Goal: Task Accomplishment & Management: Manage account settings

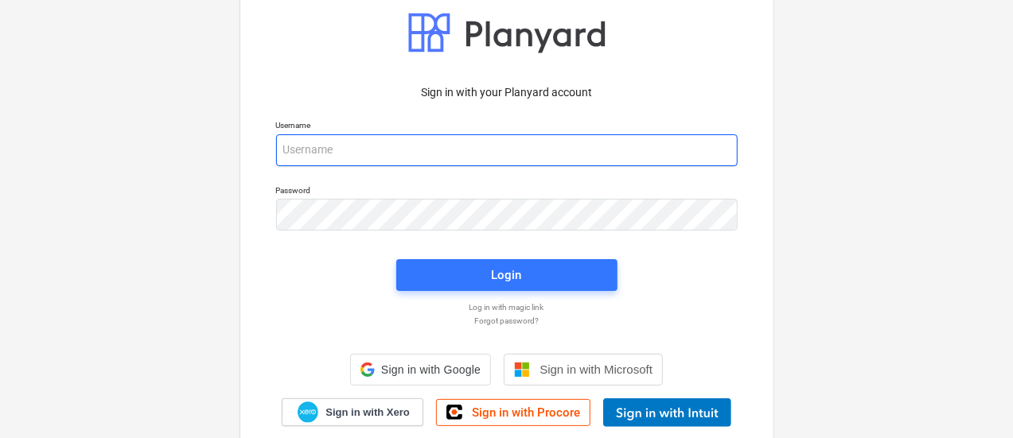
click at [390, 152] on input "email" at bounding box center [506, 150] width 461 height 32
type input "j"
type input "[EMAIL_ADDRESS][MEDICAL_DATA][DOMAIN_NAME]"
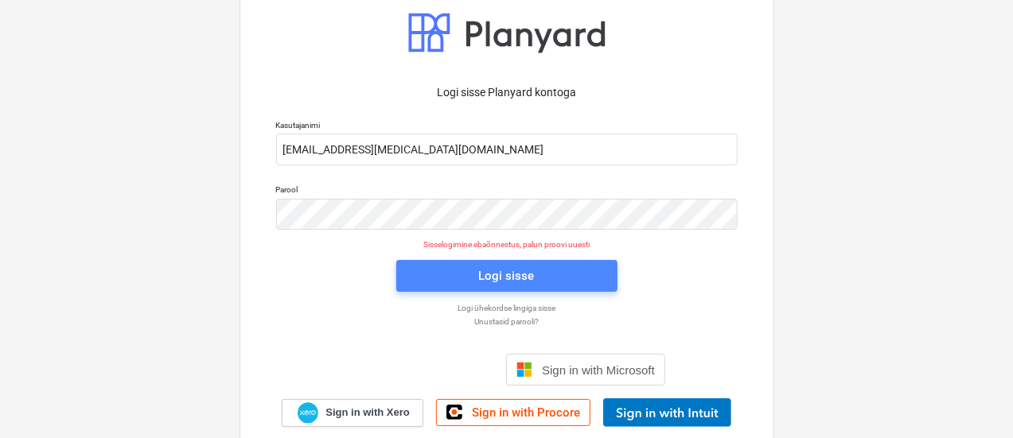
click at [461, 270] on span "Logi sisse" at bounding box center [506, 276] width 183 height 21
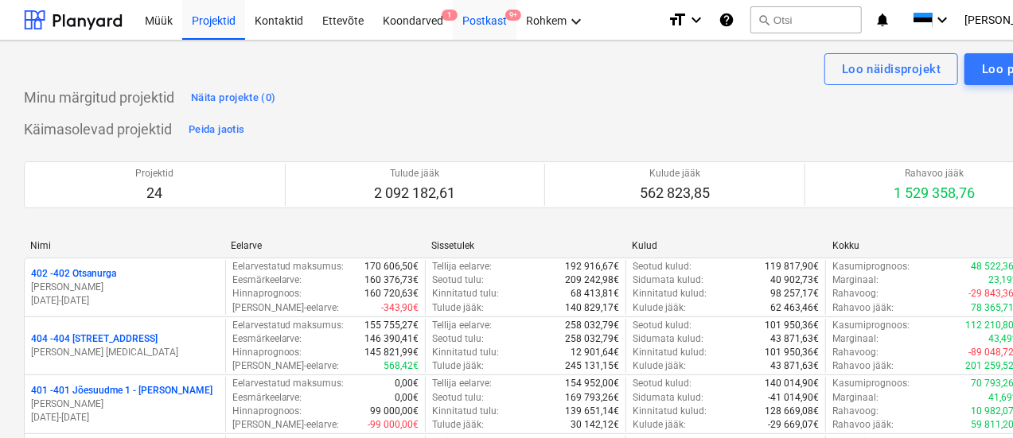
click at [481, 23] on div "Postkast 9+" at bounding box center [485, 19] width 64 height 41
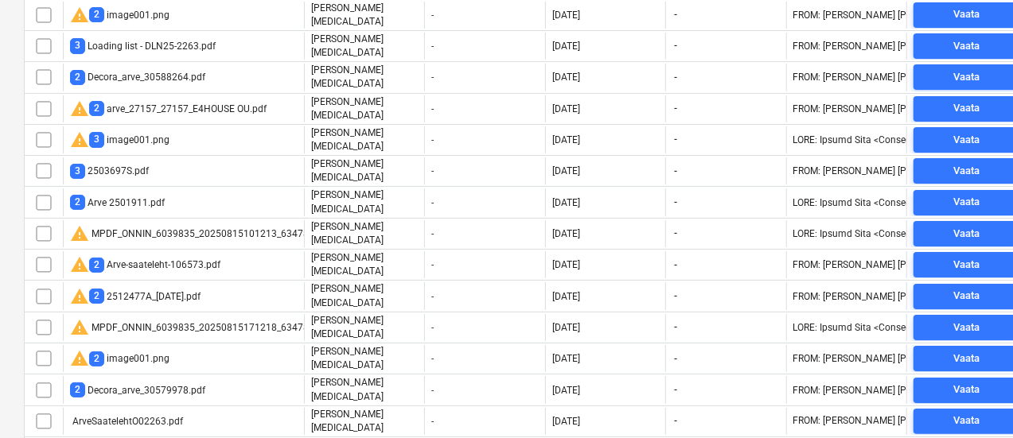
scroll to position [3971, 0]
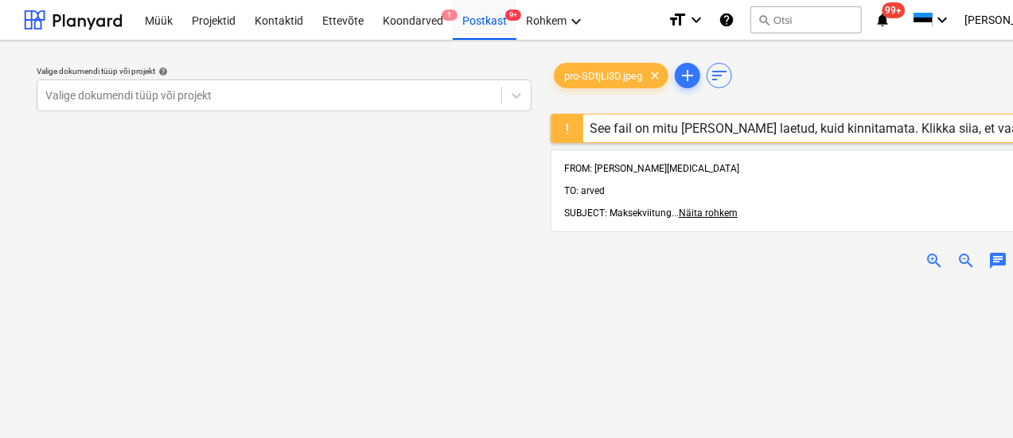
click at [700, 127] on div "See fail on mitu [PERSON_NAME] laetud, kuid kinnitamata. Klikka siia, et vaadat…" at bounding box center [818, 128] width 457 height 15
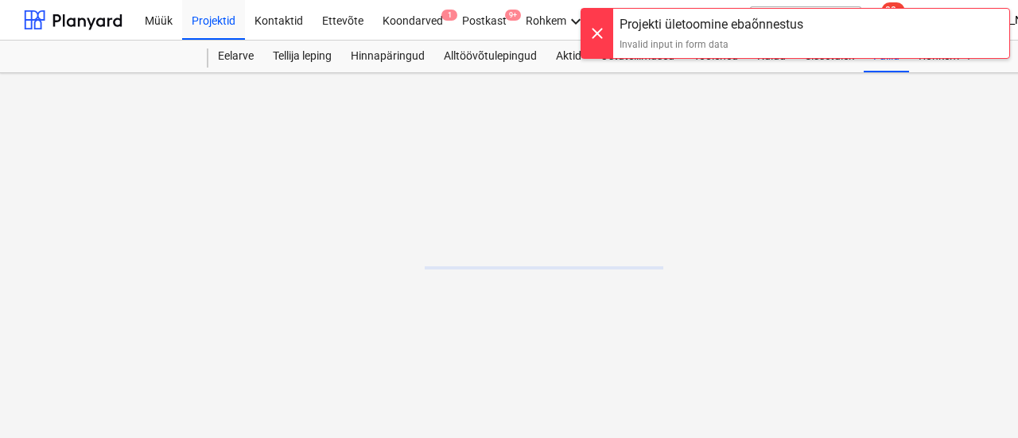
click at [596, 36] on div at bounding box center [598, 33] width 32 height 49
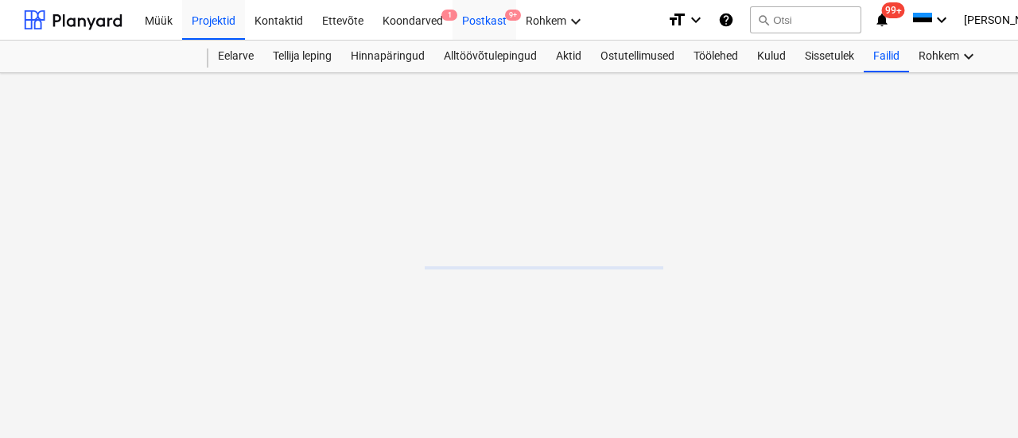
click at [481, 14] on div "Postkast 9+" at bounding box center [485, 19] width 64 height 41
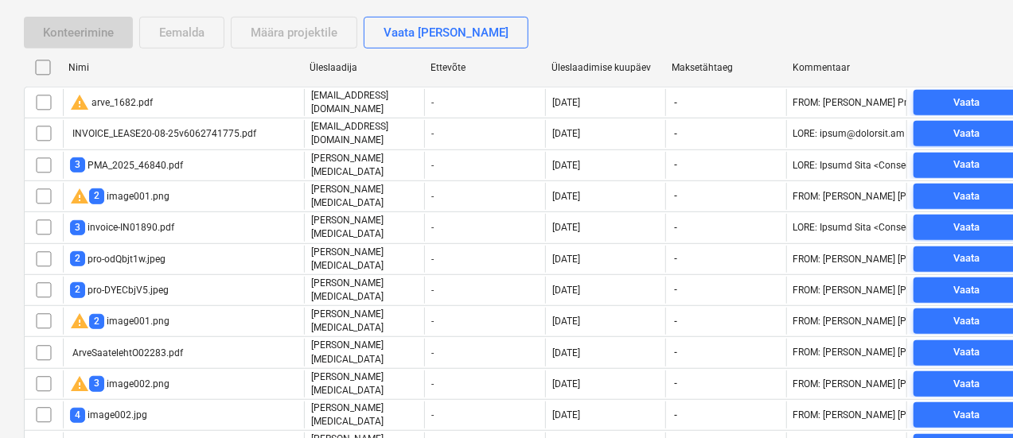
scroll to position [363, 0]
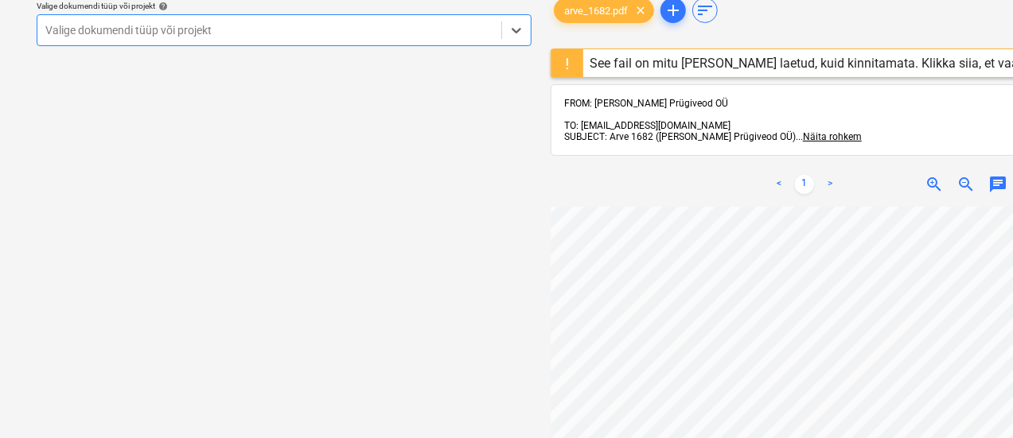
scroll to position [150, 0]
click at [204, 34] on div at bounding box center [269, 30] width 448 height 16
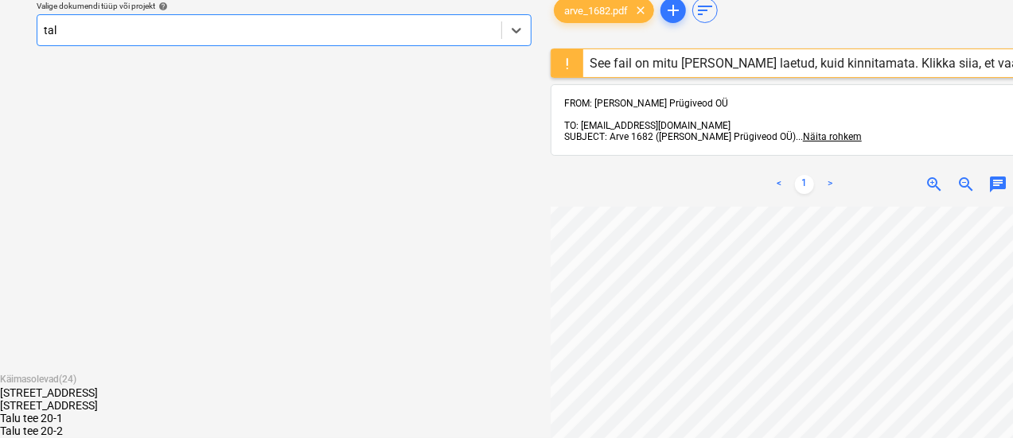
type input "talu"
click at [107, 387] on div "[STREET_ADDRESS]" at bounding box center [506, 393] width 1013 height 13
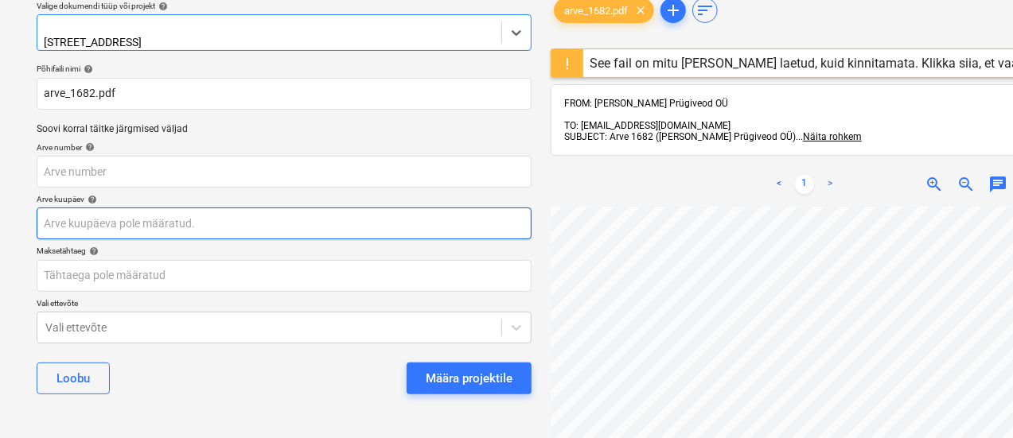
scroll to position [150, 92]
click at [177, 222] on body "Müük Projektid Kontaktid Ettevõte Koondarved 1 Postkast 9+ Rohkem keyboard_arro…" at bounding box center [506, 154] width 1013 height 438
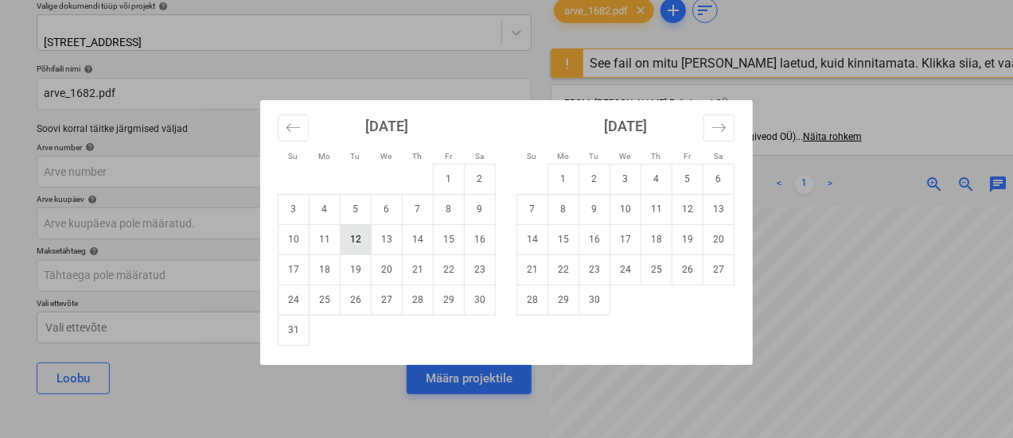
click at [352, 239] on td "12" at bounding box center [356, 239] width 31 height 30
type input "12 Aug 2025"
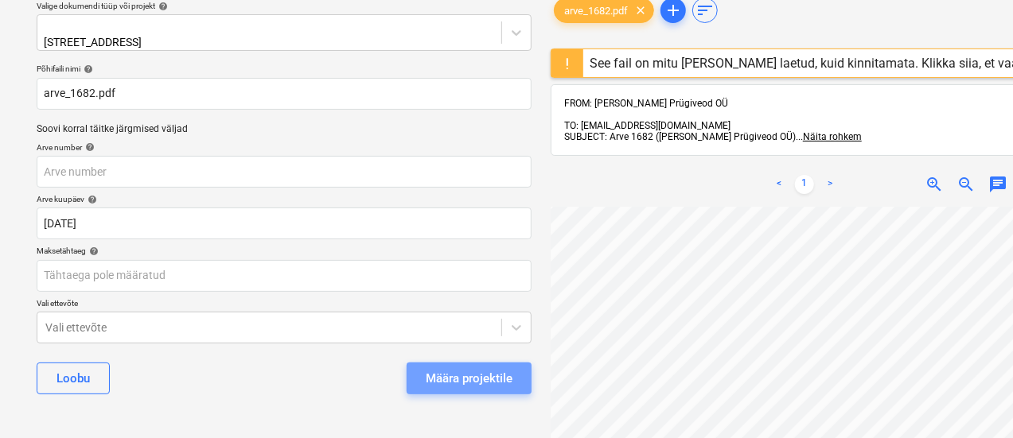
click at [447, 368] on div "Määra projektile" at bounding box center [469, 378] width 87 height 21
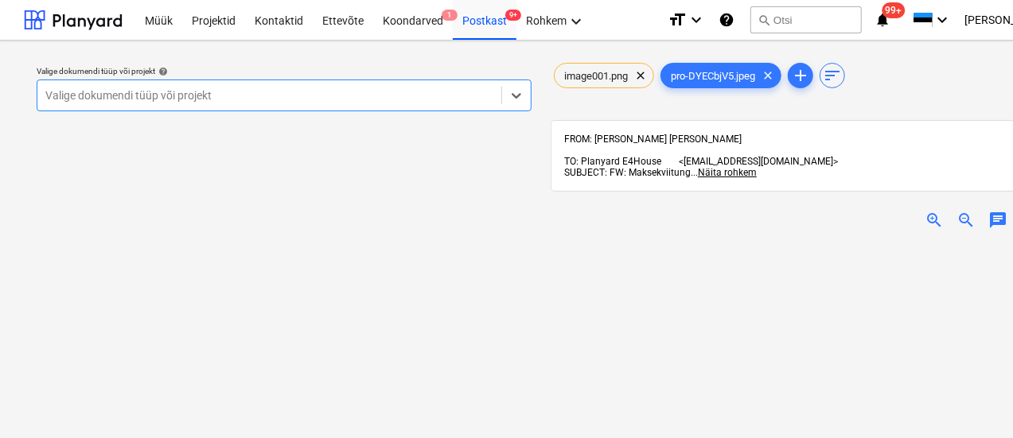
scroll to position [2, 0]
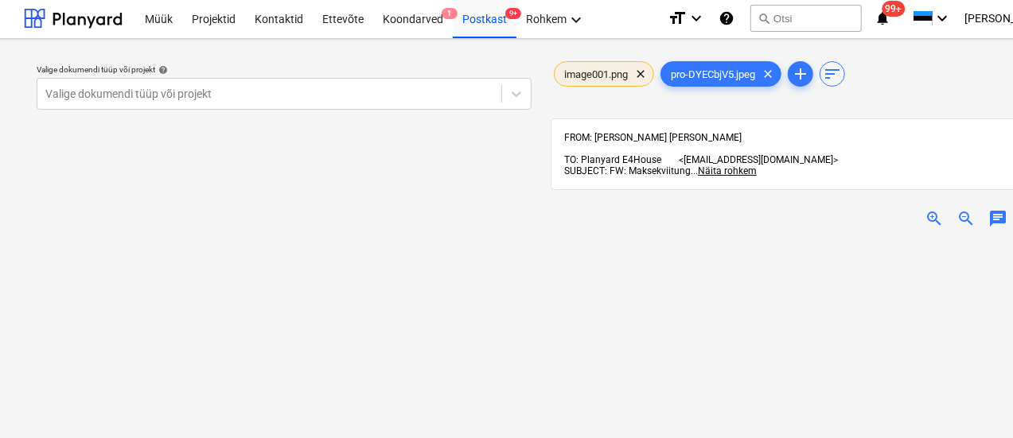
click at [584, 69] on span "image001.png" at bounding box center [596, 74] width 83 height 12
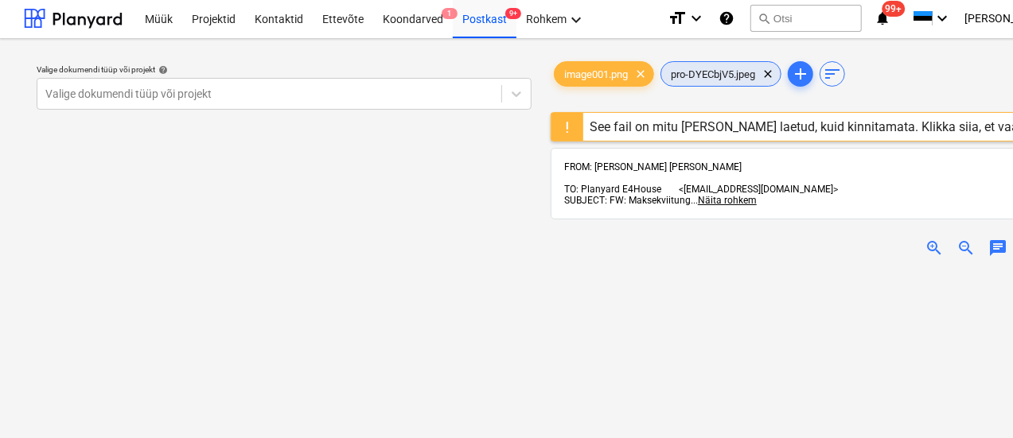
click at [705, 68] on span "pro-DYECbjV5.jpeg" at bounding box center [712, 74] width 103 height 12
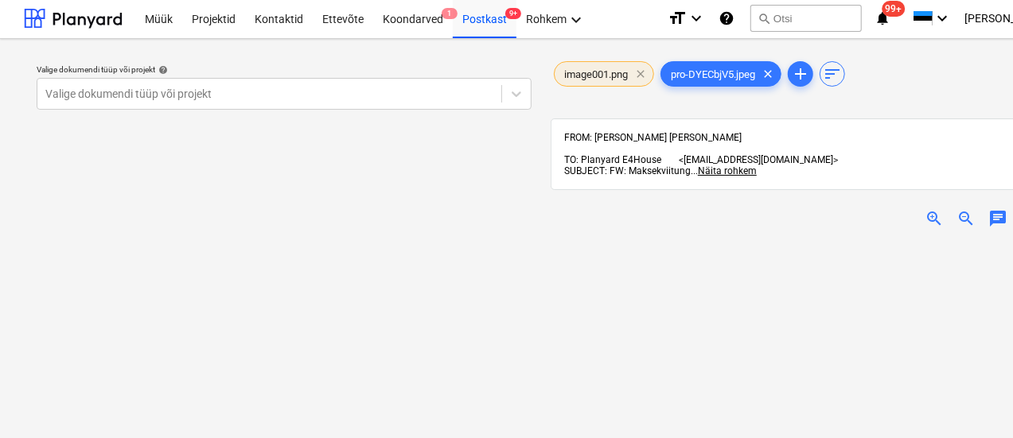
click at [644, 72] on span "clear" at bounding box center [640, 73] width 19 height 19
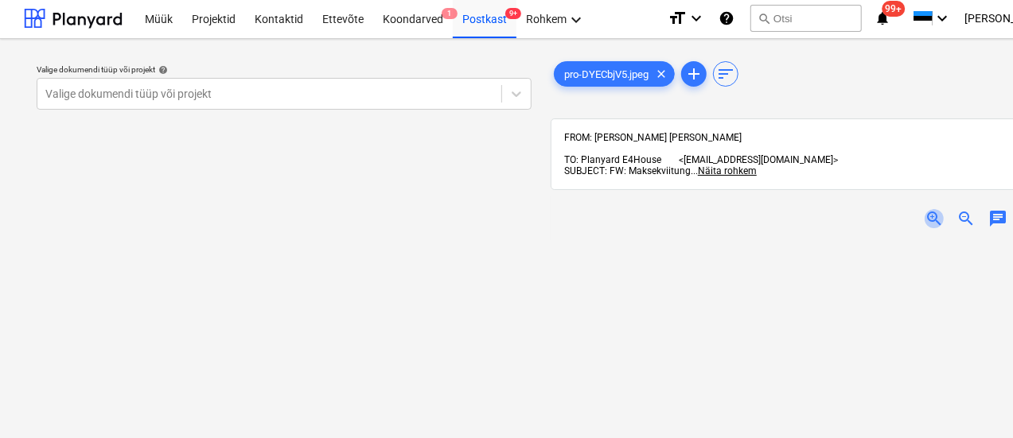
click at [934, 209] on span "zoom_in" at bounding box center [933, 218] width 19 height 19
click at [222, 99] on div at bounding box center [269, 94] width 448 height 16
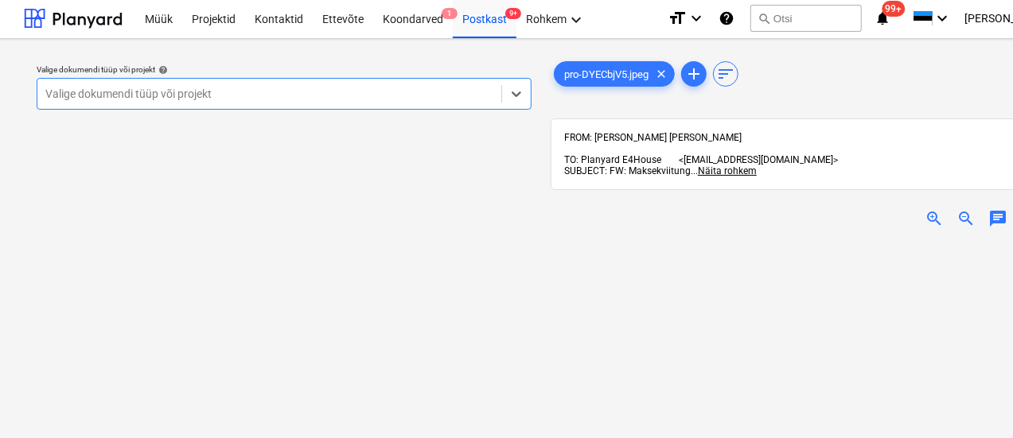
click at [222, 99] on div at bounding box center [269, 94] width 448 height 16
type input "tal"
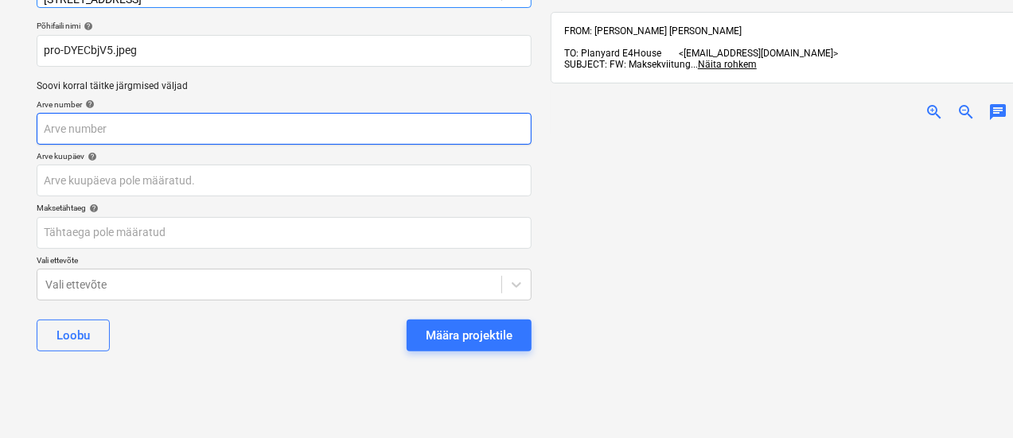
scroll to position [122, 0]
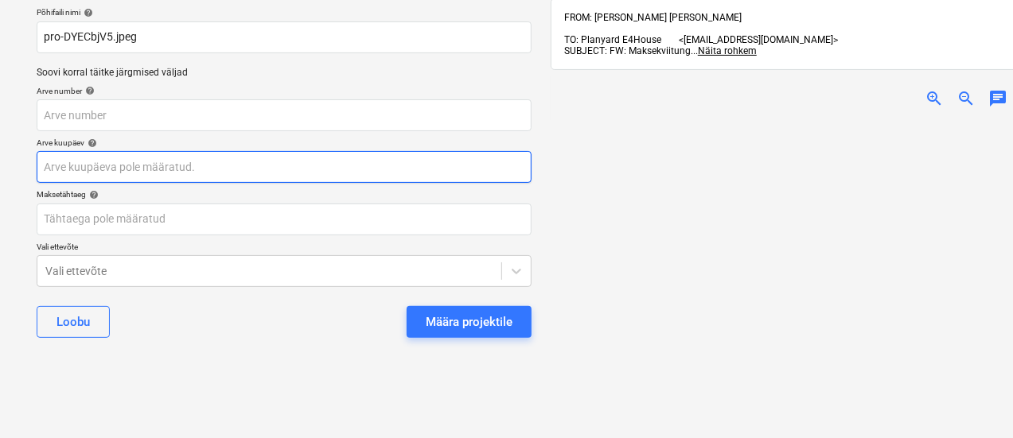
click at [253, 166] on body "Müük Projektid Kontaktid Ettevõte Koondarved 1 Postkast 9+ Rohkem keyboard_arro…" at bounding box center [506, 97] width 1013 height 438
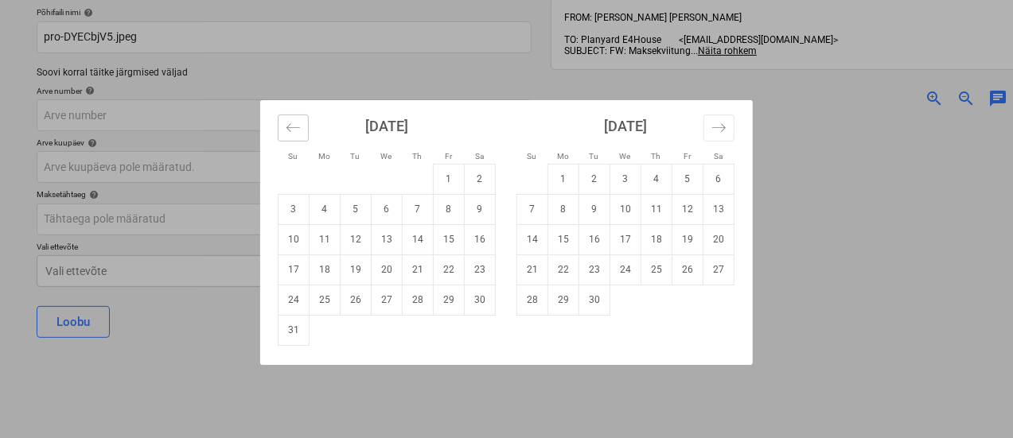
click at [288, 128] on icon "Move backward to switch to the previous month." at bounding box center [293, 127] width 15 height 15
click at [294, 300] on td "27" at bounding box center [293, 300] width 31 height 30
type input "27 Jul 2025"
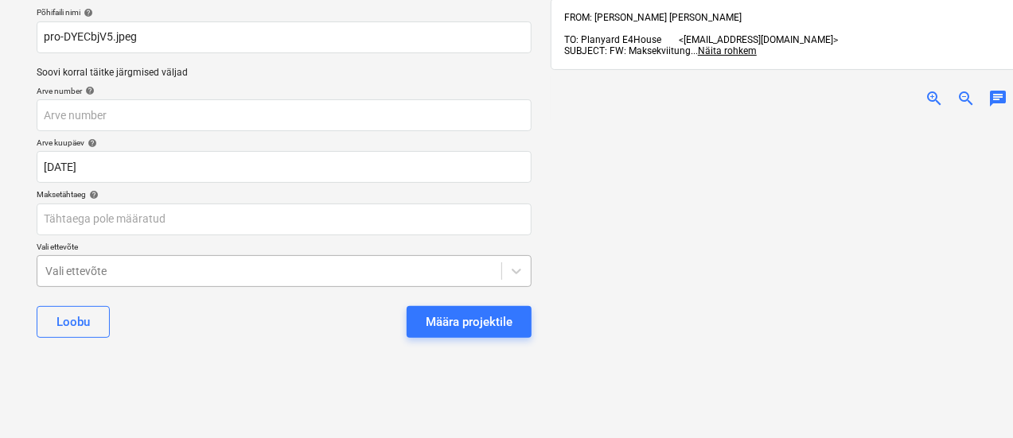
click at [241, 257] on body "Müük Projektid Kontaktid Ettevõte Koondarved 1 Postkast 9+ Rohkem keyboard_arro…" at bounding box center [506, 97] width 1013 height 438
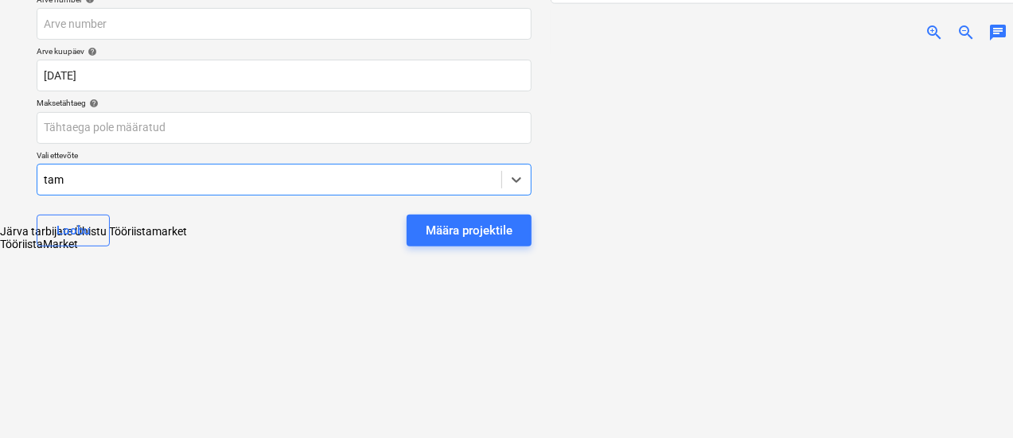
scroll to position [207, 0]
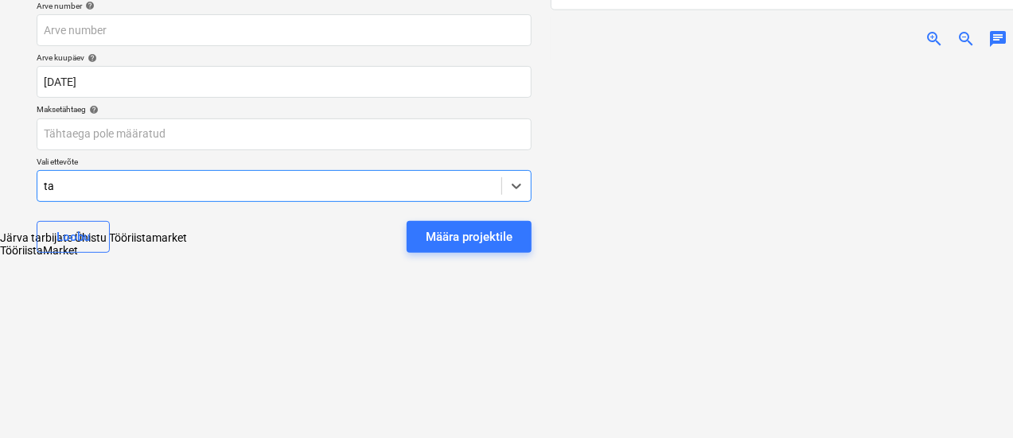
type input "t"
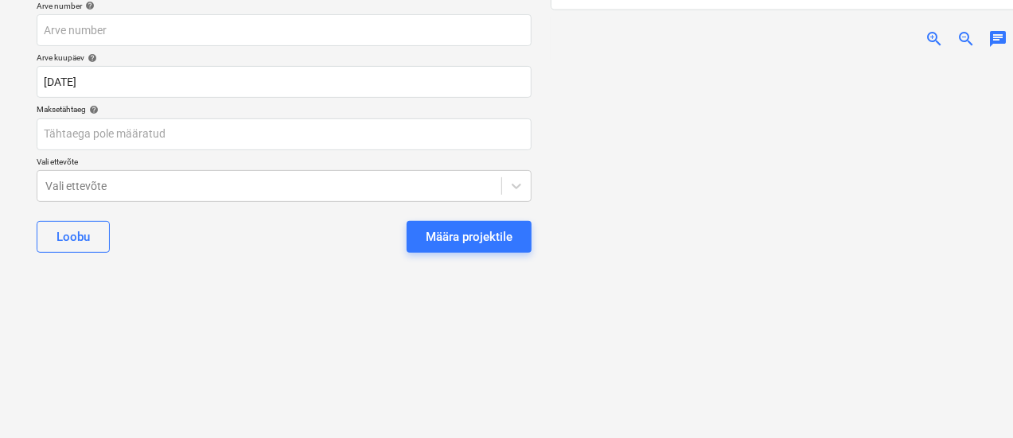
click at [535, 338] on div "Valige dokumendi tüüp või projekt help Talu tee 22 A Põhifaili nimi help pro-DY…" at bounding box center [284, 136] width 520 height 580
click at [458, 228] on div "Määra projektile" at bounding box center [469, 237] width 87 height 21
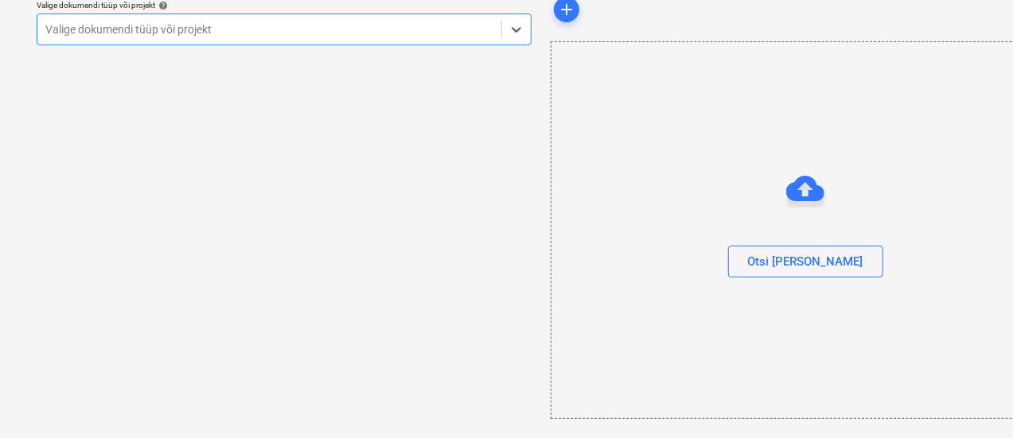
scroll to position [65, 0]
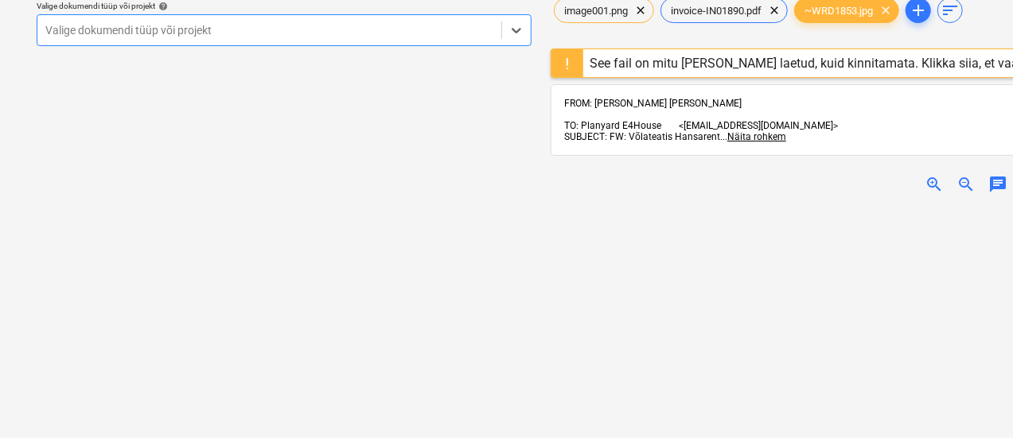
click at [929, 175] on span "zoom_in" at bounding box center [933, 184] width 19 height 19
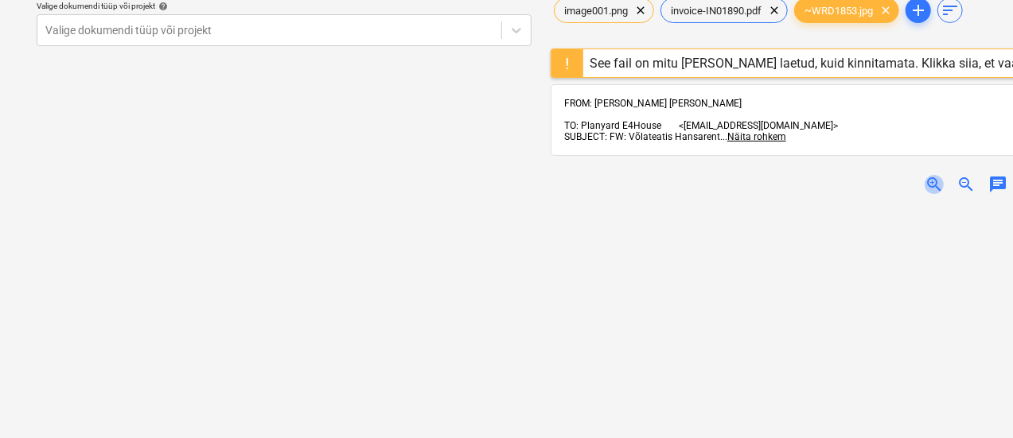
click at [929, 175] on span "zoom_in" at bounding box center [933, 184] width 19 height 19
click at [701, 7] on span "invoice-IN01890.pdf" at bounding box center [716, 11] width 110 height 12
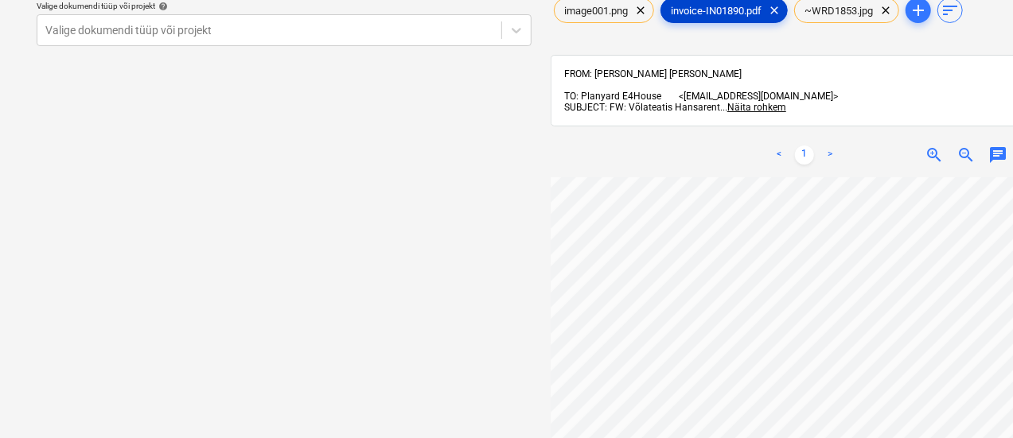
scroll to position [182, 92]
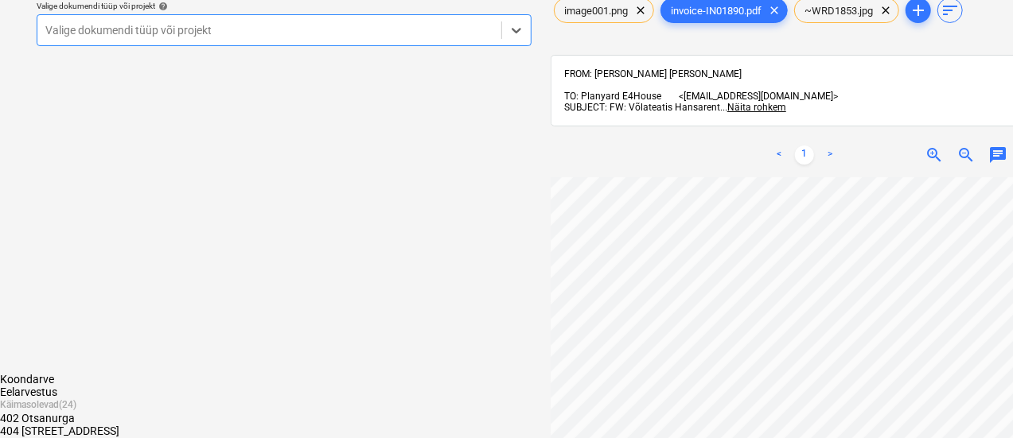
click at [298, 41] on div "Valige dokumendi tüüp või projekt" at bounding box center [269, 30] width 464 height 22
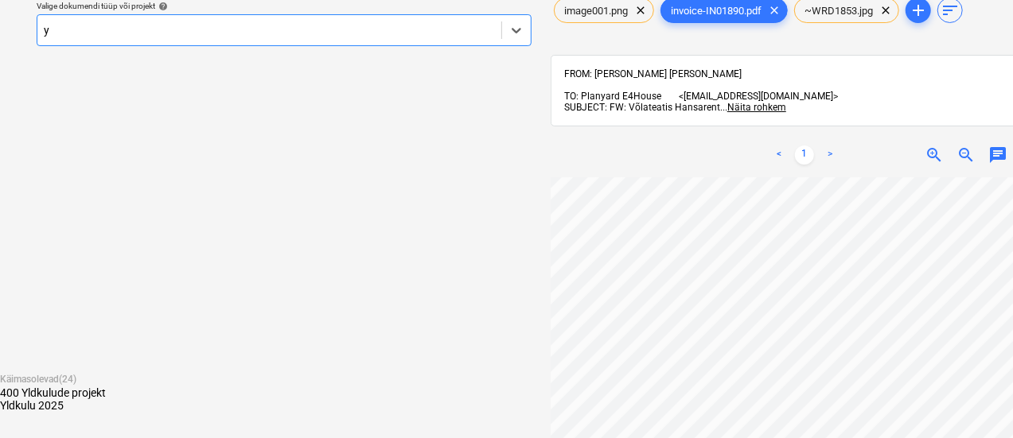
type input "yl"
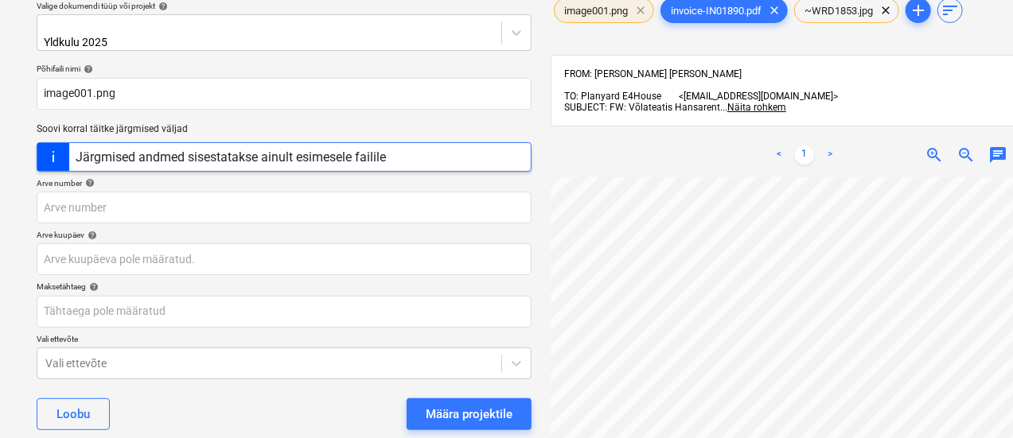
click at [639, 11] on span "clear" at bounding box center [640, 10] width 19 height 19
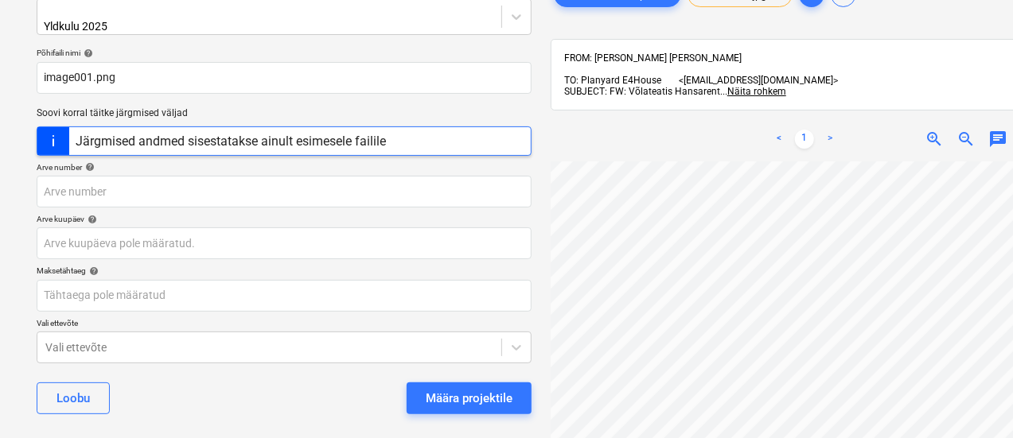
scroll to position [83, 0]
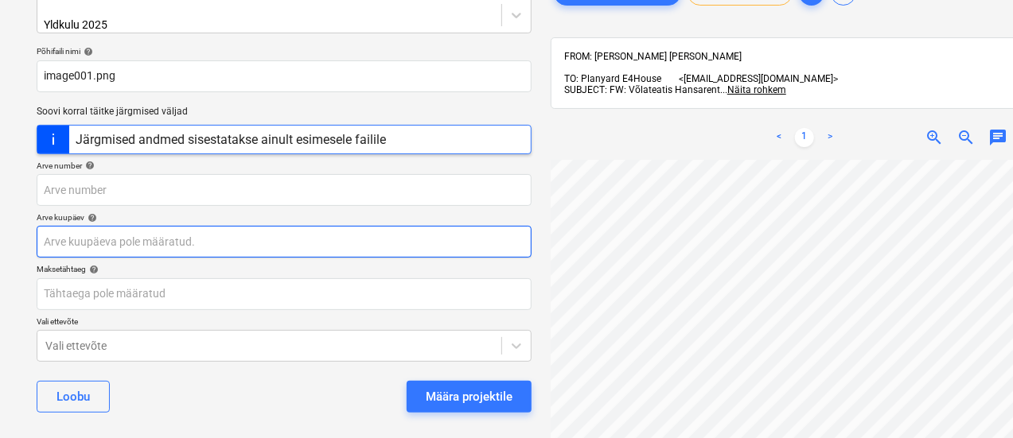
click at [291, 241] on body "Müük Projektid Kontaktid Ettevõte Koondarved 1 Postkast 9+ Rohkem keyboard_arro…" at bounding box center [506, 136] width 1013 height 438
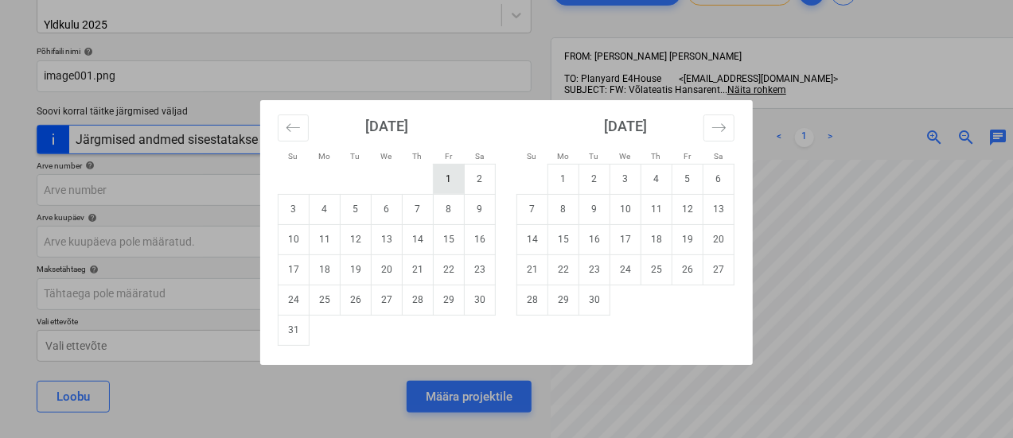
click at [454, 174] on td "1" at bounding box center [449, 179] width 31 height 30
type input "01 Aug 2025"
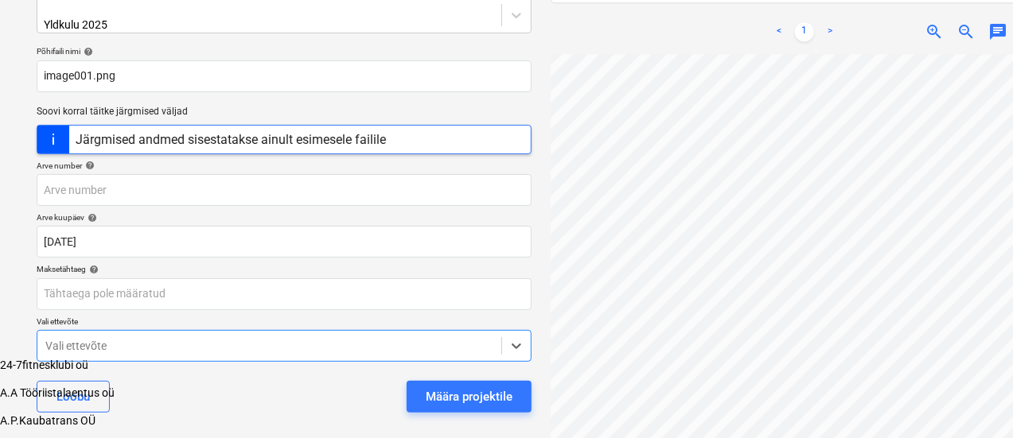
click at [380, 337] on body "Müük Projektid Kontaktid Ettevõte Koondarved 1 Postkast 9+ Rohkem keyboard_arro…" at bounding box center [506, 257] width 1013 height 680
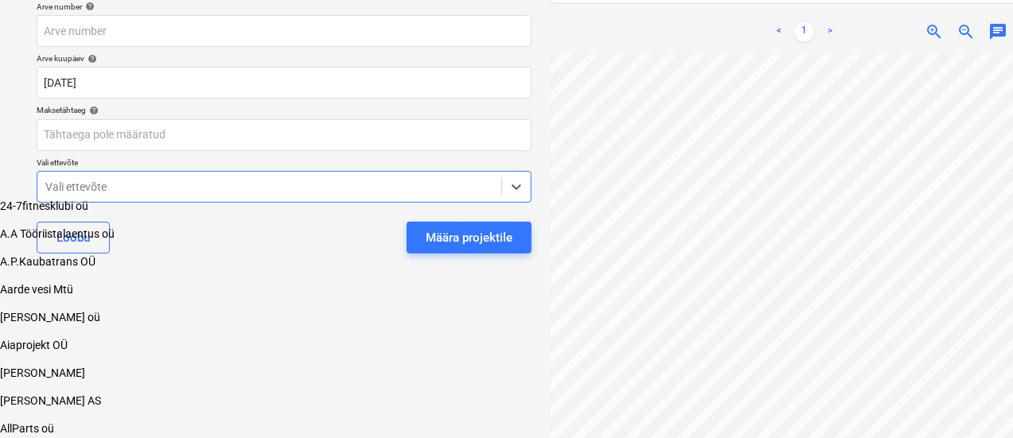
click at [380, 324] on div "[PERSON_NAME] oü" at bounding box center [506, 317] width 1013 height 13
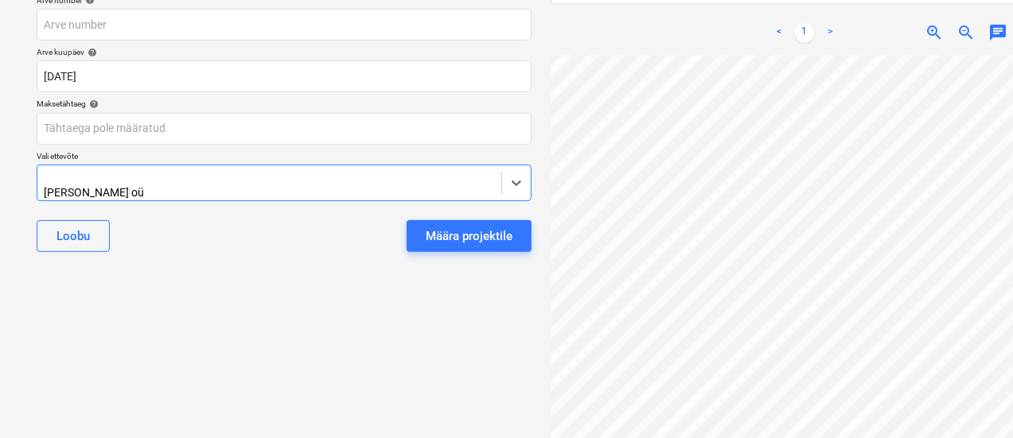
scroll to position [248, 0]
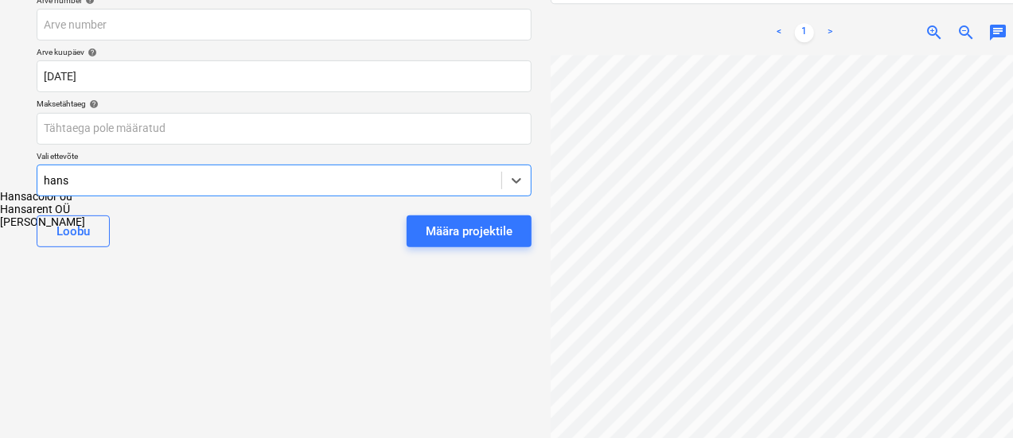
type input "hansa"
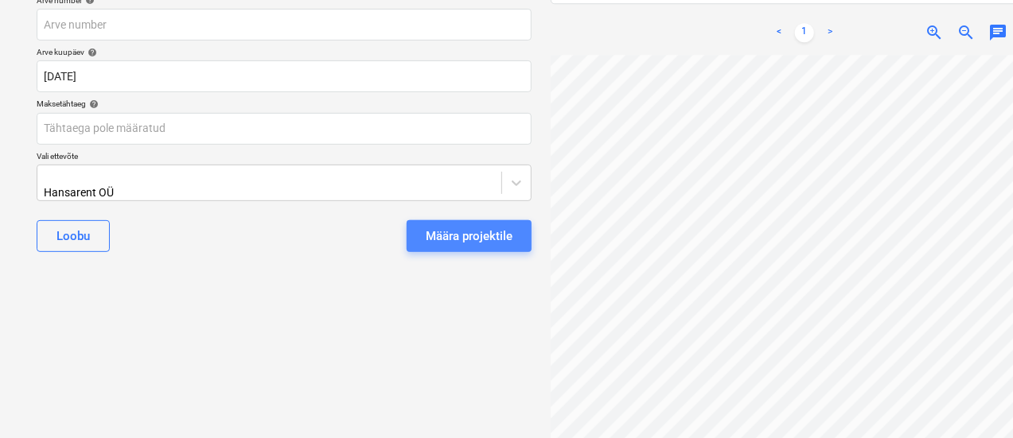
click at [458, 226] on div "Määra projektile" at bounding box center [469, 236] width 87 height 21
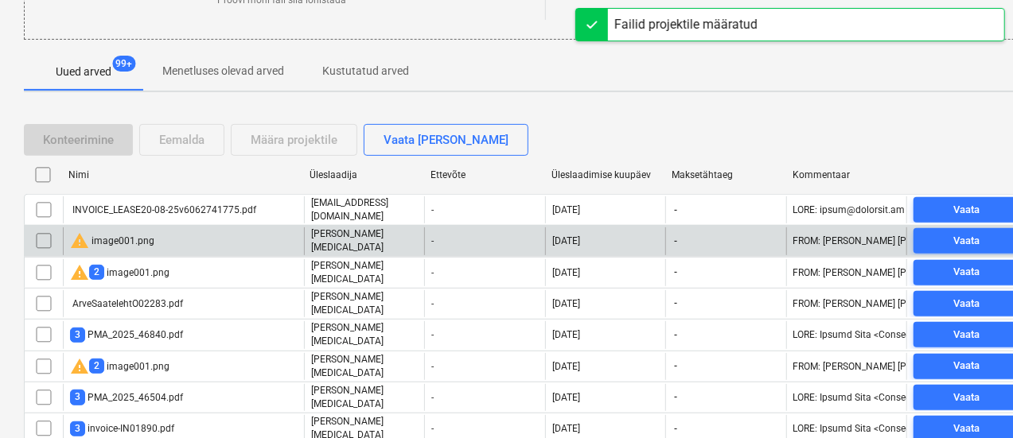
click at [193, 232] on div "warning image001.png" at bounding box center [183, 241] width 241 height 27
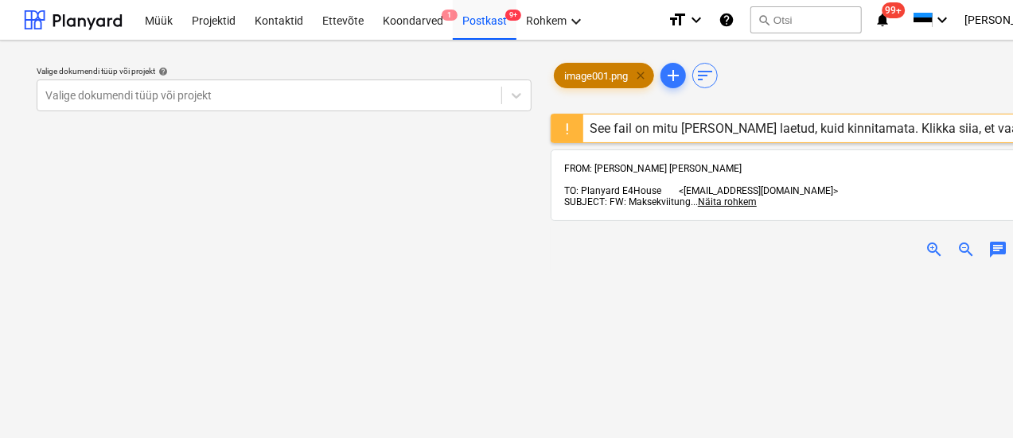
click at [650, 69] on span "clear" at bounding box center [640, 75] width 19 height 19
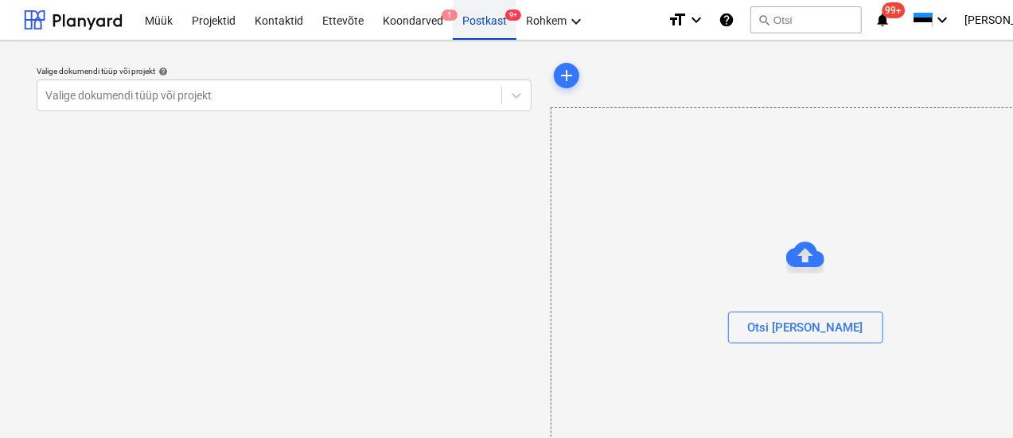
click at [488, 24] on div "Postkast 9+" at bounding box center [485, 19] width 64 height 41
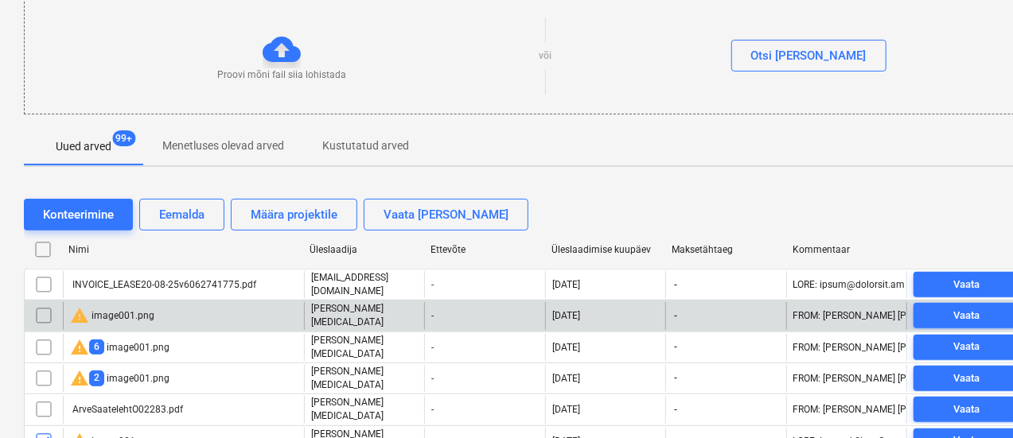
scroll to position [236, 0]
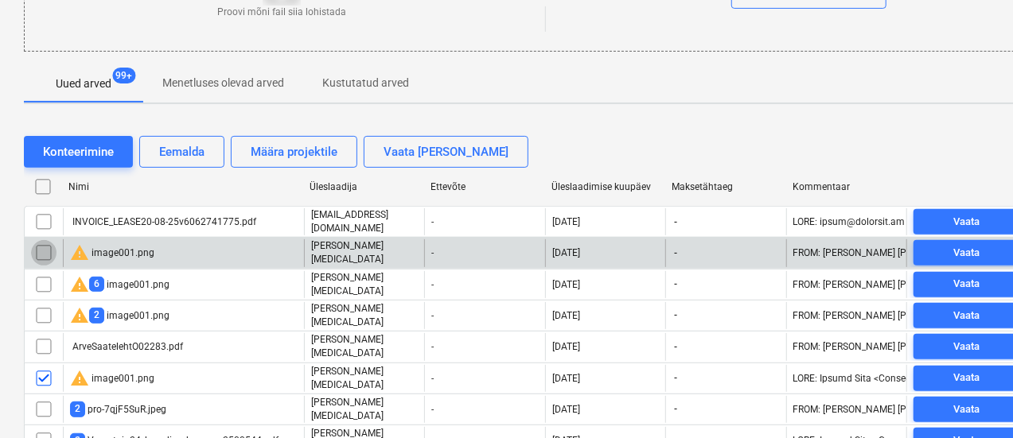
click at [40, 251] on input "checkbox" at bounding box center [43, 252] width 25 height 25
click at [188, 147] on div "Eemalda" at bounding box center [181, 152] width 45 height 21
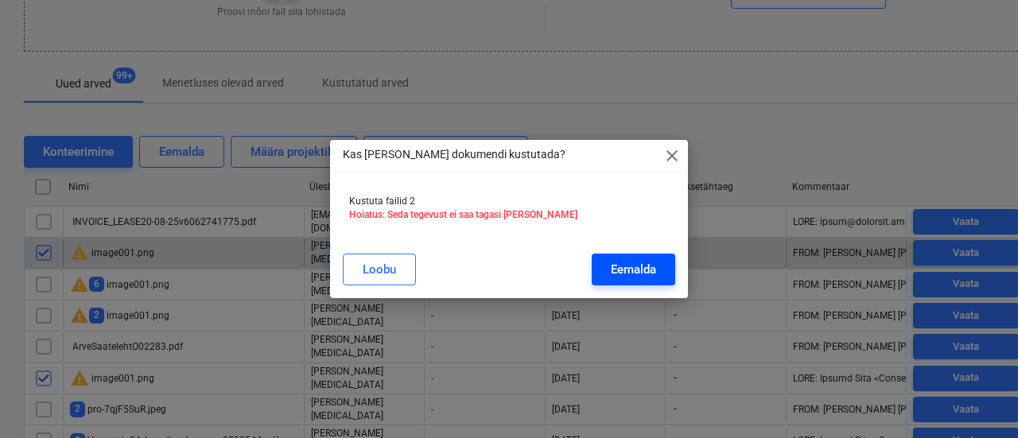
click at [622, 263] on div "Eemalda" at bounding box center [633, 269] width 45 height 21
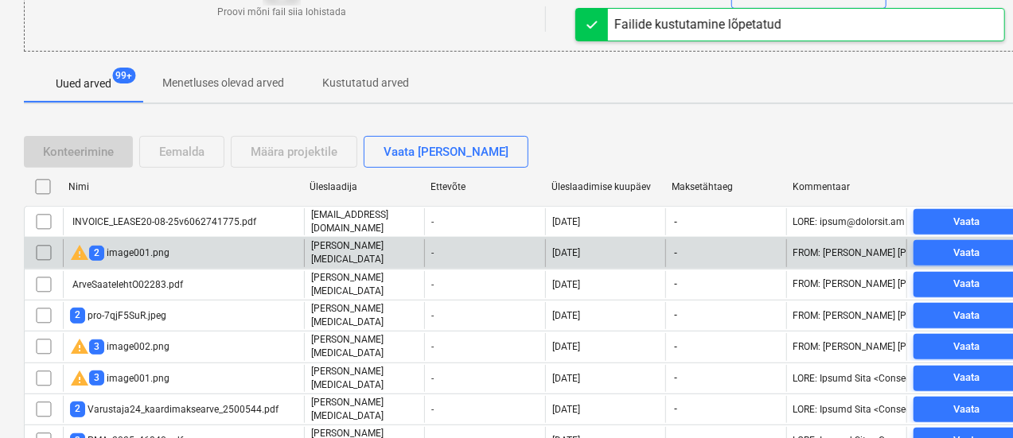
click at [220, 249] on div "warning 2 image001.png" at bounding box center [183, 252] width 241 height 27
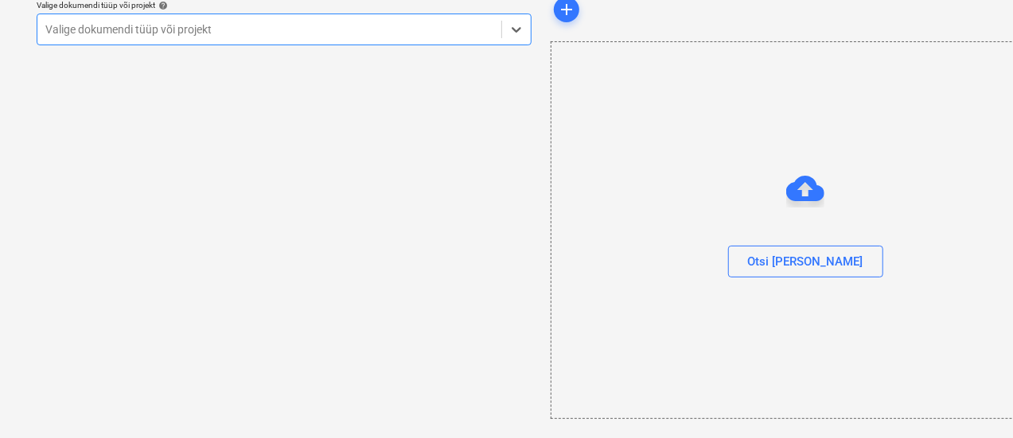
scroll to position [65, 0]
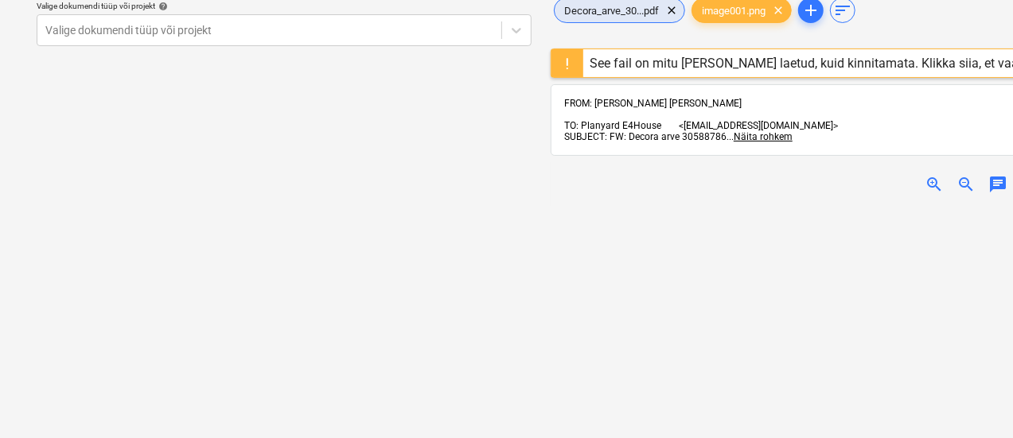
click at [617, 10] on span "Decora_arve_30...pdf" at bounding box center [612, 11] width 114 height 12
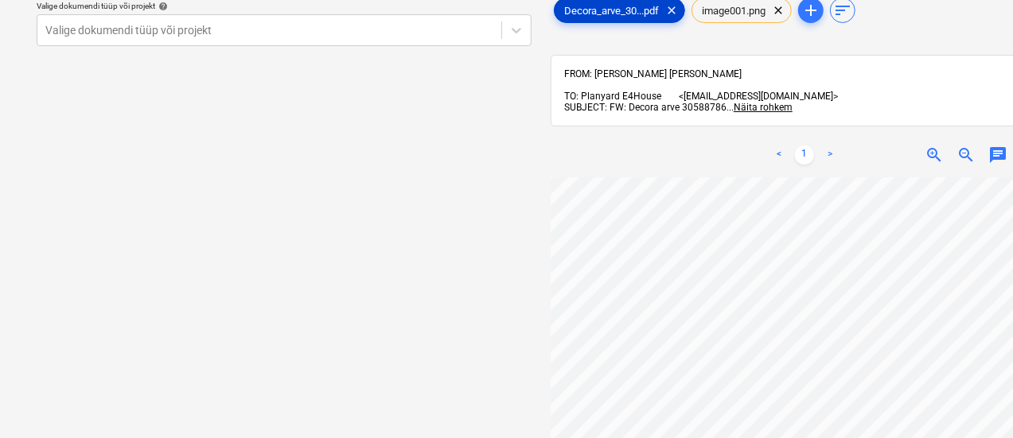
scroll to position [97, 92]
click at [267, 26] on div at bounding box center [269, 30] width 448 height 16
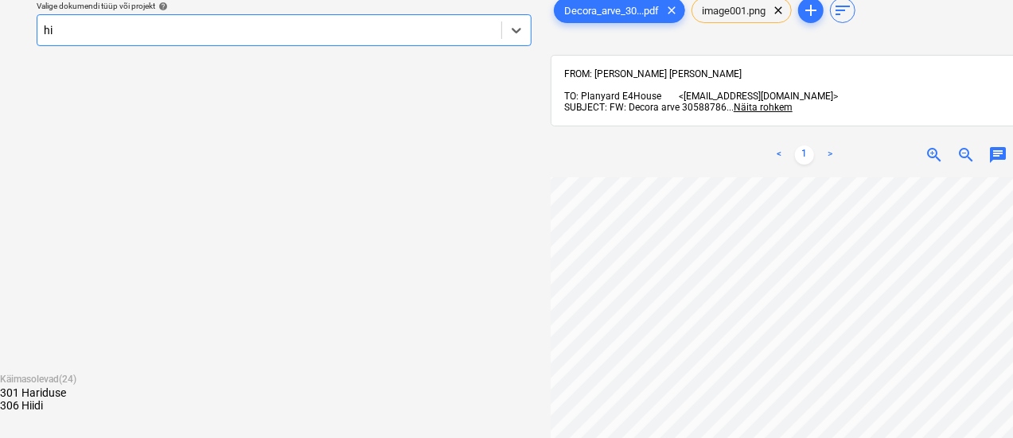
type input "hii"
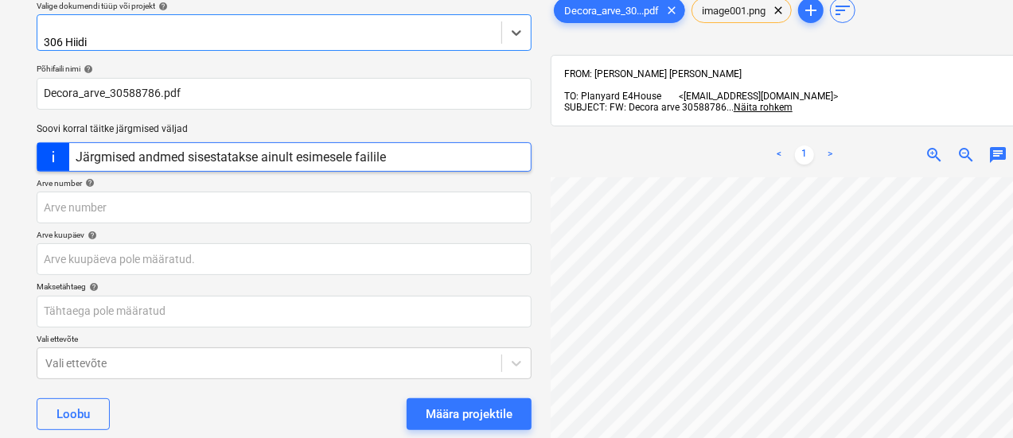
scroll to position [14, 92]
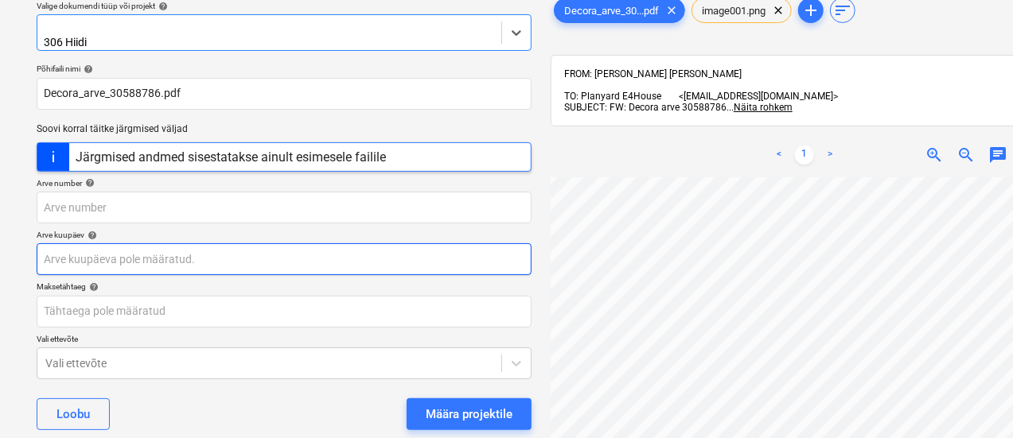
click at [138, 260] on body "Müük Projektid Kontaktid Ettevõte Koondarved 1 Postkast 9+ Rohkem keyboard_arro…" at bounding box center [506, 154] width 1013 height 438
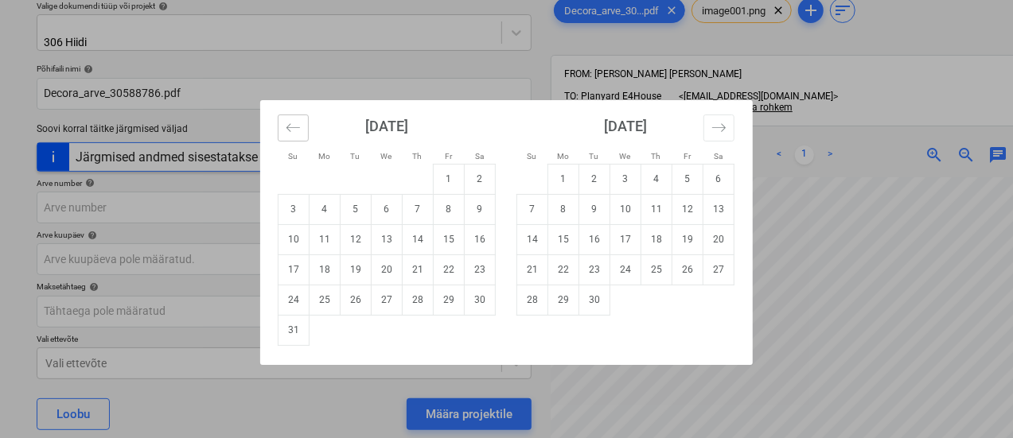
click at [291, 112] on div "[DATE]" at bounding box center [387, 132] width 218 height 64
click at [291, 134] on icon "Move backward to switch to the previous month." at bounding box center [293, 127] width 15 height 15
click at [317, 293] on td "28" at bounding box center [324, 300] width 31 height 30
type input "28 Jul 2025"
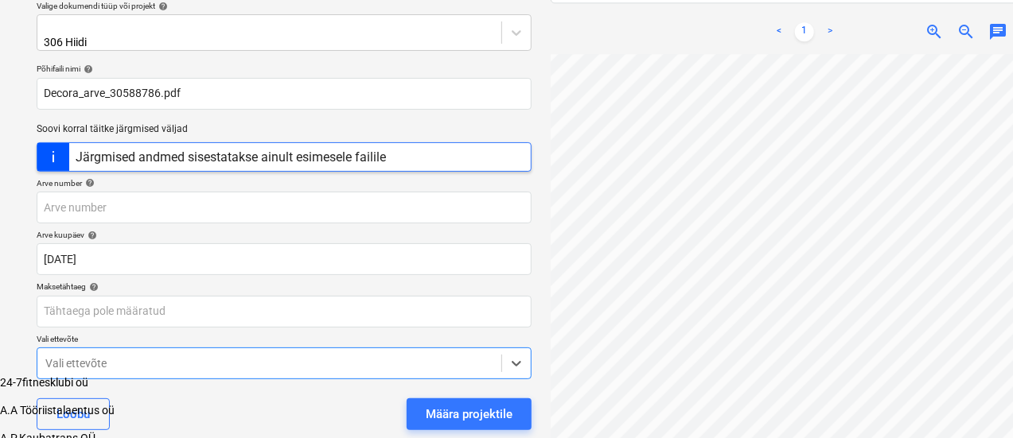
click at [191, 365] on body "Müük Projektid Kontaktid Ettevõte Koondarved 1 Postkast 9+ Rohkem keyboard_arro…" at bounding box center [506, 275] width 1013 height 680
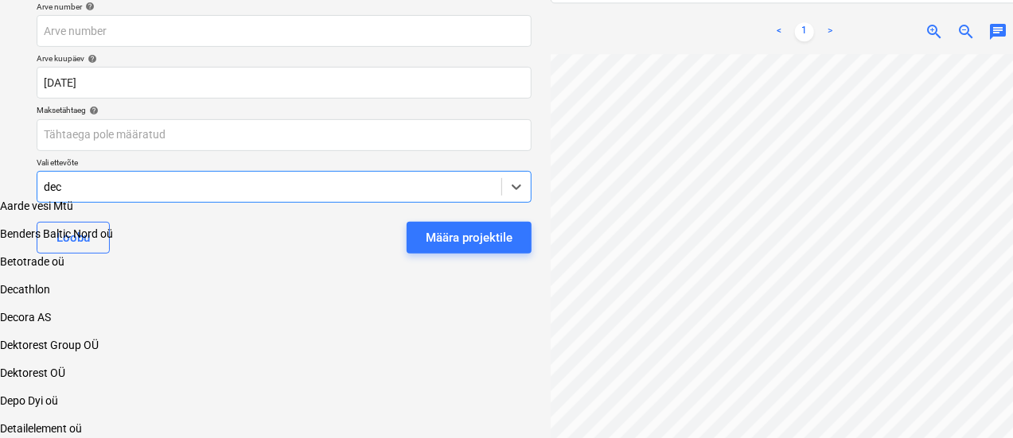
scroll to position [207, 0]
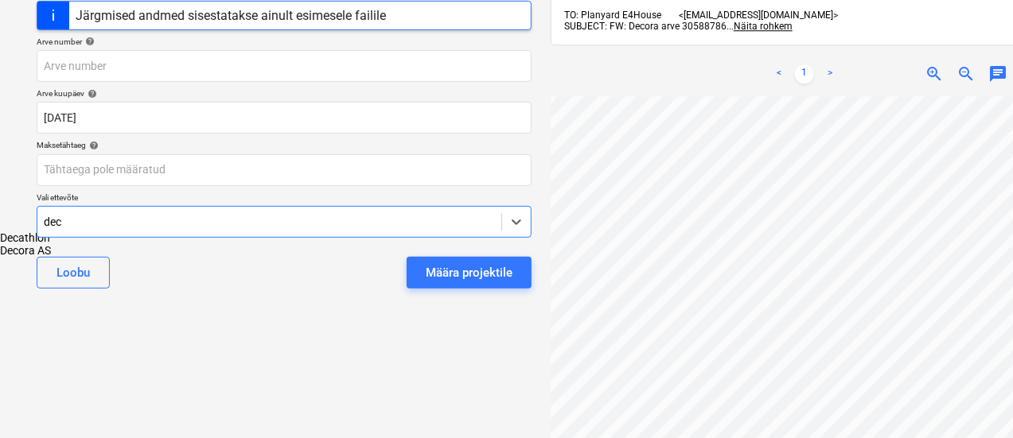
type input "deco"
click at [215, 244] on div "Decora AS" at bounding box center [506, 238] width 1013 height 13
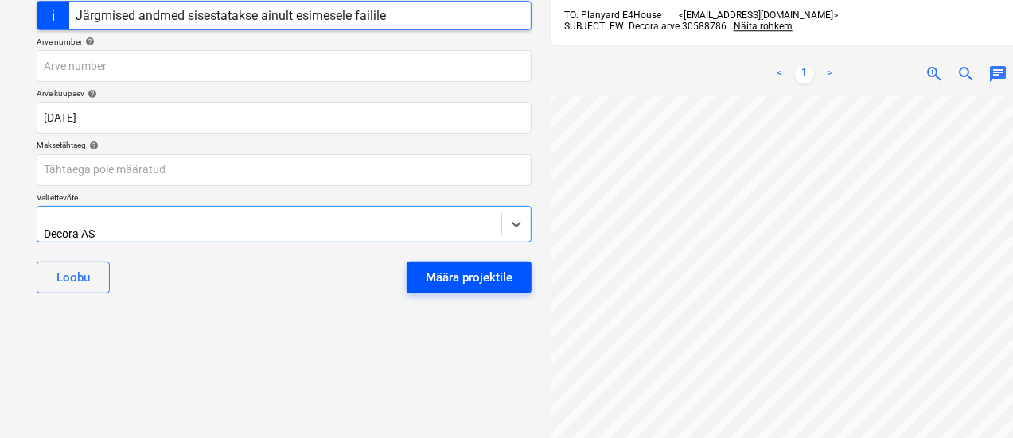
click at [487, 271] on div "Määra projektile" at bounding box center [469, 277] width 87 height 21
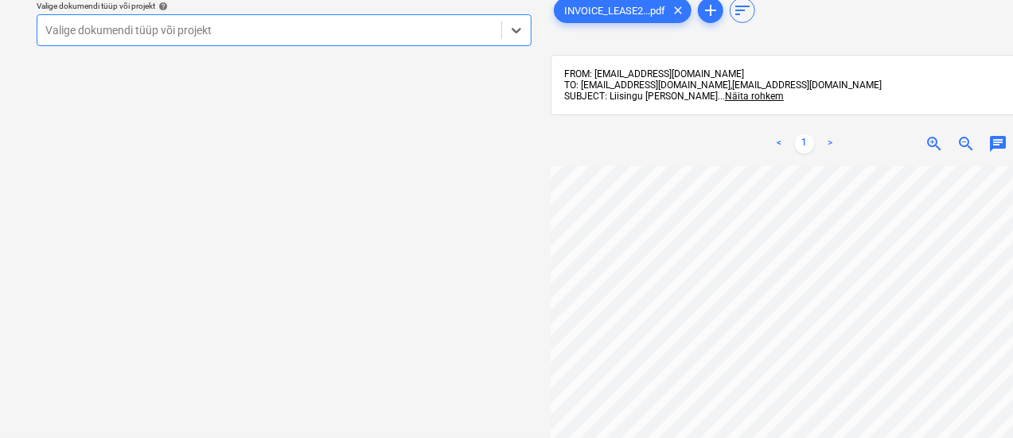
scroll to position [138, 92]
click at [252, 30] on div at bounding box center [269, 30] width 448 height 16
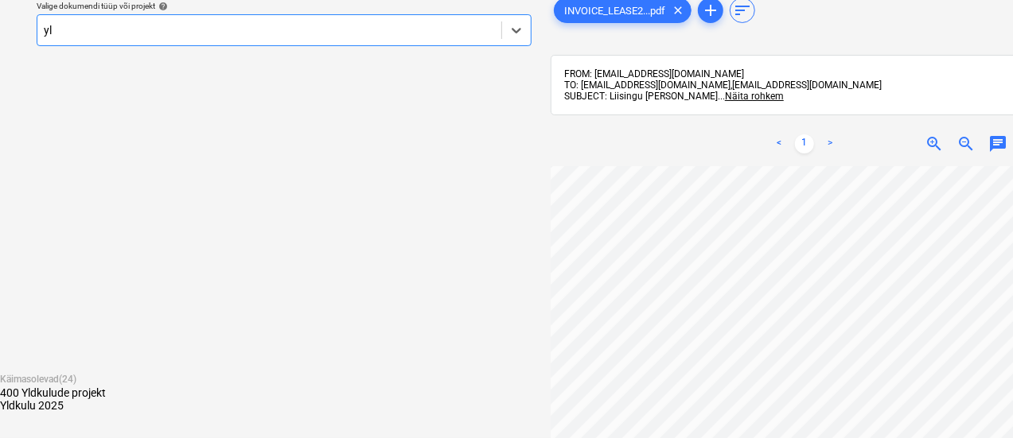
type input "yld"
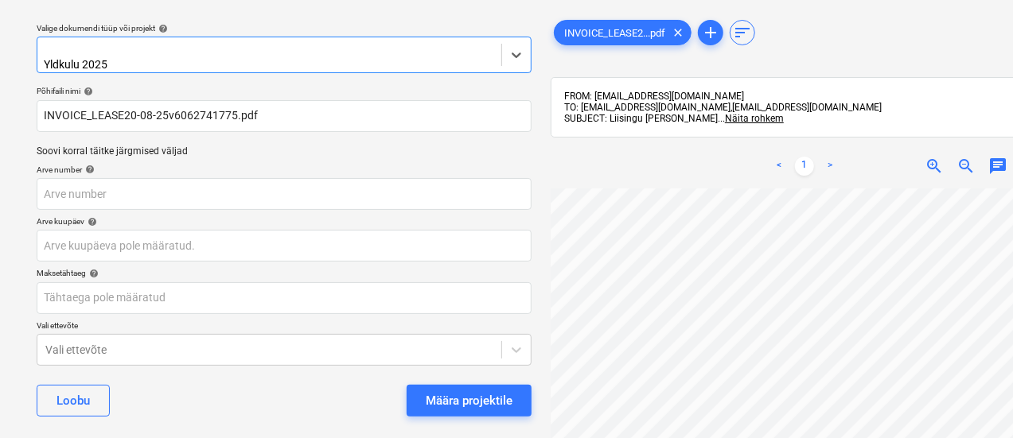
scroll to position [41, 0]
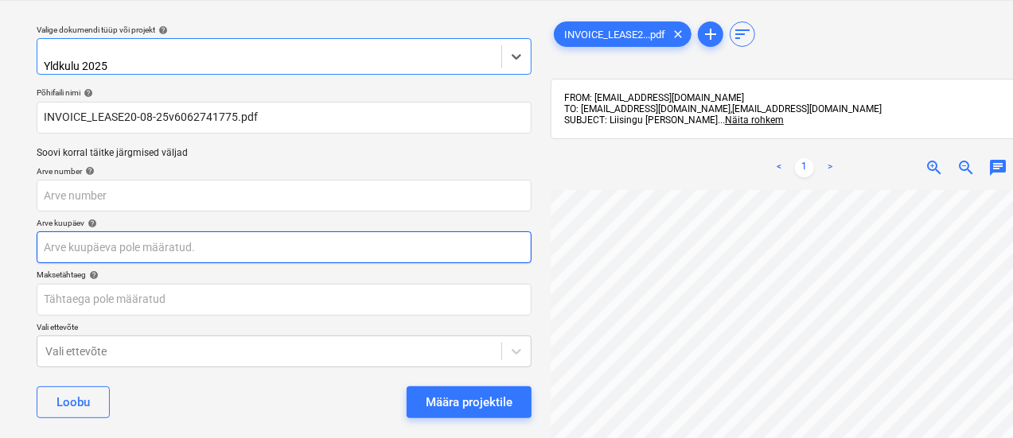
click at [158, 249] on body "Müük Projektid Kontaktid Ettevõte Koondarved 1 Postkast 9+ Rohkem keyboard_arro…" at bounding box center [506, 178] width 1013 height 438
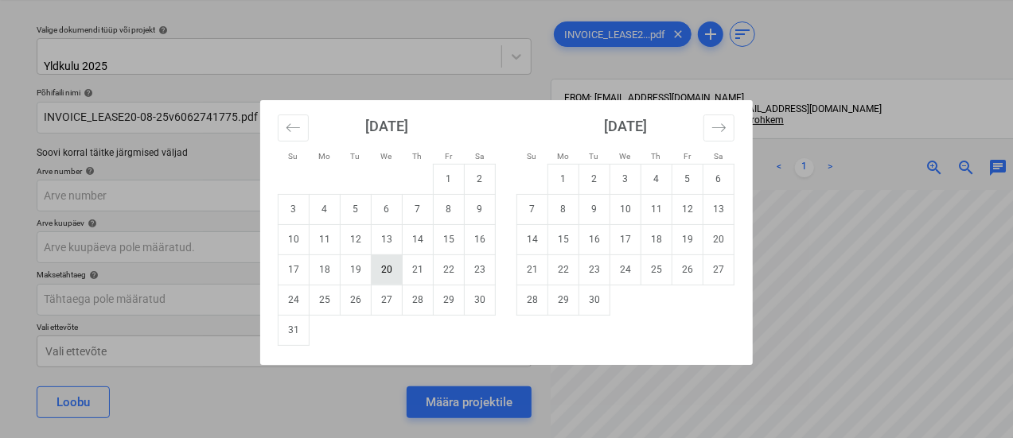
click at [385, 257] on td "20" at bounding box center [387, 270] width 31 height 30
type input "20 Aug 2025"
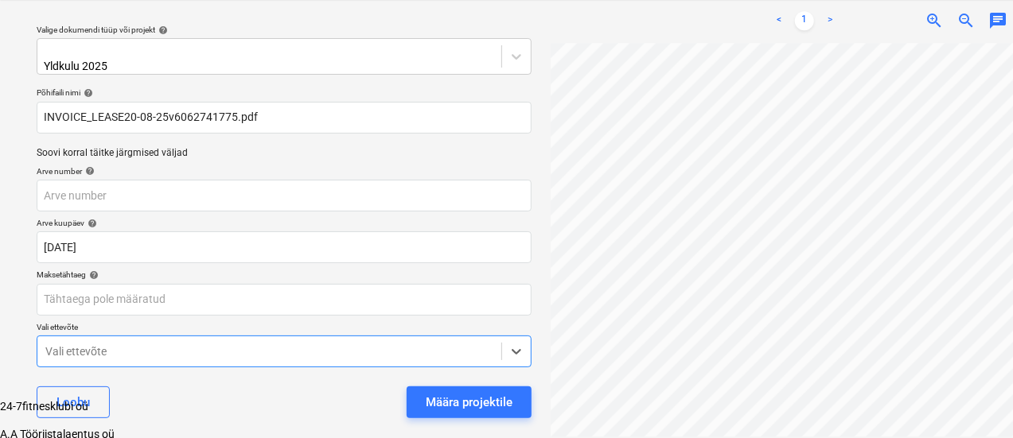
click at [218, 339] on body "Müük Projektid Kontaktid Ettevõte Koondarved 1 Postkast 9+ Rohkem keyboard_arro…" at bounding box center [506, 299] width 1013 height 680
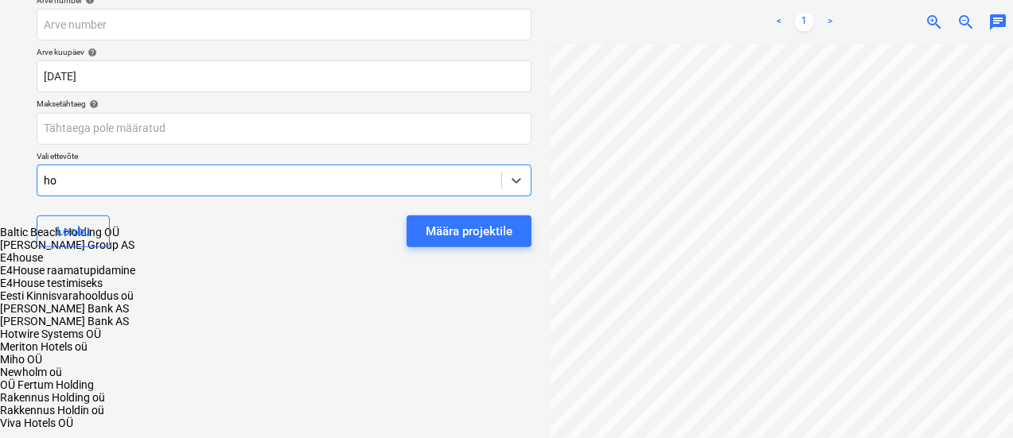
scroll to position [210, 0]
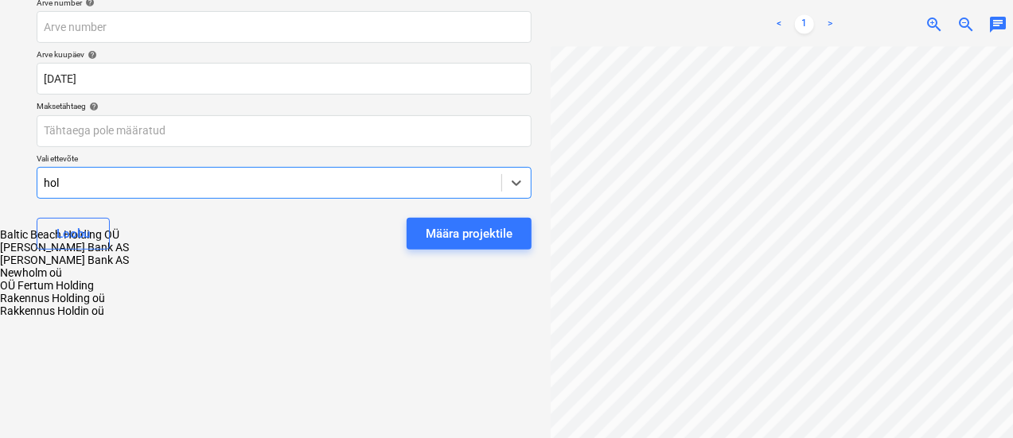
type input "holm"
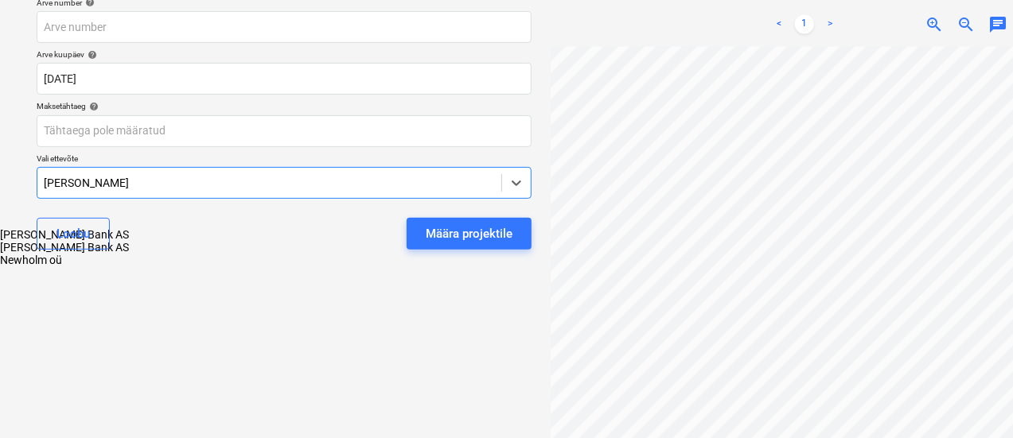
click at [150, 228] on div "Holm Bank AS" at bounding box center [506, 234] width 1013 height 13
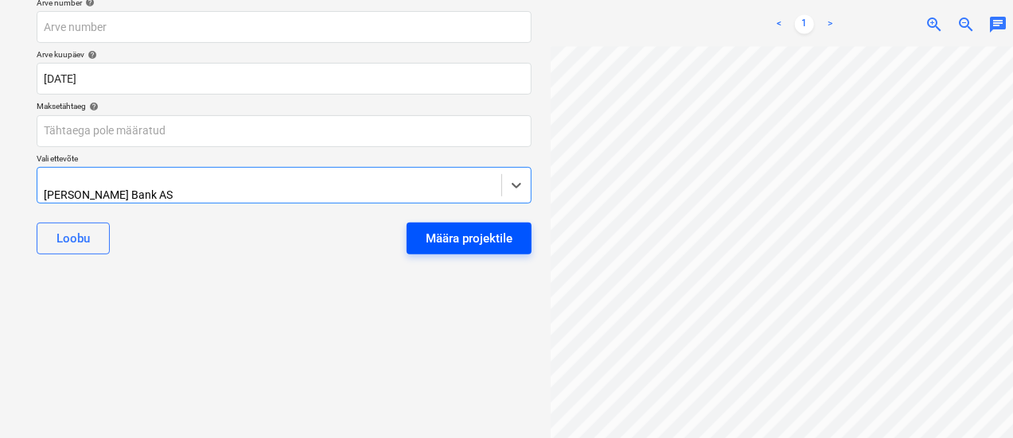
click at [465, 228] on div "Määra projektile" at bounding box center [469, 238] width 87 height 21
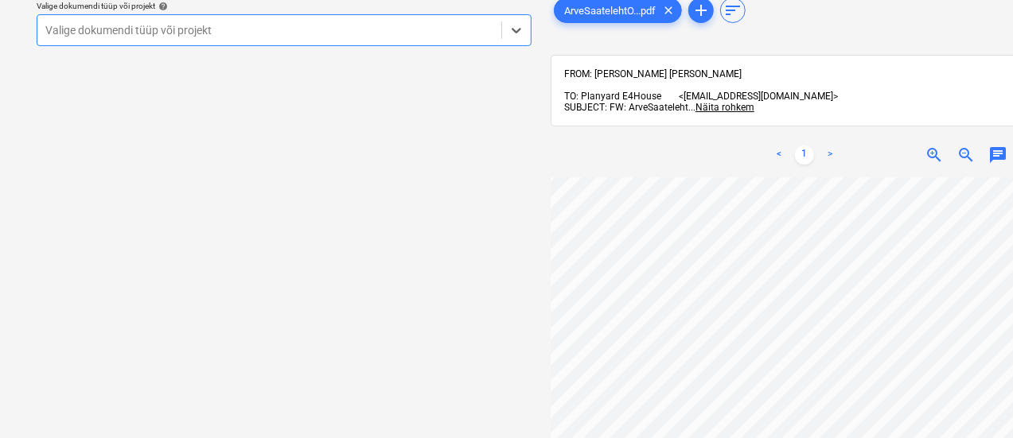
scroll to position [33, 92]
click at [326, 31] on div at bounding box center [269, 30] width 448 height 16
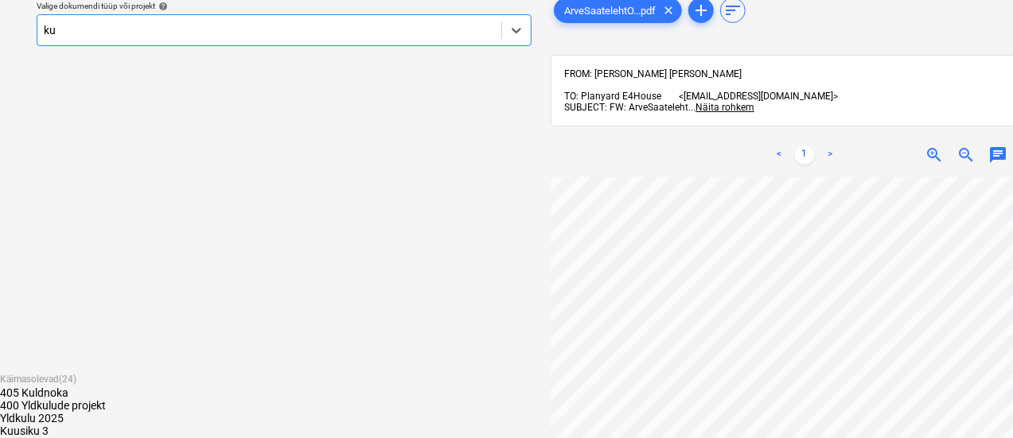
type input "k"
type input "tamm"
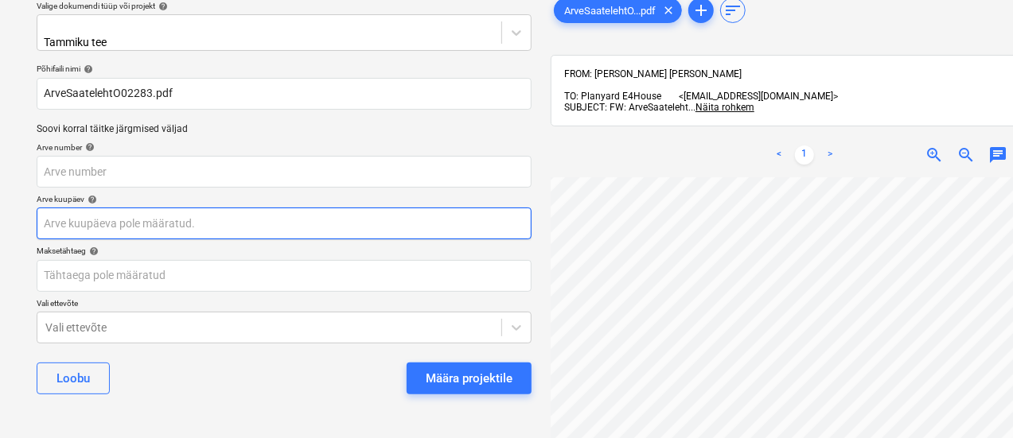
click at [126, 222] on body "Müük Projektid Kontaktid Ettevõte Koondarved 1 Postkast 9+ Rohkem keyboard_arro…" at bounding box center [506, 154] width 1013 height 438
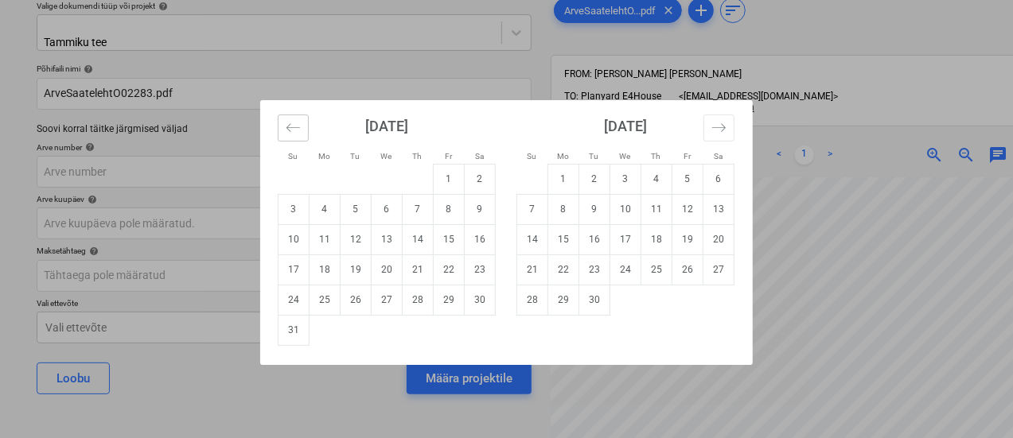
click at [291, 127] on icon "Move backward to switch to the previous month." at bounding box center [293, 127] width 15 height 15
click at [324, 297] on td "28" at bounding box center [324, 300] width 31 height 30
type input "28 Jul 2025"
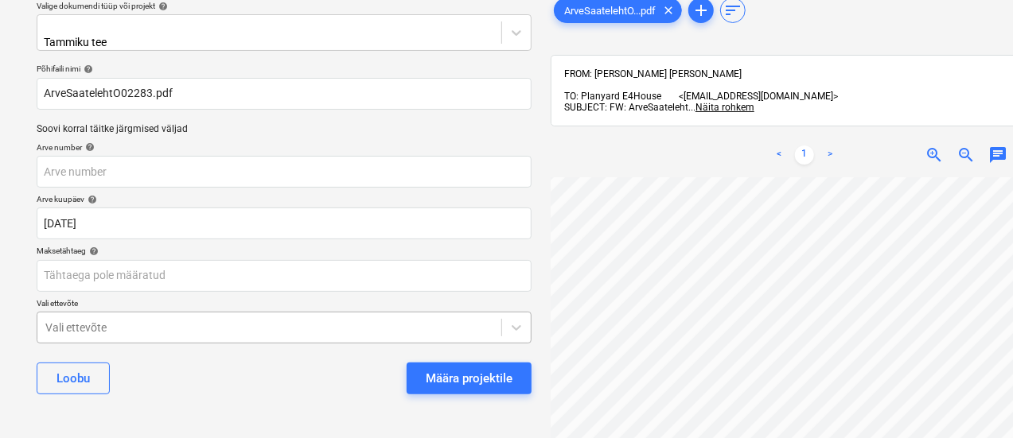
click at [246, 315] on body "Müük Projektid Kontaktid Ettevõte Koondarved 1 Postkast 9+ Rohkem keyboard_arro…" at bounding box center [506, 154] width 1013 height 438
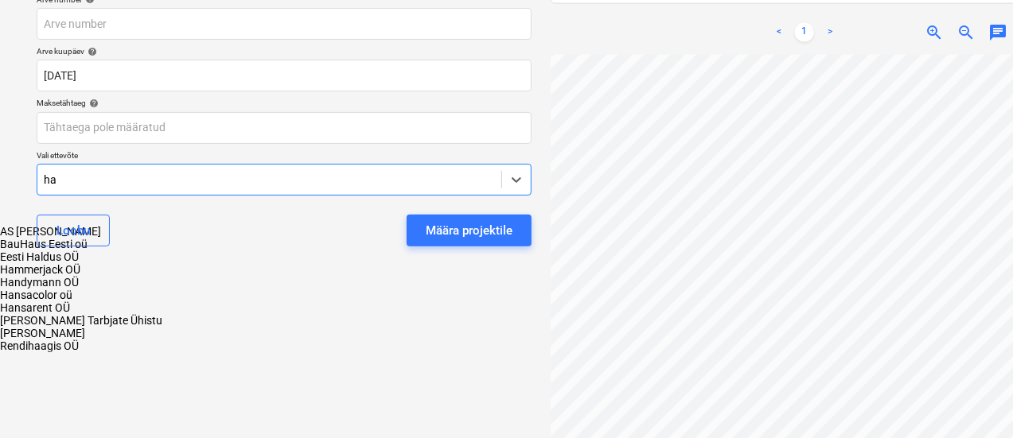
scroll to position [210, 0]
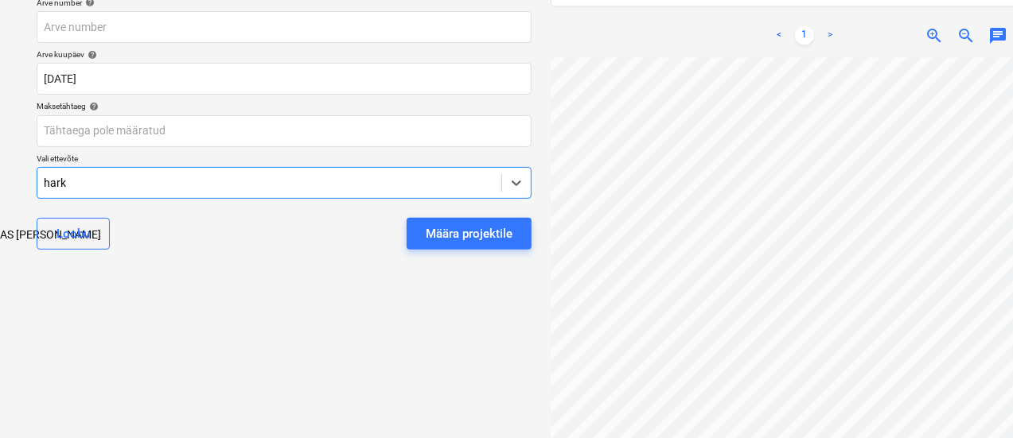
type input "harku"
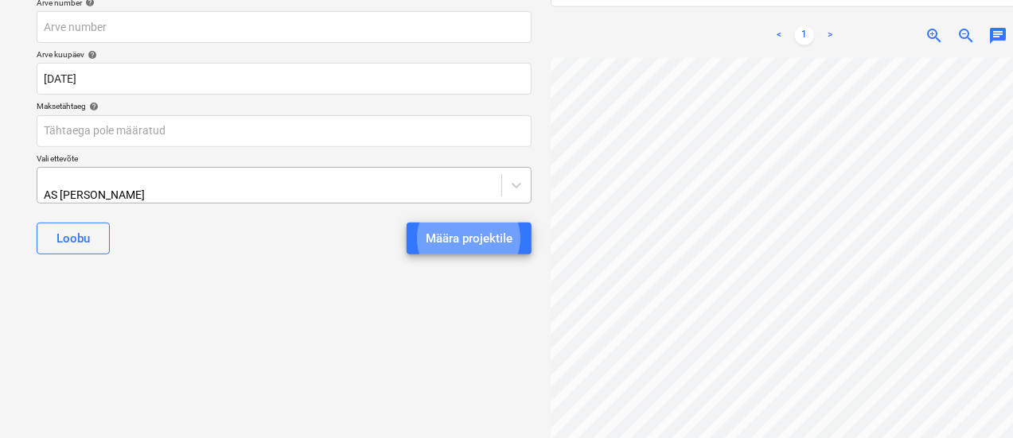
click at [407, 223] on button "Määra projektile" at bounding box center [469, 239] width 125 height 32
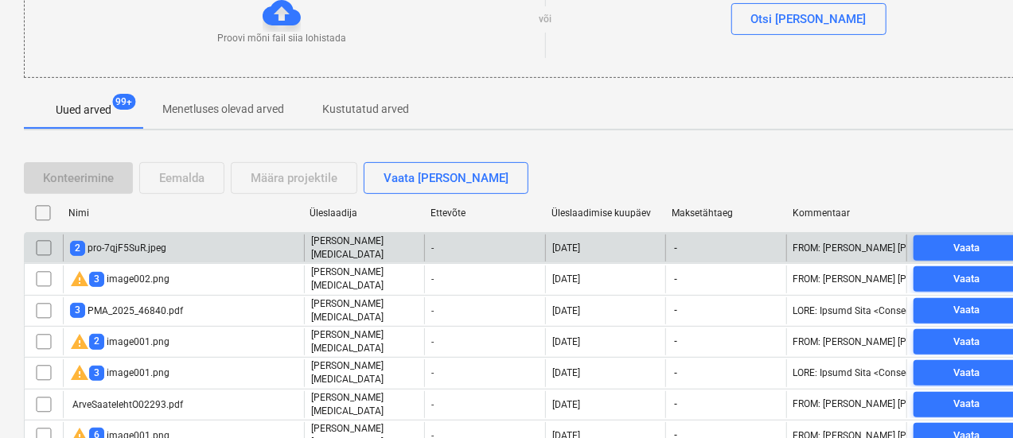
click at [183, 251] on div "2 pro-7qjF5SuR.jpeg" at bounding box center [183, 248] width 241 height 27
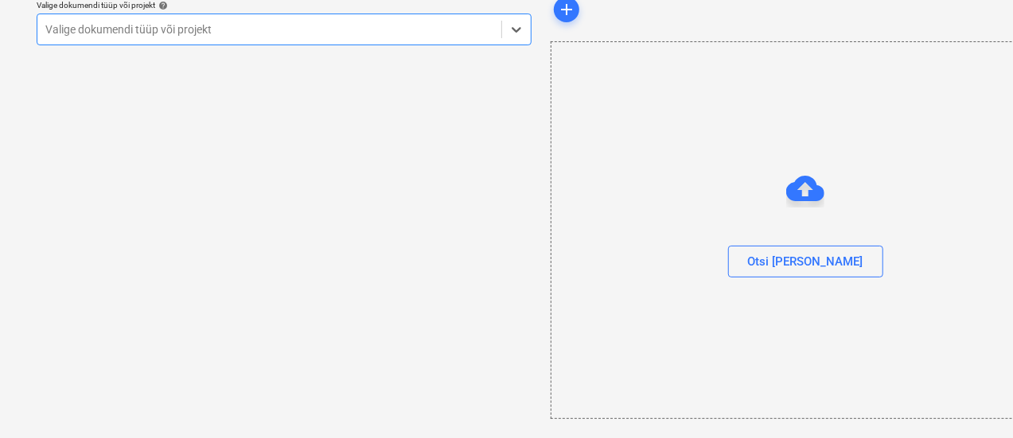
scroll to position [65, 0]
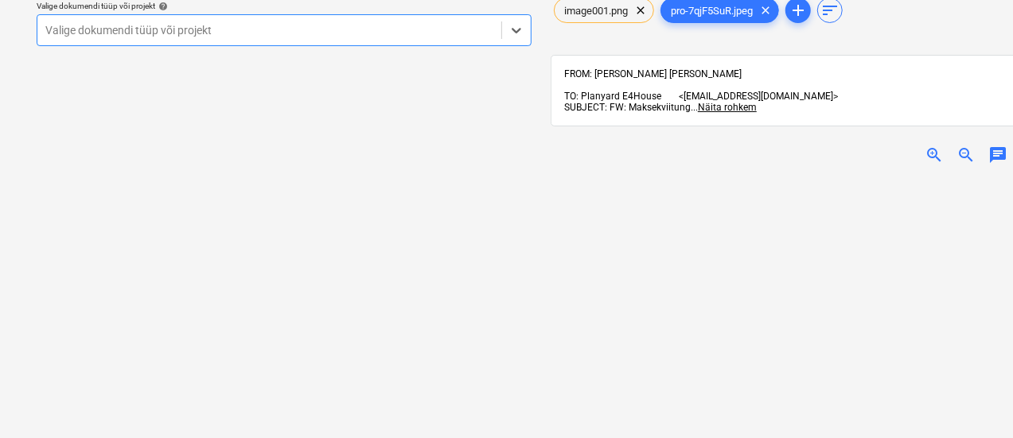
scroll to position [225, 0]
click at [239, 28] on div at bounding box center [269, 30] width 448 height 16
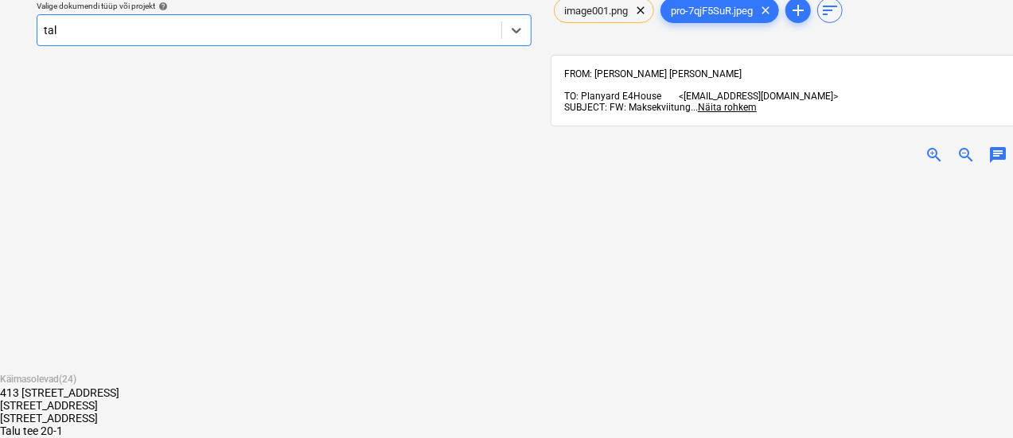
type input "talu"
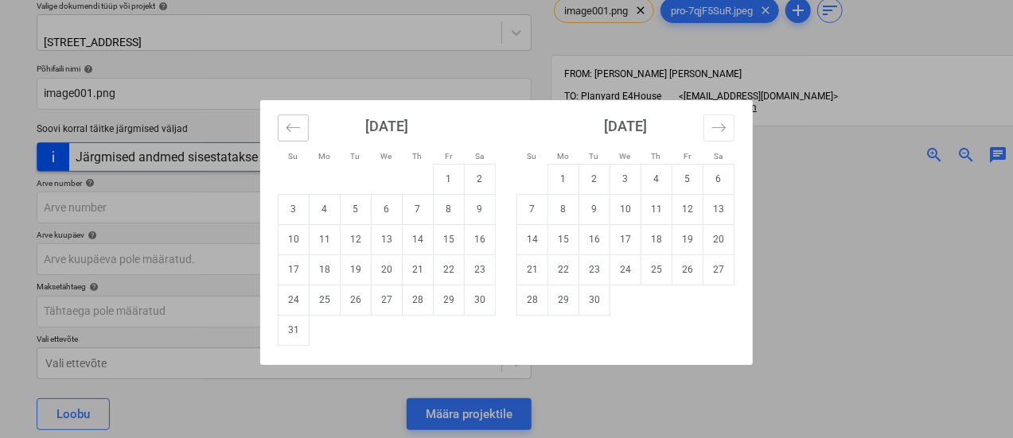
click at [291, 127] on icon "Move backward to switch to the previous month." at bounding box center [293, 127] width 14 height 8
click at [356, 300] on td "29" at bounding box center [356, 300] width 31 height 30
type input "[DATE]"
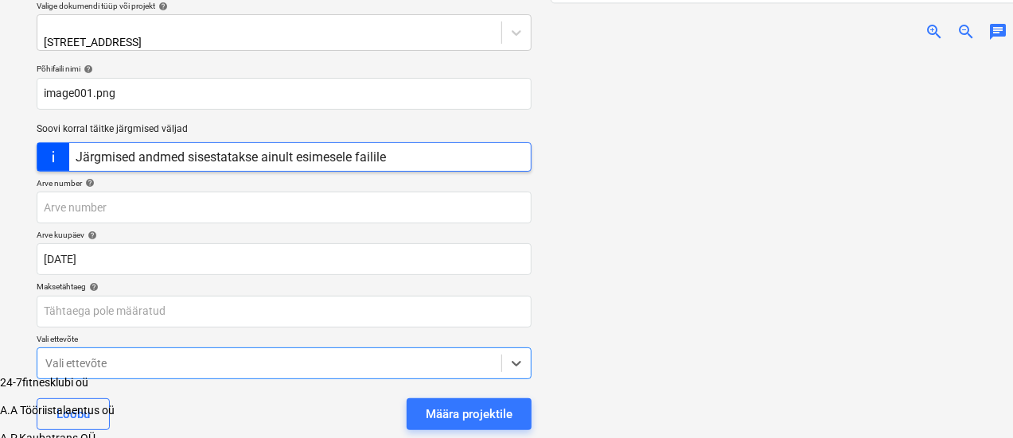
click at [226, 360] on body "Müük Projektid Kontaktid Ettevõte Koondarved 1 Postkast 9+ Rohkem keyboard_arro…" at bounding box center [506, 275] width 1013 height 680
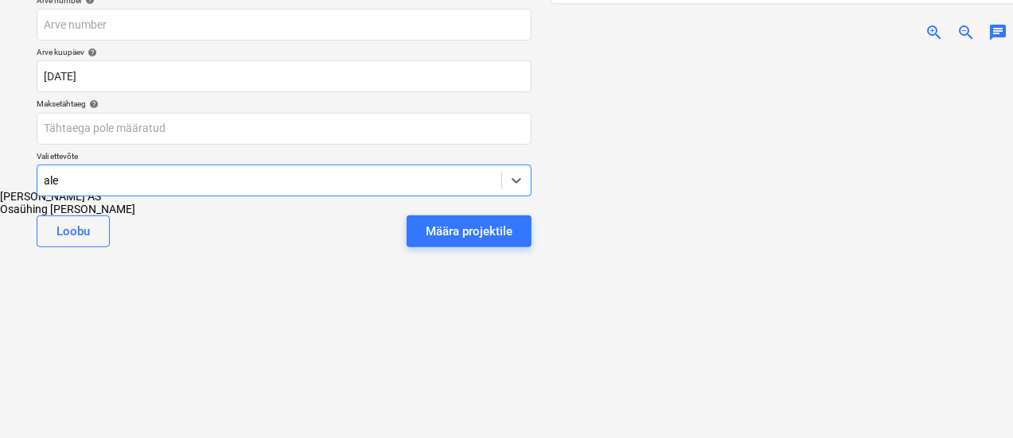
scroll to position [207, 0]
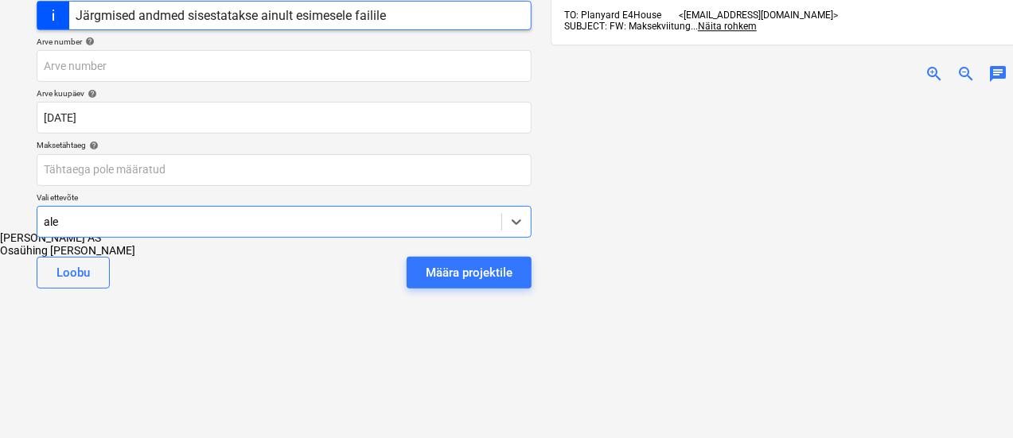
type input "alex"
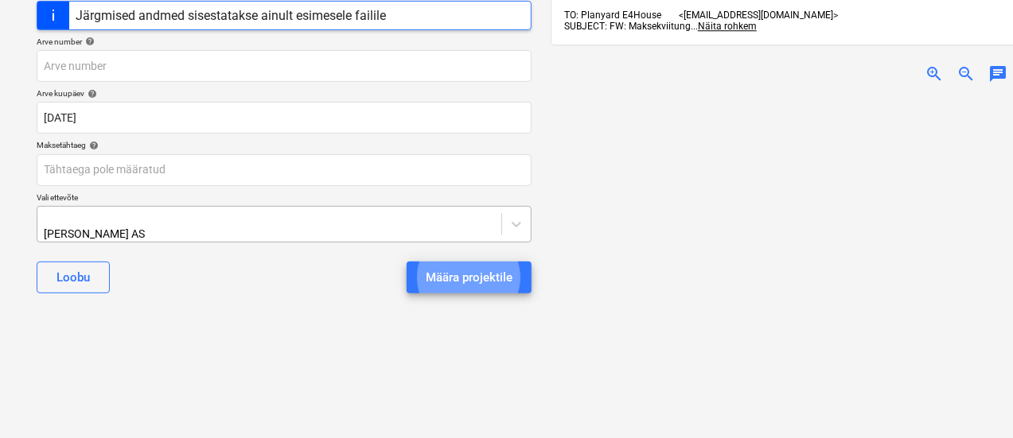
click at [407, 262] on button "Määra projektile" at bounding box center [469, 278] width 125 height 32
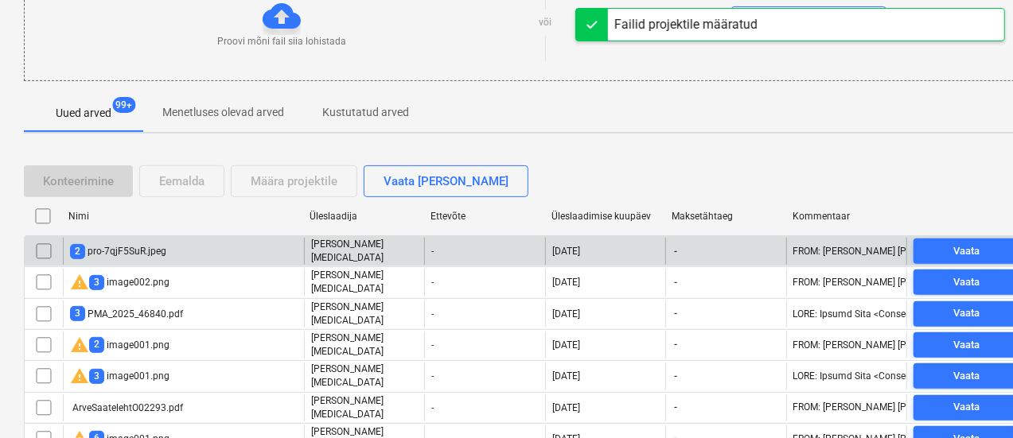
click at [191, 249] on div "2 pro-7qjF5SuR.jpeg" at bounding box center [183, 251] width 241 height 27
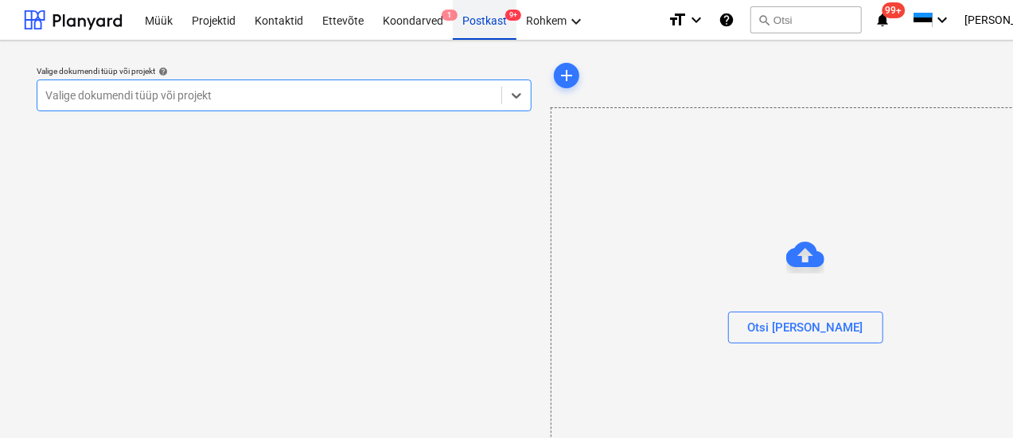
click at [492, 23] on div "Postkast 9+" at bounding box center [485, 19] width 64 height 41
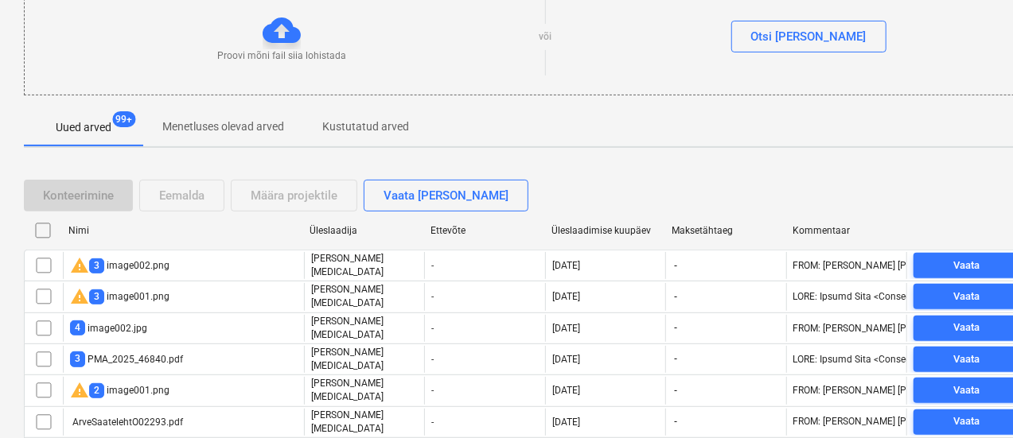
scroll to position [196, 0]
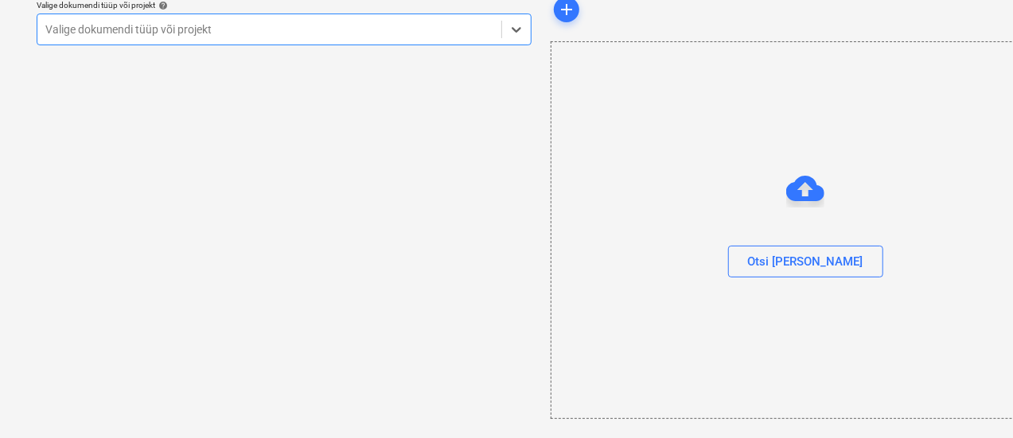
scroll to position [65, 0]
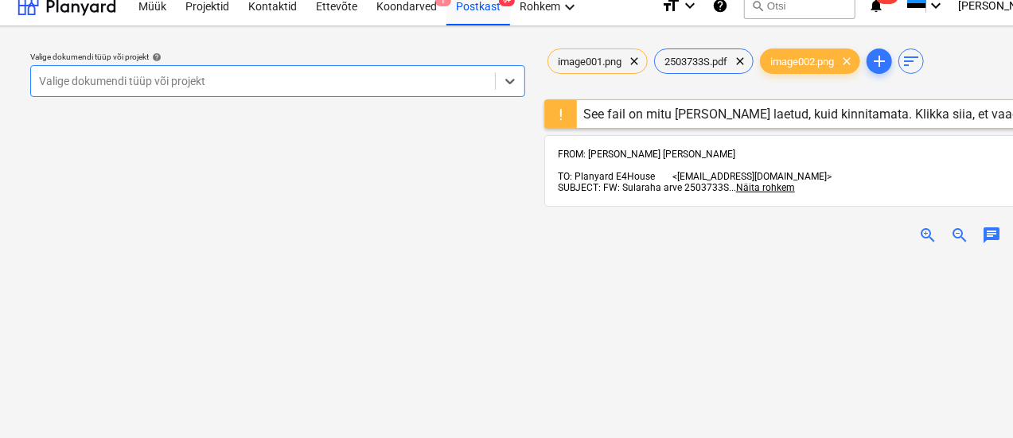
scroll to position [0, 8]
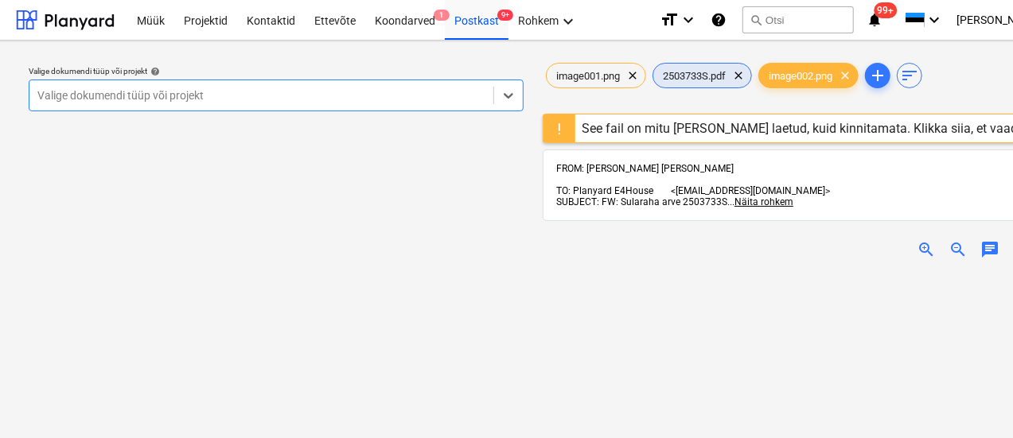
click at [716, 72] on span "2503733S.pdf" at bounding box center [694, 76] width 82 height 12
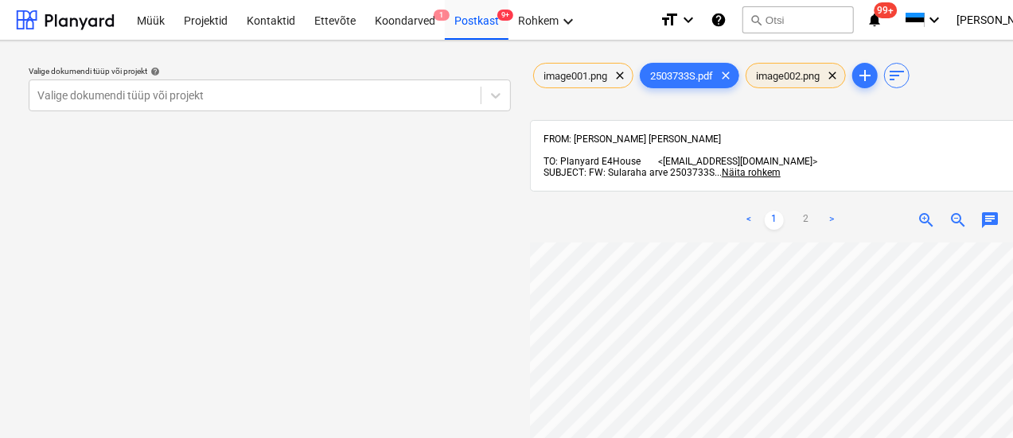
drag, startPoint x: 839, startPoint y: 72, endPoint x: 773, endPoint y: 80, distance: 65.7
click at [839, 72] on span "clear" at bounding box center [832, 75] width 19 height 19
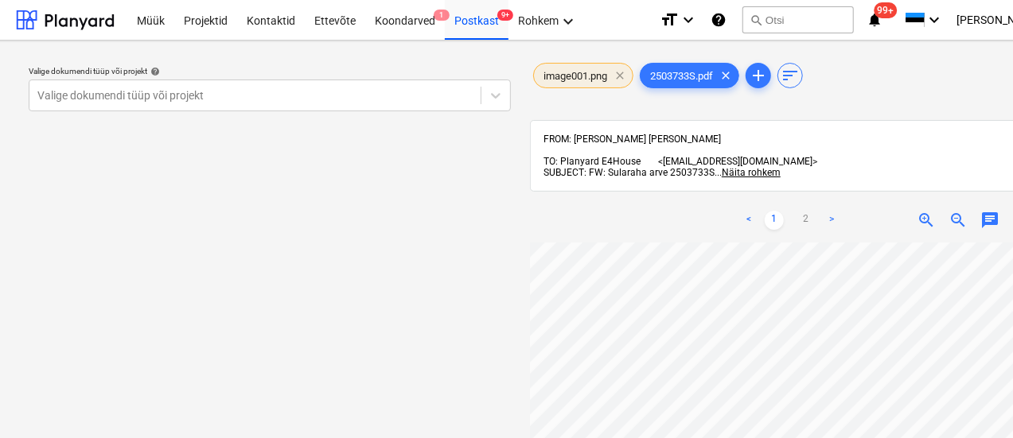
click at [620, 72] on span "clear" at bounding box center [619, 75] width 19 height 19
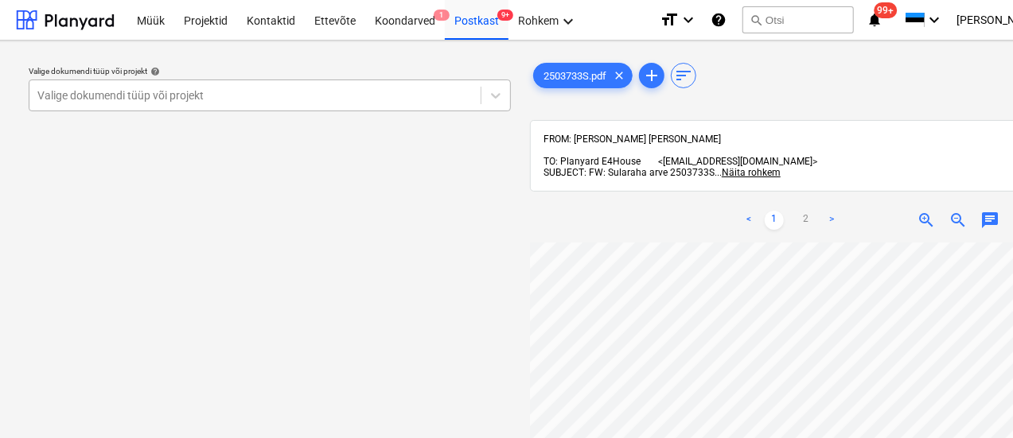
click at [243, 95] on div at bounding box center [254, 96] width 435 height 16
type input "t"
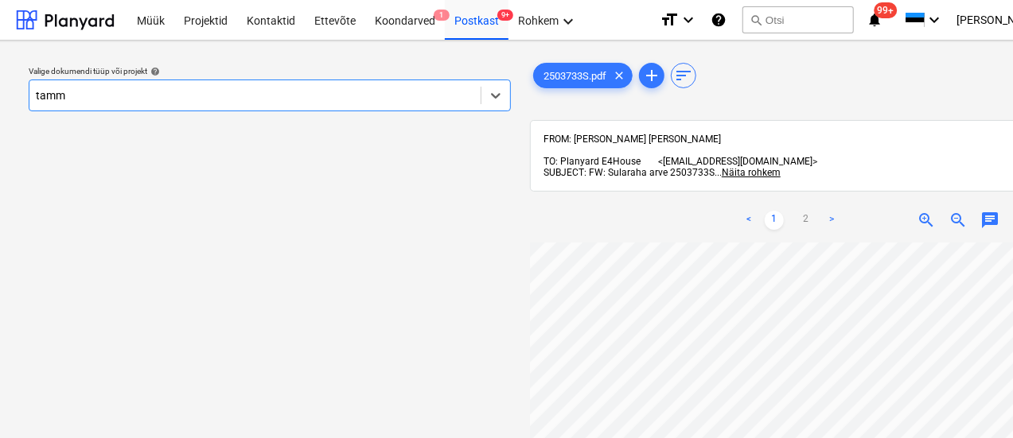
type input "tammi"
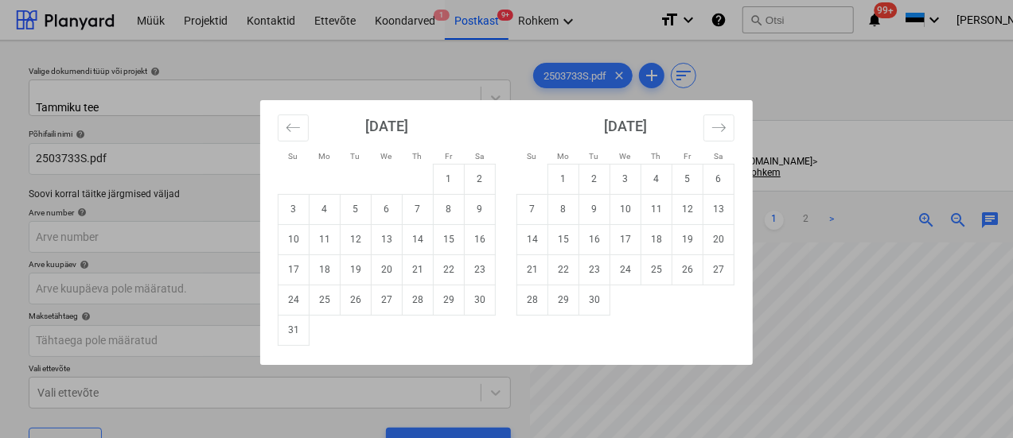
click at [788, 247] on div "Su Mo Tu We Th Fr Sa Su Mo Tu We Th Fr Sa July 2025 1 2 3 4 5 6 7 8 9 10 11 12 …" at bounding box center [506, 219] width 1013 height 438
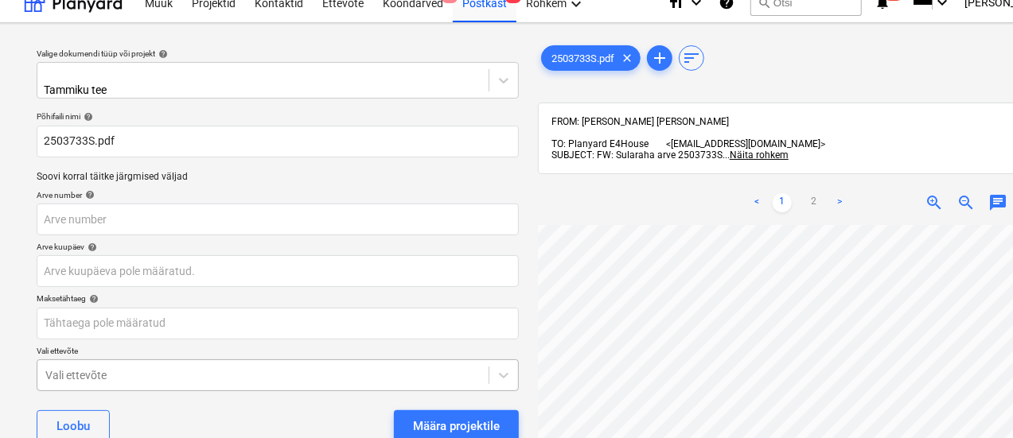
scroll to position [16, 1]
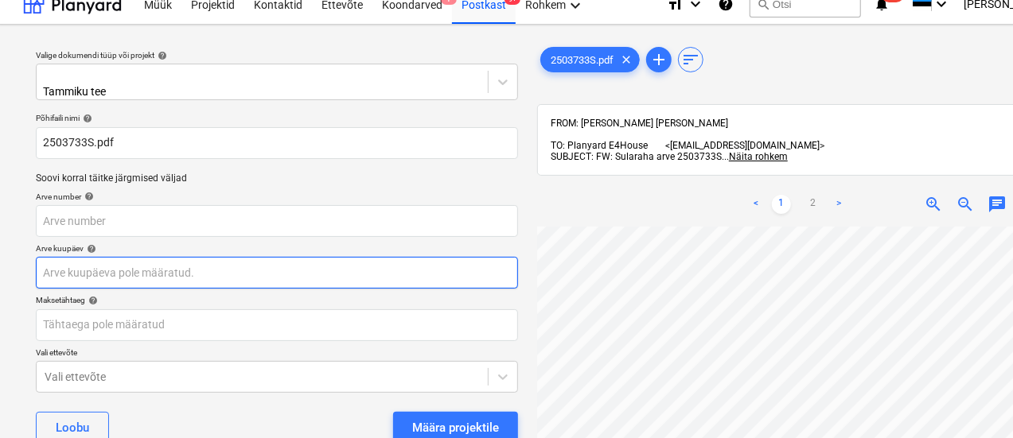
click at [164, 273] on body "Müük Projektid Kontaktid Ettevõte Koondarved 1 Postkast 9+ Rohkem keyboard_arro…" at bounding box center [505, 203] width 1013 height 438
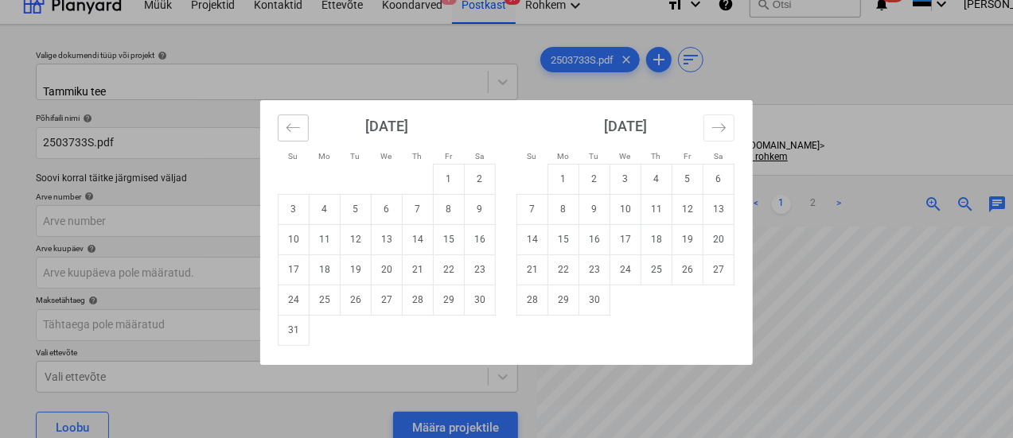
click at [291, 119] on button "Move backward to switch to the previous month." at bounding box center [293, 128] width 31 height 27
click at [352, 298] on td "29" at bounding box center [356, 300] width 31 height 30
type input "[DATE]"
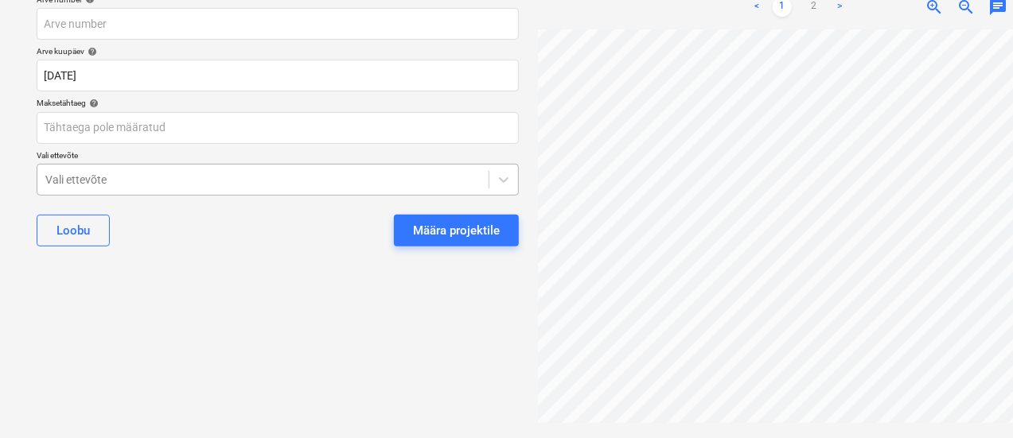
click at [225, 225] on body "Müük Projektid Kontaktid Ettevõte Koondarved 1 Postkast 9+ Rohkem keyboard_arro…" at bounding box center [506, 6] width 1013 height 438
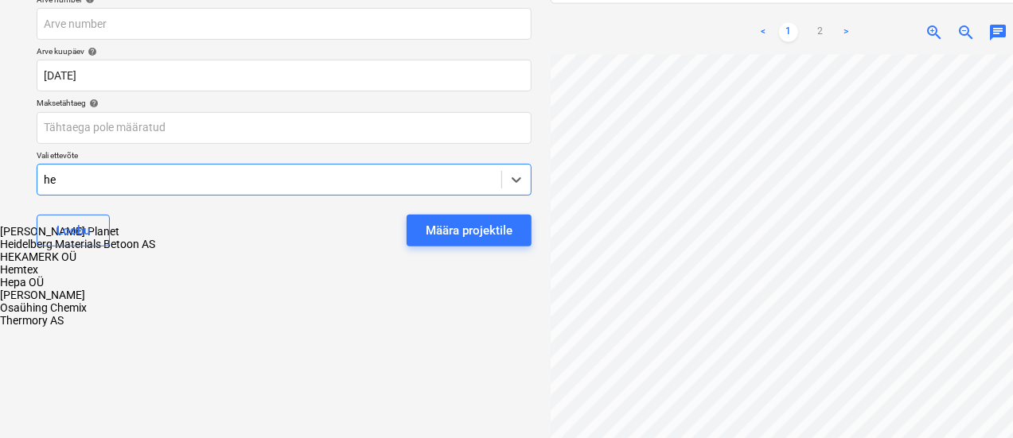
scroll to position [207, 0]
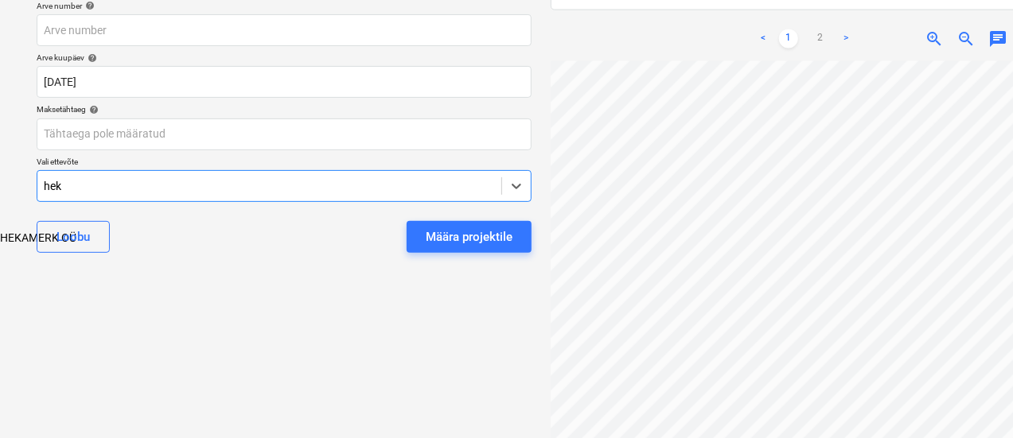
type input "heka"
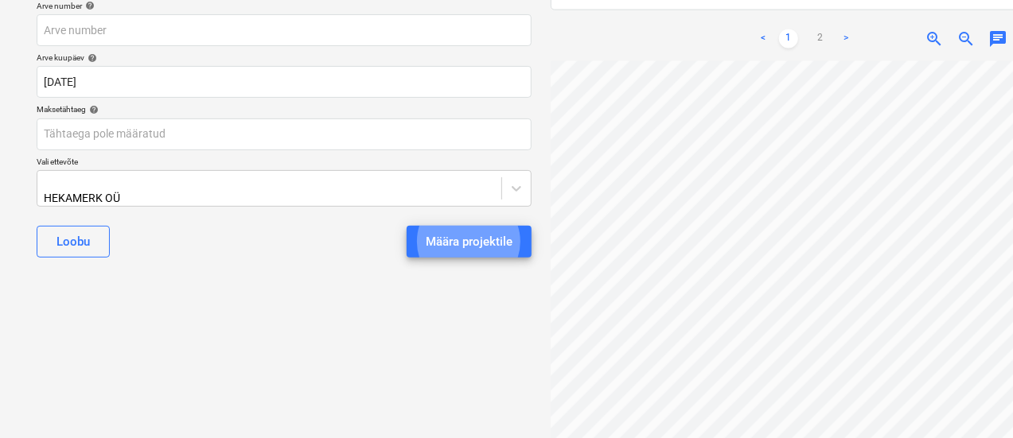
click at [407, 226] on button "Määra projektile" at bounding box center [469, 242] width 125 height 32
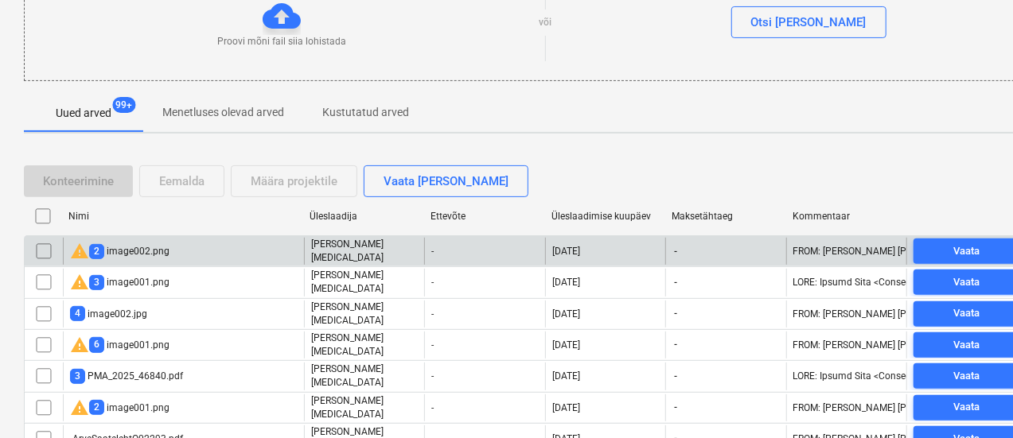
click at [173, 249] on div "warning 2 image002.png" at bounding box center [183, 251] width 241 height 27
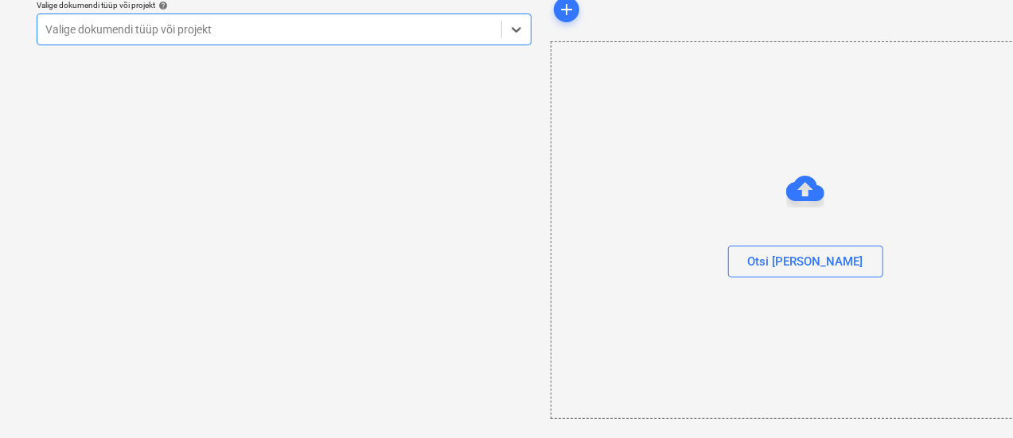
scroll to position [65, 0]
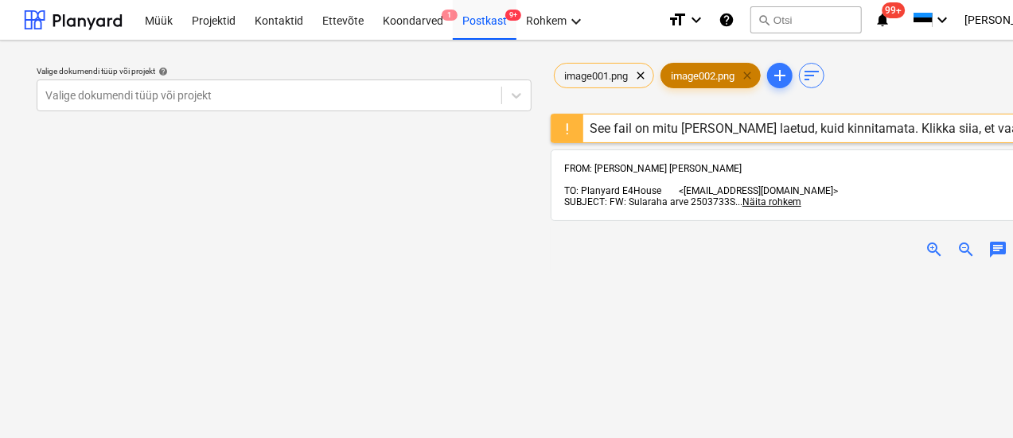
click at [749, 73] on span "clear" at bounding box center [747, 75] width 19 height 19
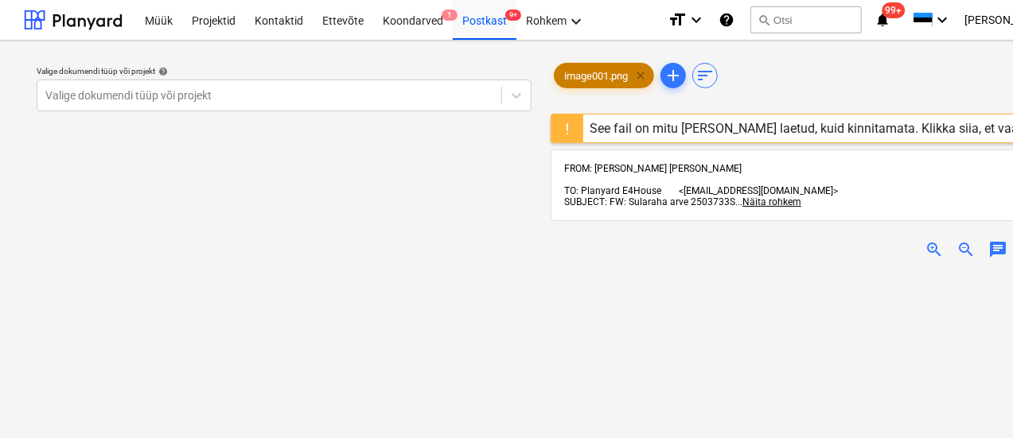
click at [641, 69] on span "clear" at bounding box center [640, 75] width 19 height 19
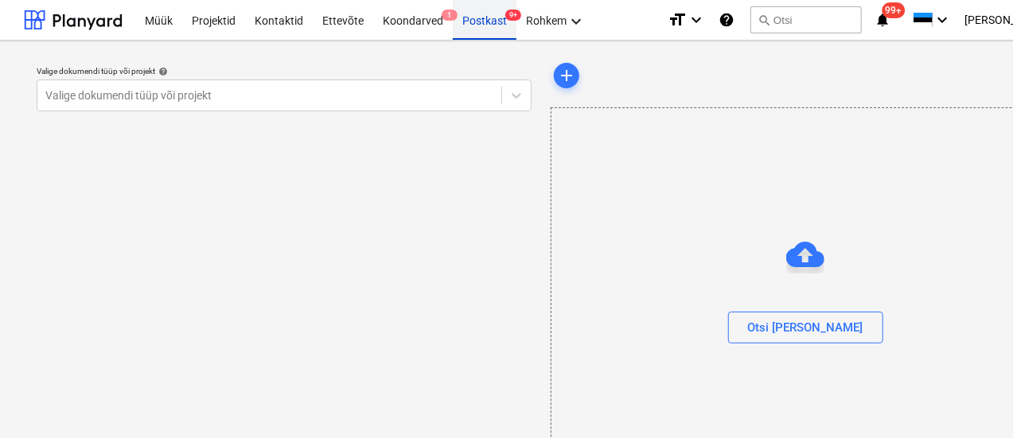
click at [482, 20] on div "Postkast 9+" at bounding box center [485, 19] width 64 height 41
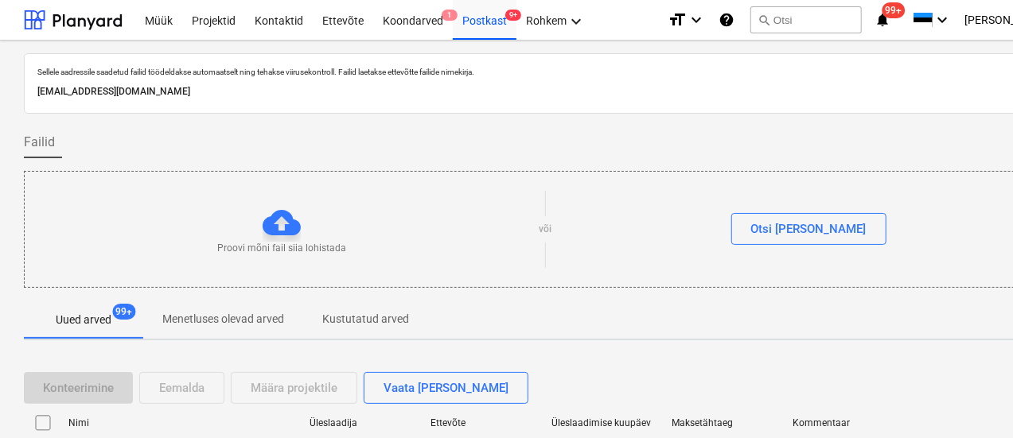
scroll to position [232, 0]
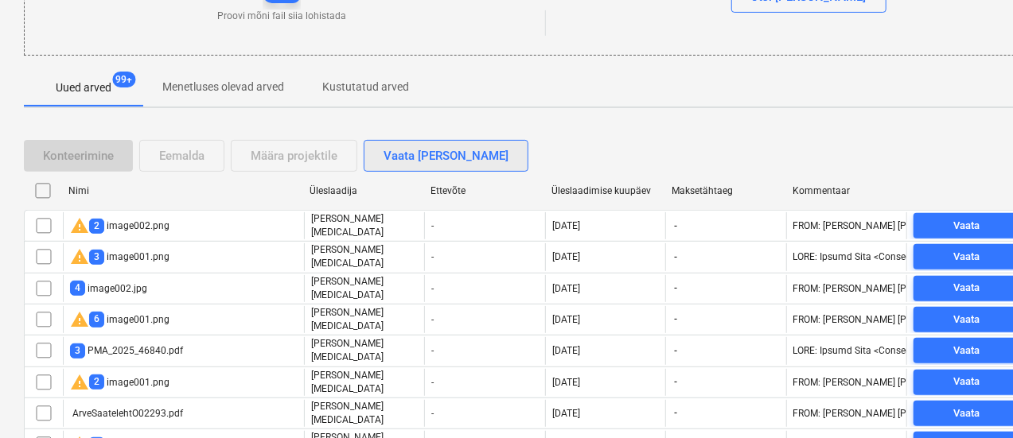
drag, startPoint x: 44, startPoint y: 219, endPoint x: 446, endPoint y: 152, distance: 408.1
click at [43, 219] on input "checkbox" at bounding box center [43, 225] width 25 height 25
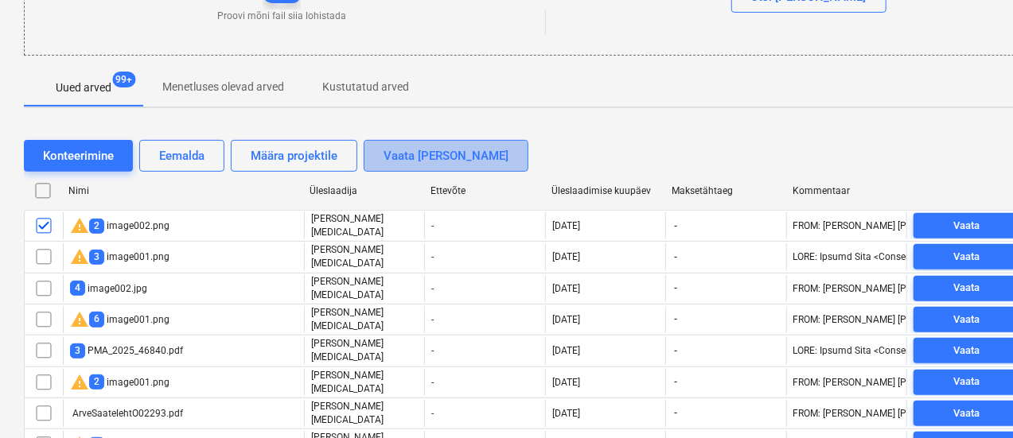
click at [446, 152] on div "Vaata [PERSON_NAME]" at bounding box center [445, 156] width 125 height 21
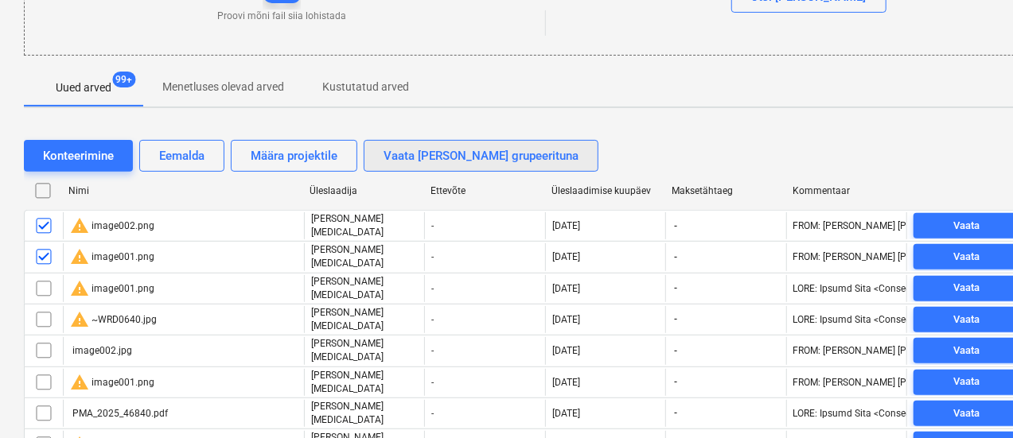
click at [446, 152] on div "Vaata faile grupeerituna" at bounding box center [480, 156] width 195 height 21
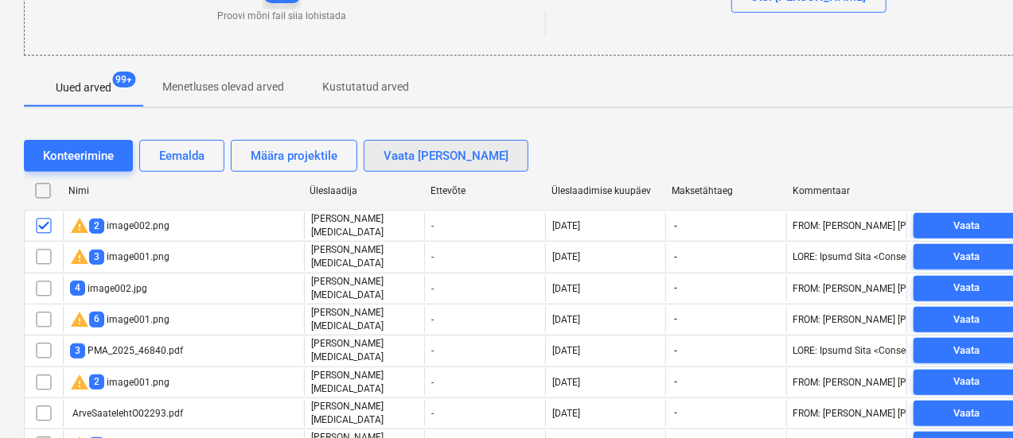
scroll to position [65, 0]
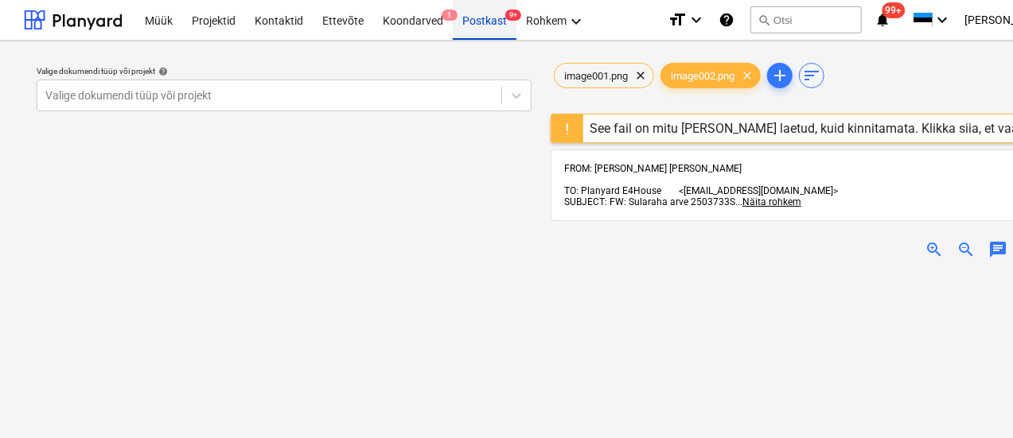
click at [477, 23] on div "Postkast 9+" at bounding box center [485, 19] width 64 height 41
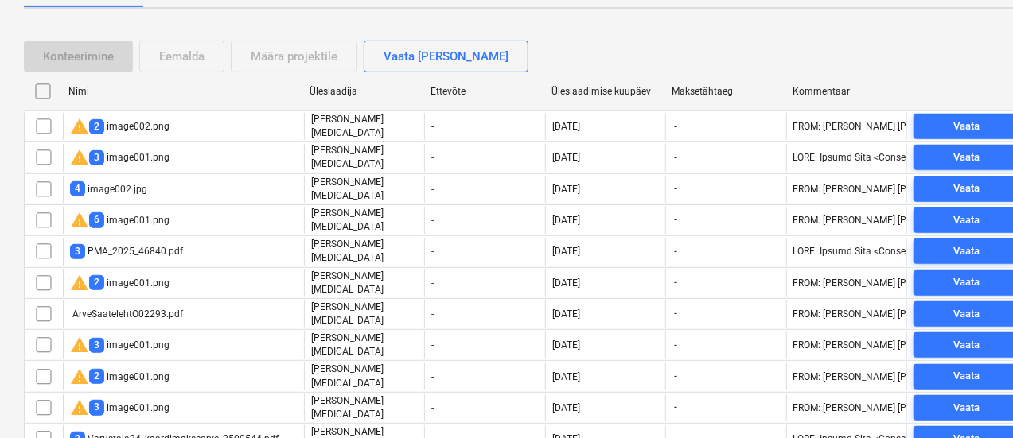
scroll to position [333, 0]
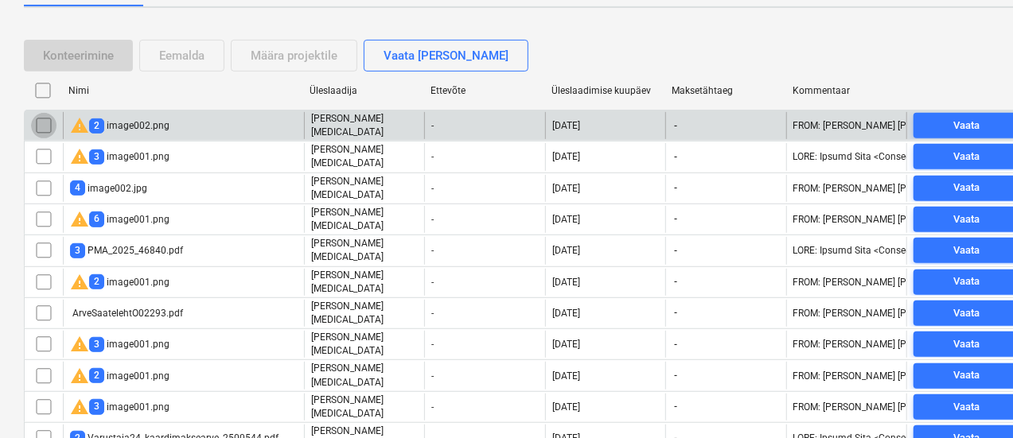
click at [43, 123] on input "checkbox" at bounding box center [43, 125] width 25 height 25
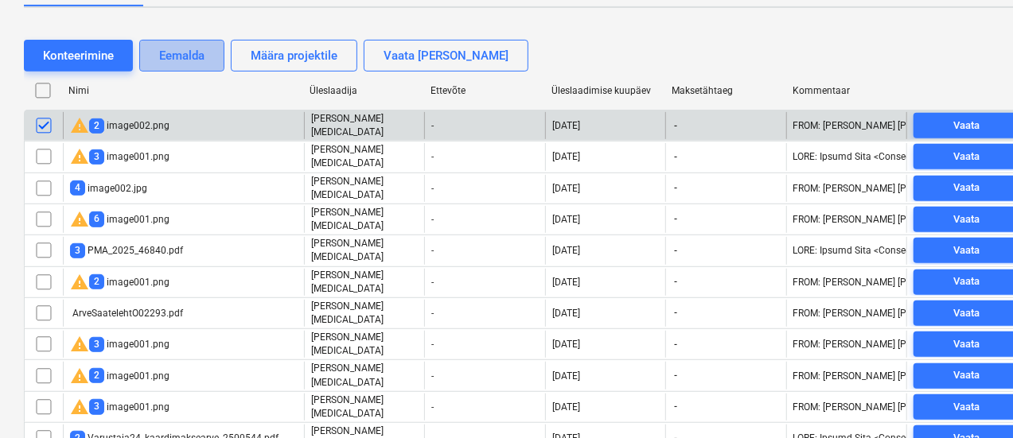
click at [178, 52] on div "Eemalda" at bounding box center [181, 55] width 45 height 21
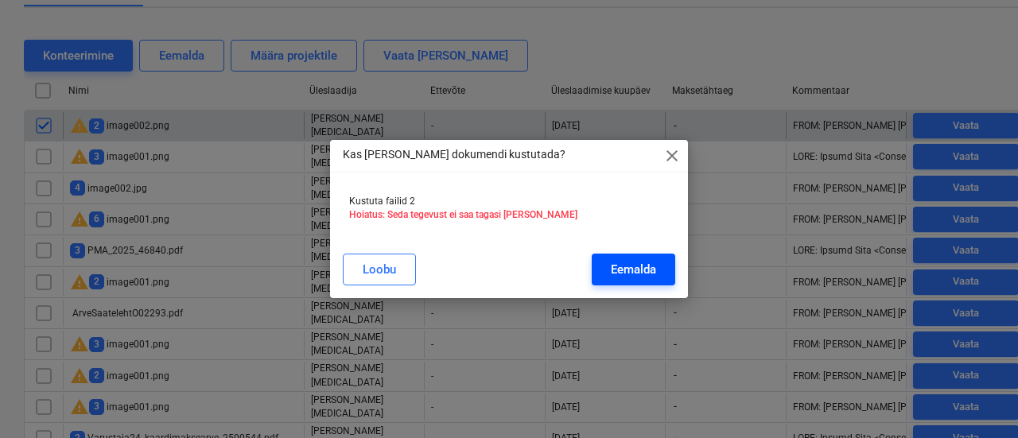
click at [617, 271] on div "Eemalda" at bounding box center [633, 269] width 45 height 21
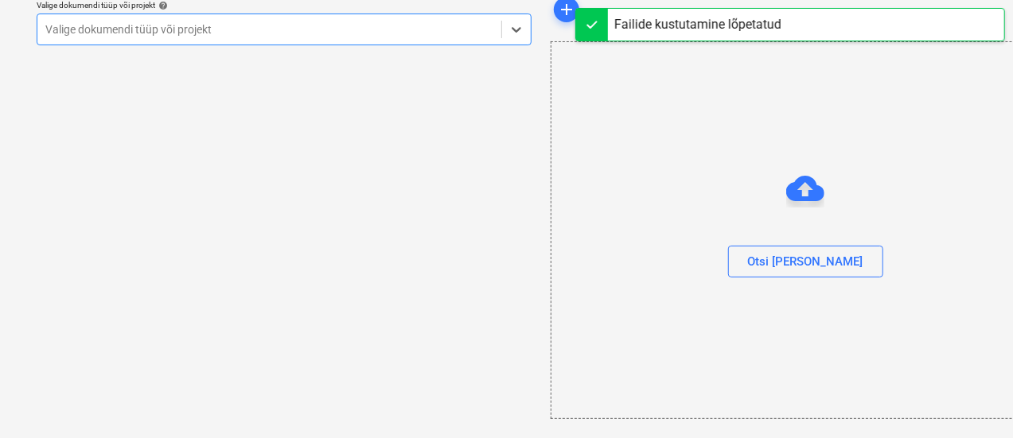
scroll to position [65, 0]
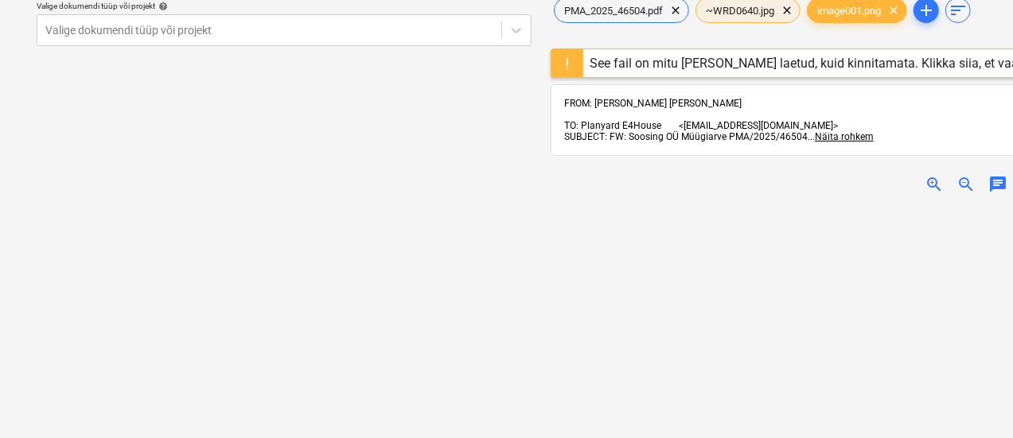
click at [743, 12] on span "~WRD0640.jpg" at bounding box center [740, 11] width 88 height 12
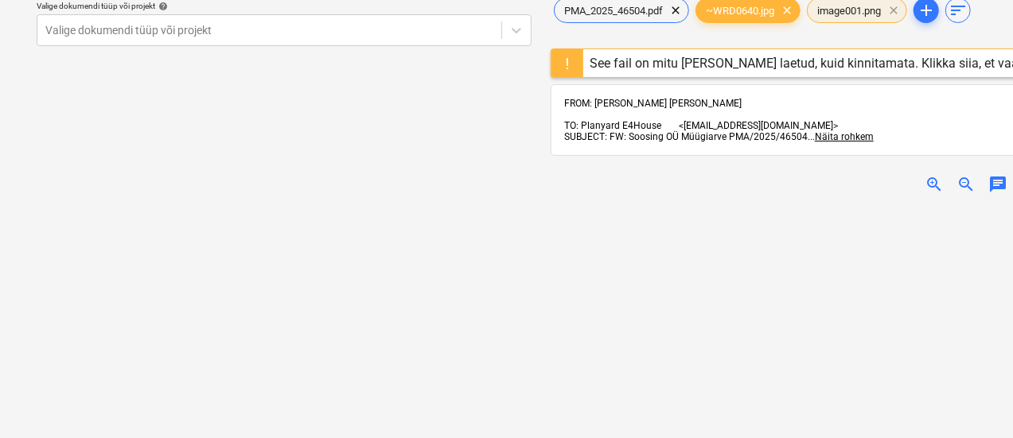
click at [899, 7] on span "clear" at bounding box center [893, 10] width 19 height 19
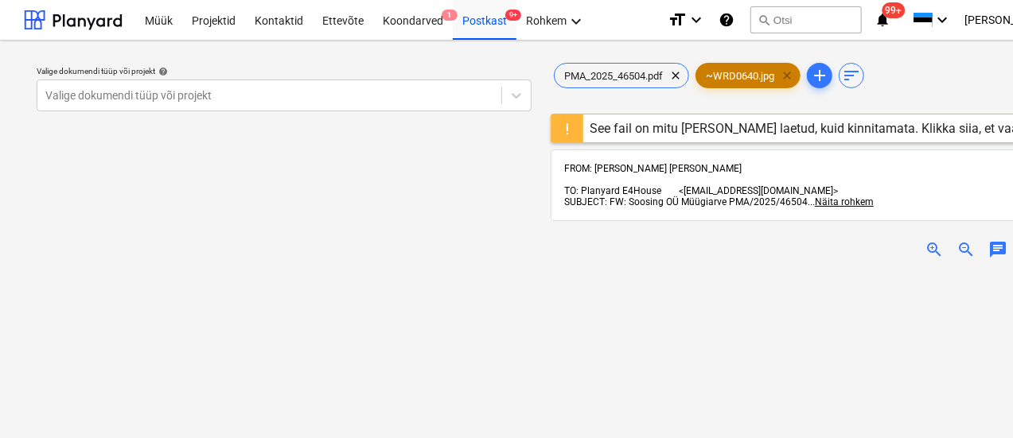
click at [789, 78] on span "clear" at bounding box center [786, 75] width 19 height 19
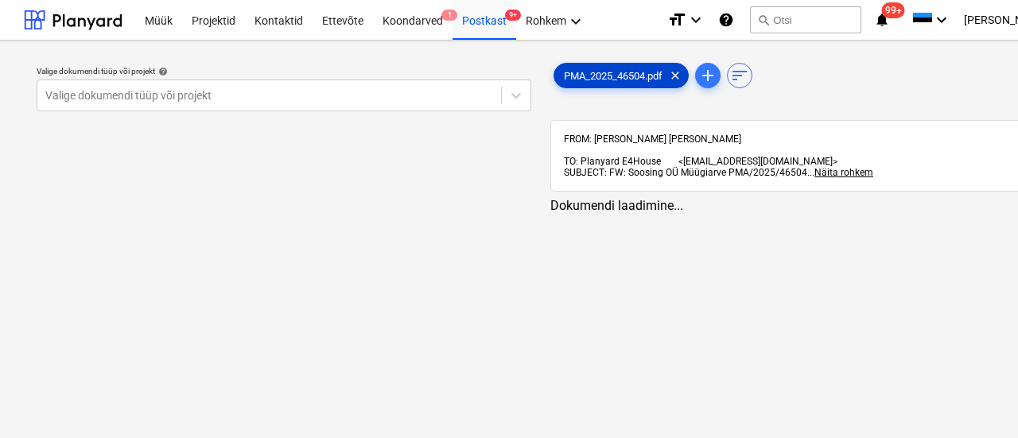
click at [619, 67] on div "PMA_2025_46504.pdf clear" at bounding box center [621, 75] width 135 height 25
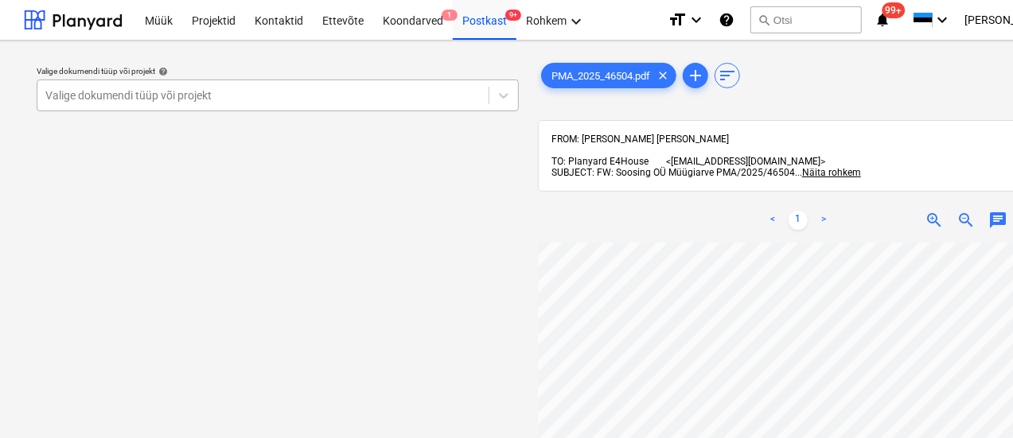
click at [113, 95] on div at bounding box center [262, 96] width 435 height 16
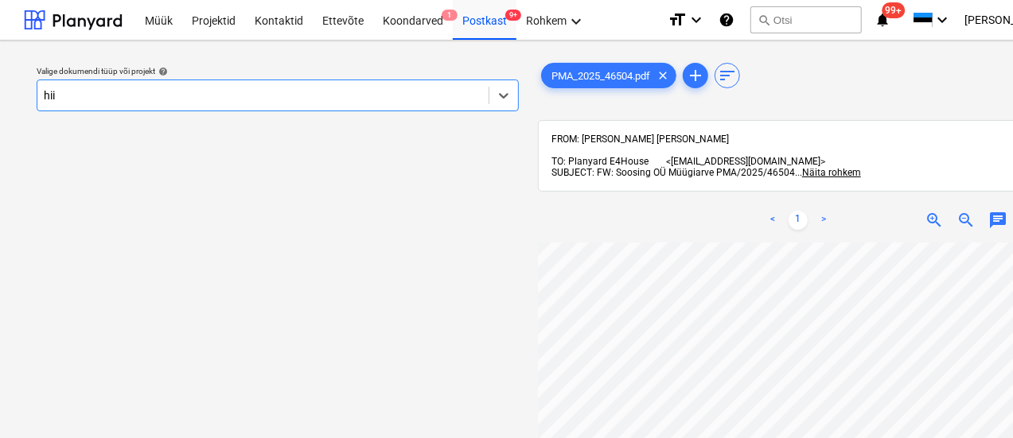
type input "hiid"
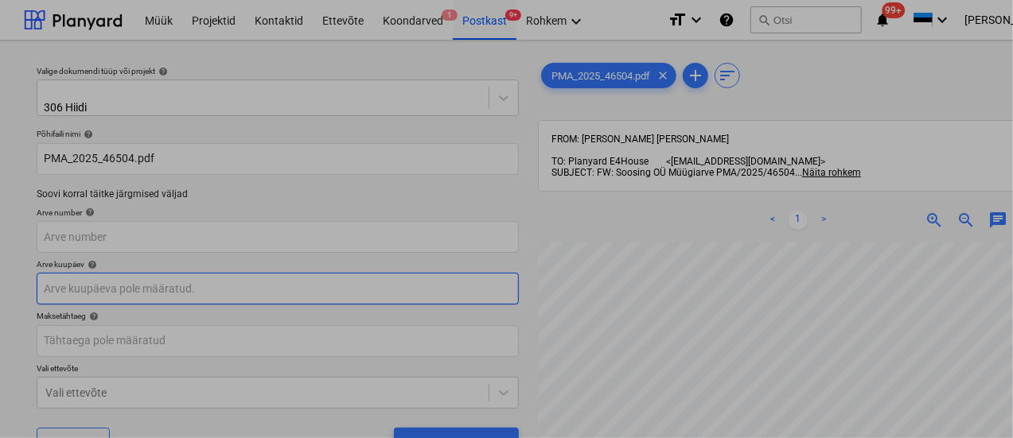
click at [208, 287] on body "Müük Projektid Kontaktid Ettevõte Koondarved 1 Postkast 9+ Rohkem keyboard_arro…" at bounding box center [506, 219] width 1013 height 438
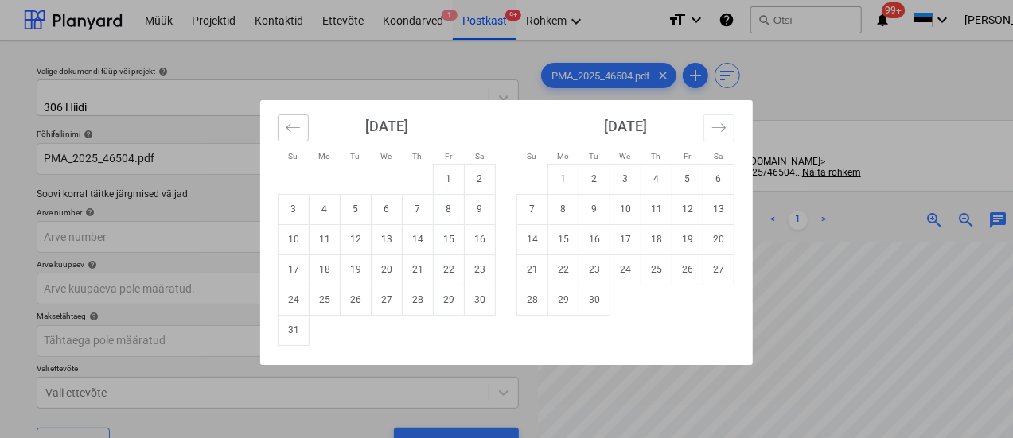
click at [290, 131] on icon "Move backward to switch to the previous month." at bounding box center [293, 127] width 15 height 15
click at [355, 300] on td "29" at bounding box center [356, 300] width 31 height 30
type input "[DATE]"
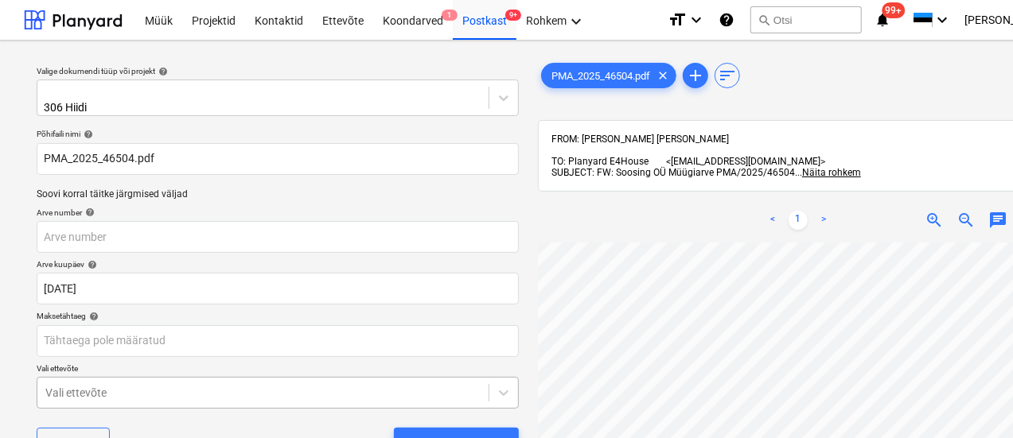
click at [227, 391] on body "Müük Projektid Kontaktid Ettevõte Koondarved 1 Postkast 9+ Rohkem keyboard_arro…" at bounding box center [506, 219] width 1013 height 438
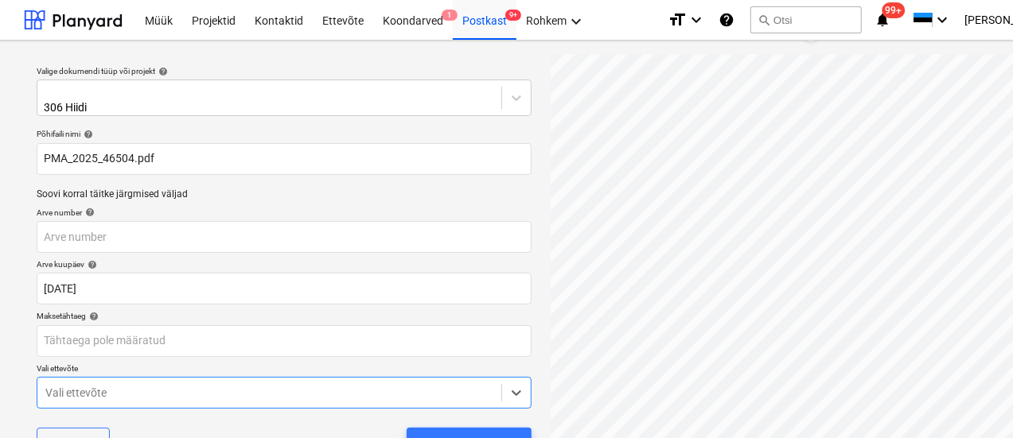
scroll to position [213, 0]
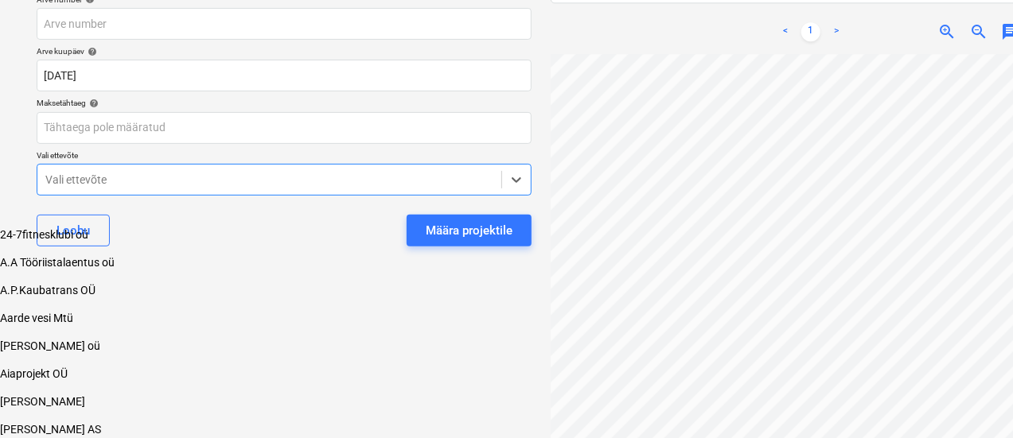
type input "e"
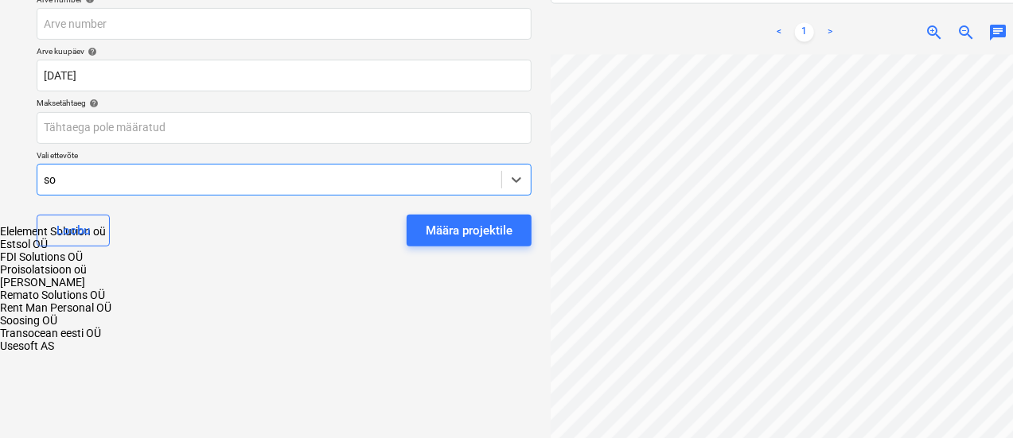
scroll to position [210, 0]
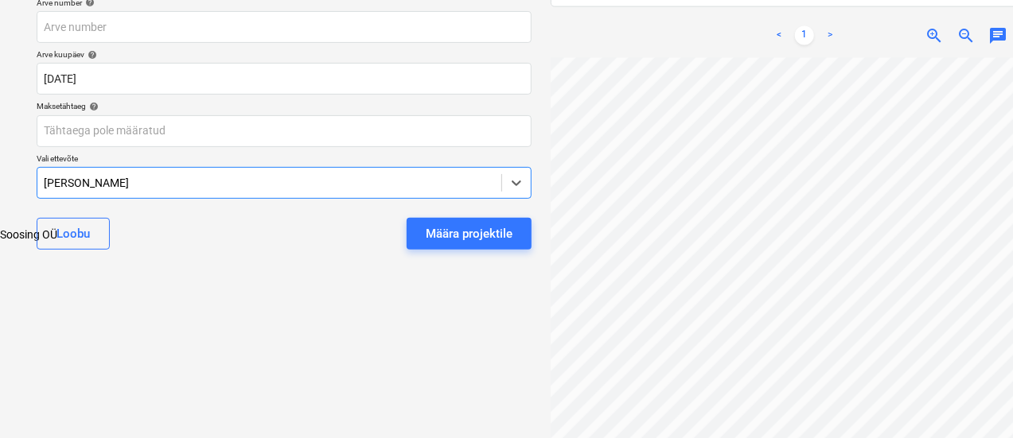
type input "soosi"
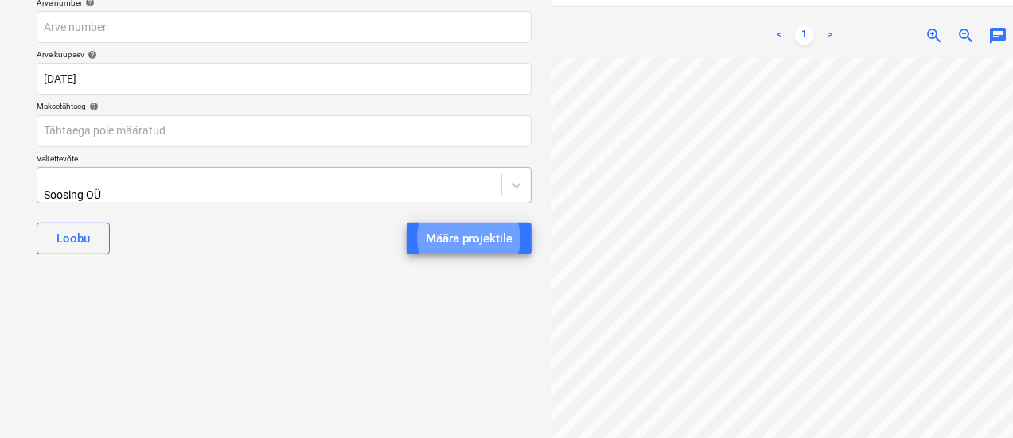
click at [407, 223] on button "Määra projektile" at bounding box center [469, 239] width 125 height 32
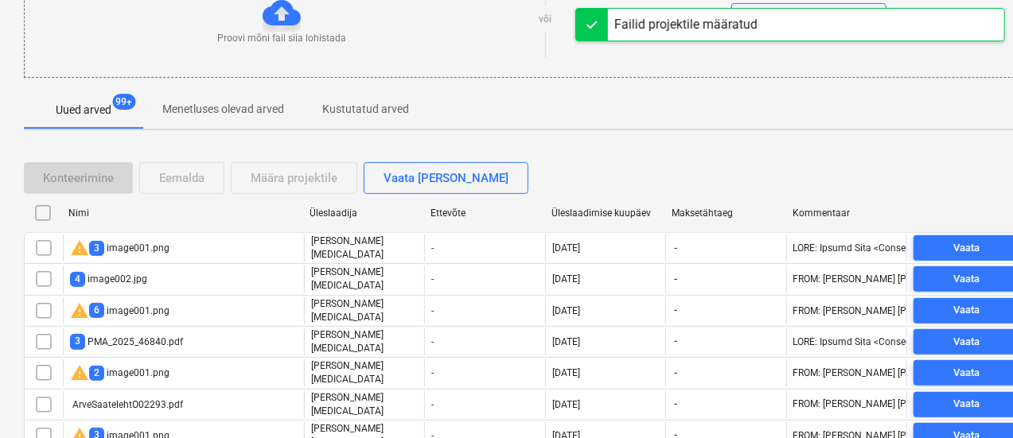
scroll to position [252, 0]
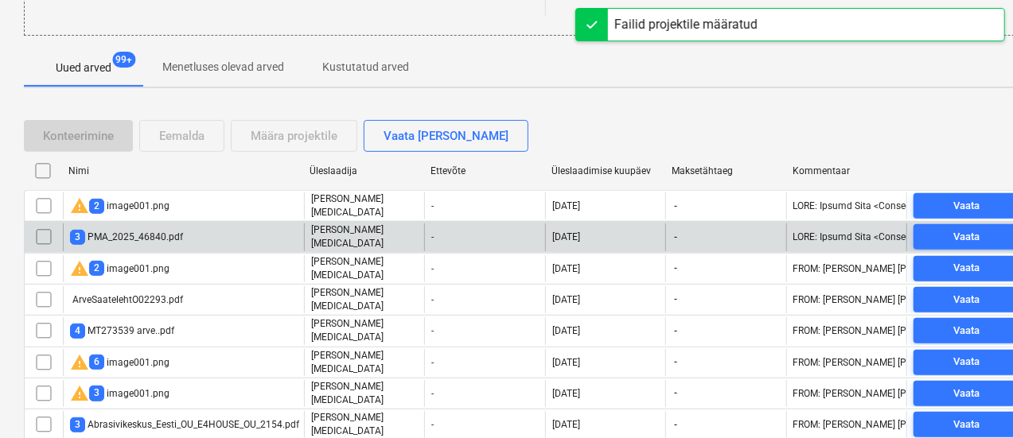
drag, startPoint x: 227, startPoint y: 391, endPoint x: 160, endPoint y: 177, distance: 224.2
click at [145, 197] on div "warning 2 image001.png" at bounding box center [119, 206] width 99 height 19
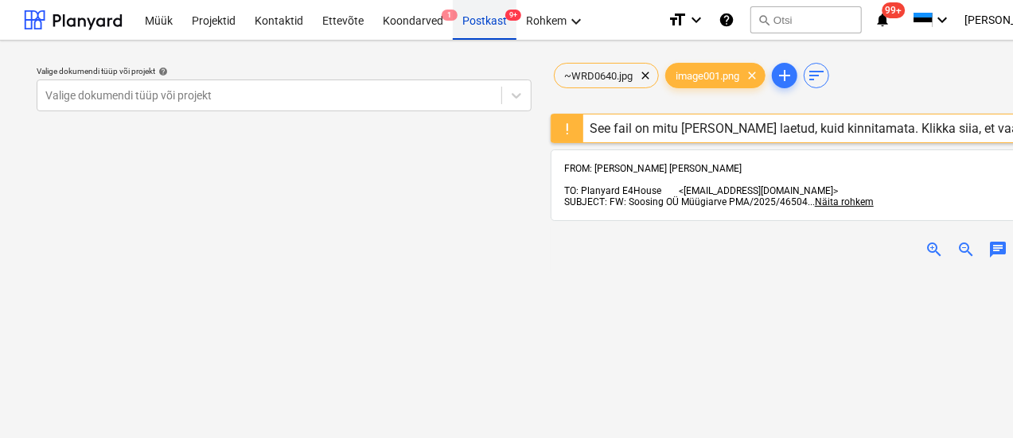
click at [481, 24] on div "Postkast 9+" at bounding box center [485, 19] width 64 height 41
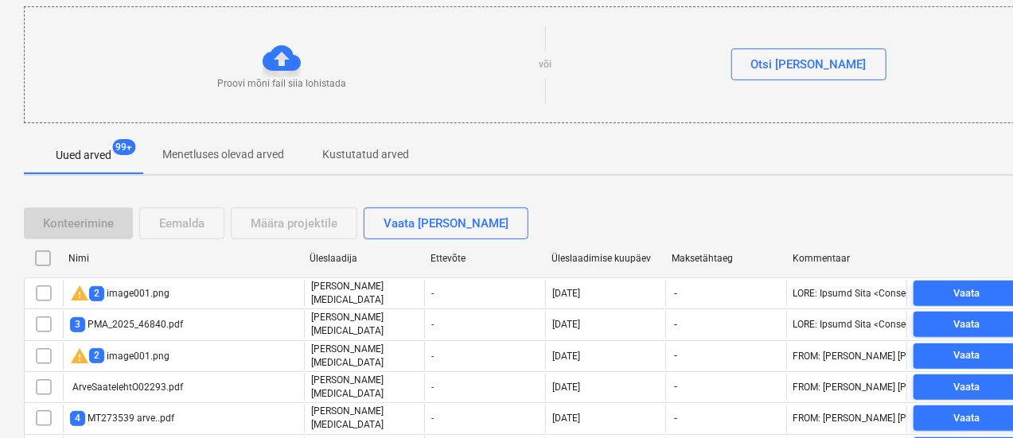
scroll to position [175, 0]
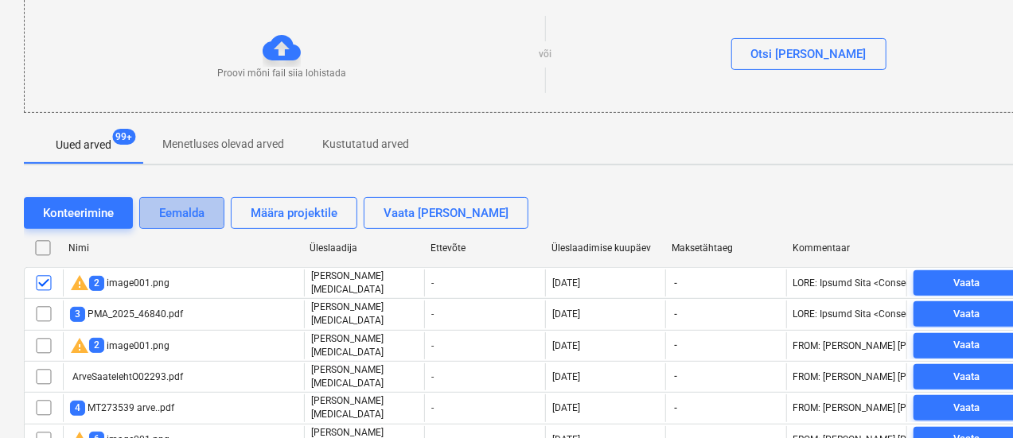
click at [173, 208] on div "Eemalda" at bounding box center [181, 213] width 45 height 21
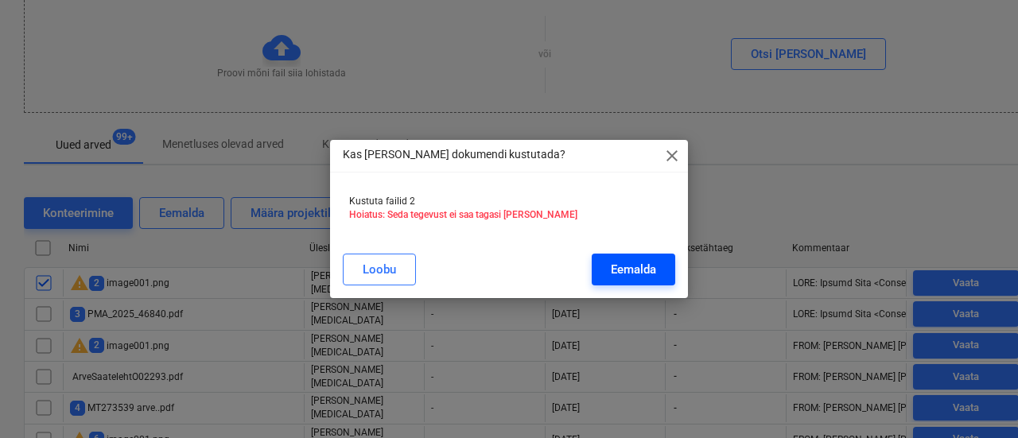
click at [631, 265] on div "Eemalda" at bounding box center [633, 269] width 45 height 21
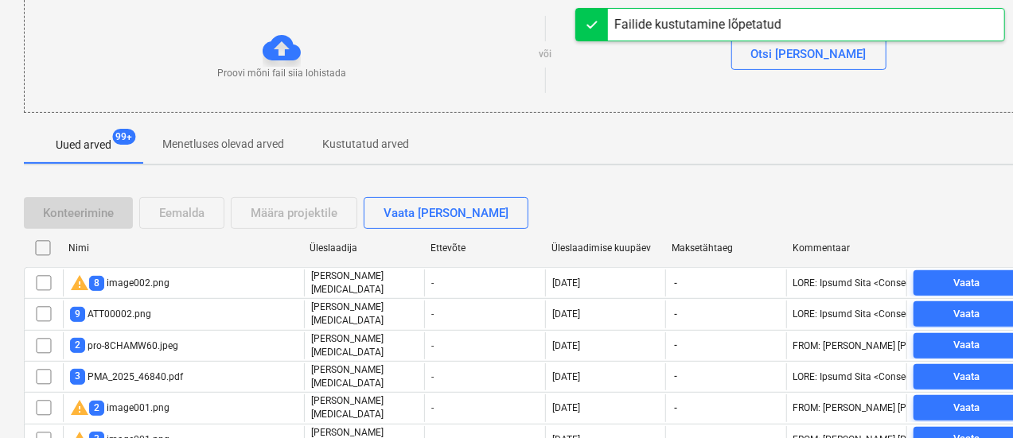
click at [130, 278] on div "warning 8 image002.png" at bounding box center [119, 283] width 99 height 19
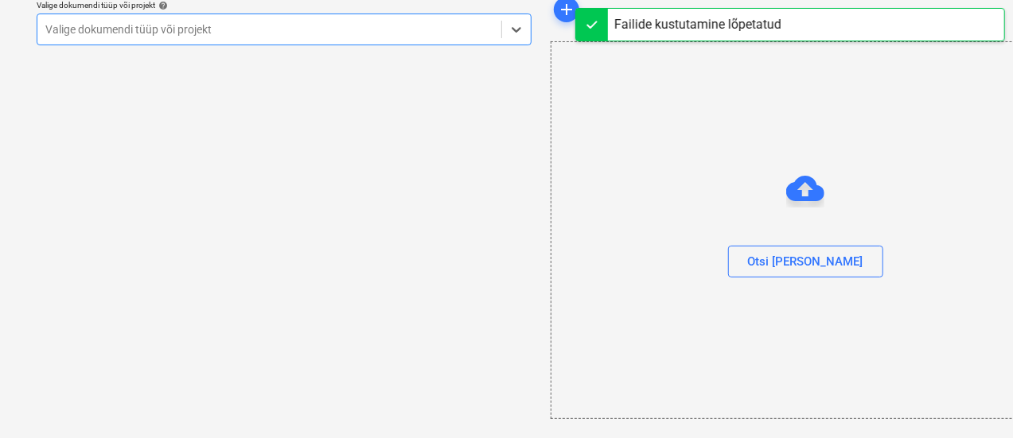
scroll to position [65, 0]
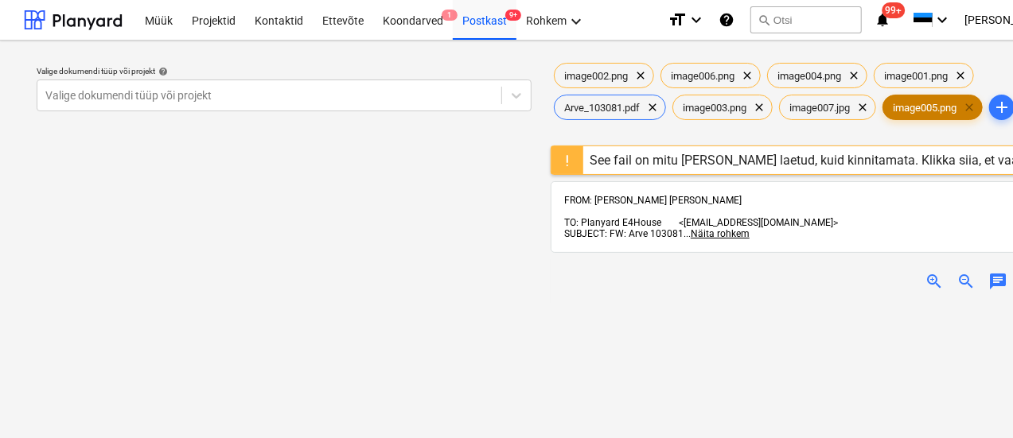
click at [975, 104] on span "clear" at bounding box center [968, 107] width 19 height 19
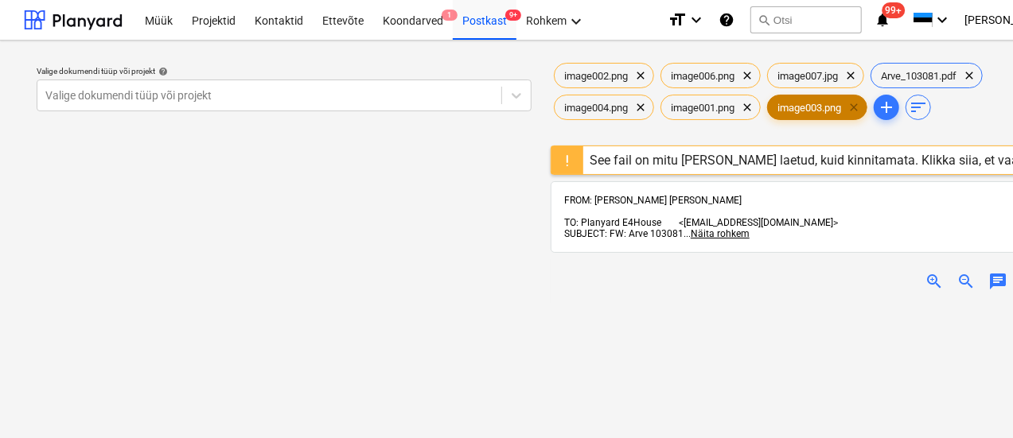
click at [861, 103] on span "clear" at bounding box center [853, 107] width 19 height 19
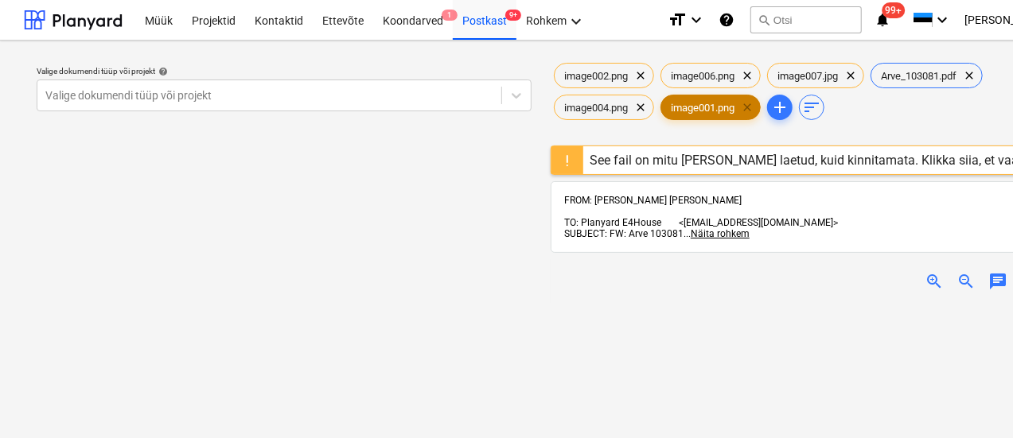
click at [746, 101] on span "clear" at bounding box center [747, 107] width 19 height 19
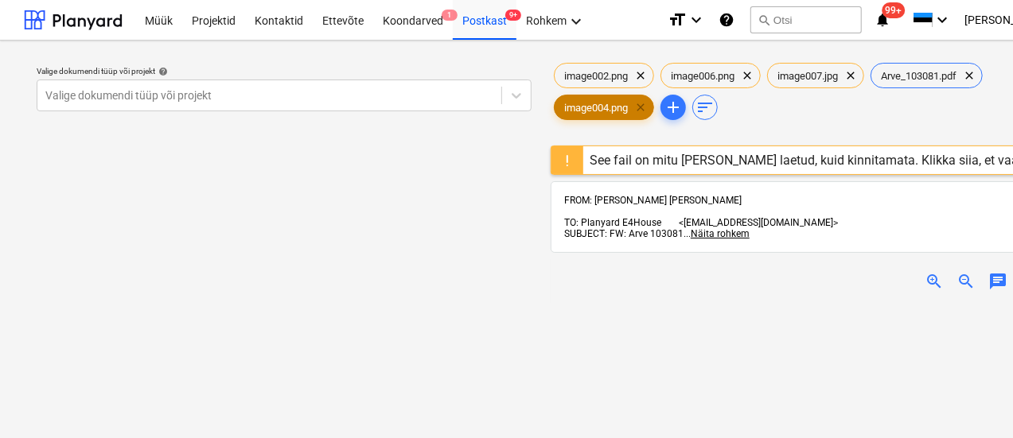
click at [643, 103] on span "clear" at bounding box center [640, 107] width 19 height 19
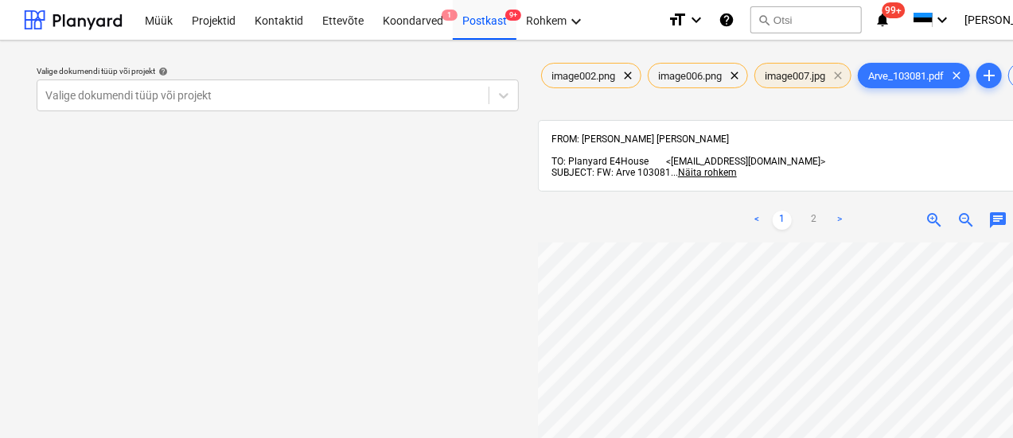
click at [843, 72] on span "clear" at bounding box center [837, 75] width 19 height 19
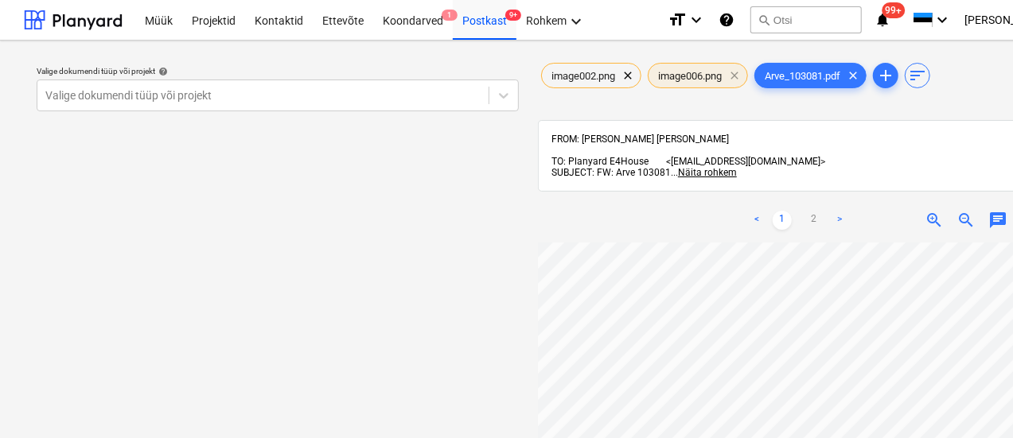
click at [733, 74] on span "clear" at bounding box center [734, 75] width 19 height 19
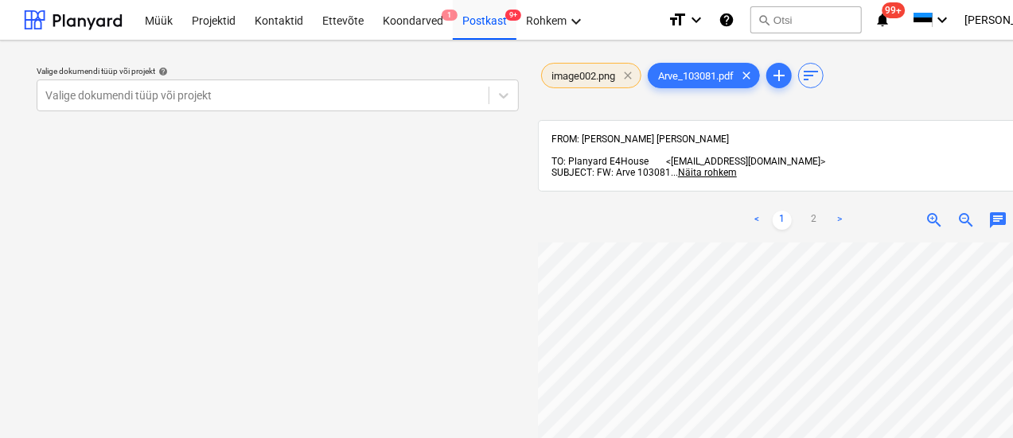
click at [629, 74] on span "clear" at bounding box center [627, 75] width 19 height 19
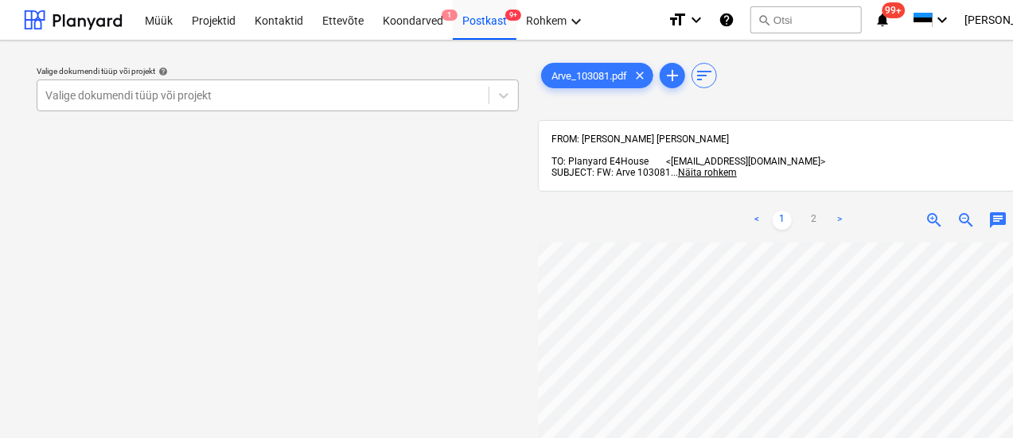
click at [196, 97] on div "Valige dokumendi tüüp või projekt" at bounding box center [262, 95] width 451 height 22
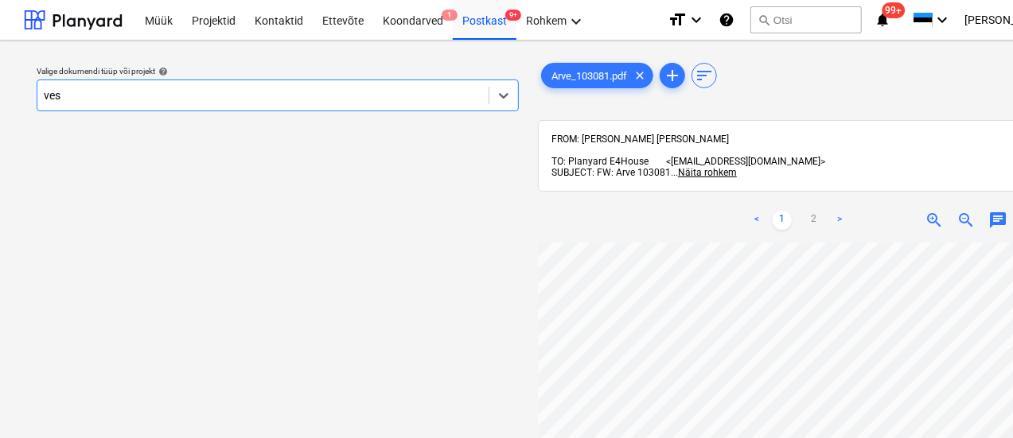
type input "vess"
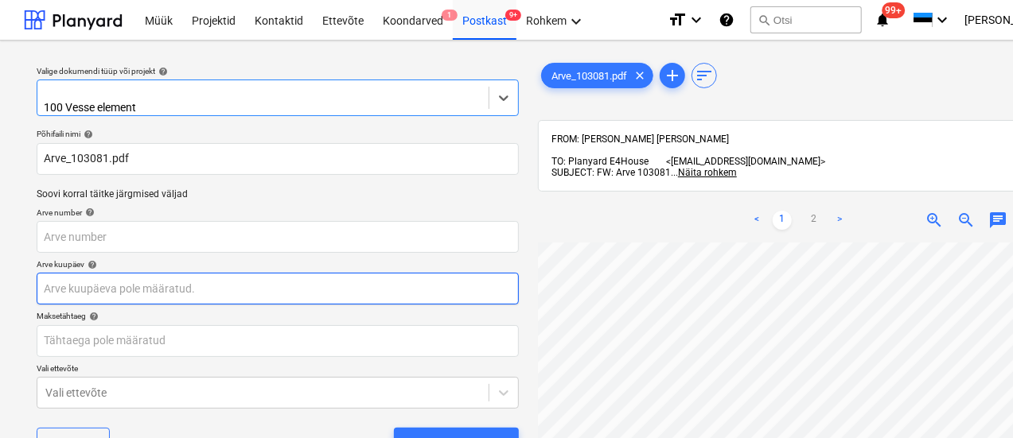
click at [116, 281] on body "Müük Projektid Kontaktid Ettevõte Koondarved 1 Postkast 9+ Rohkem keyboard_arro…" at bounding box center [506, 219] width 1013 height 438
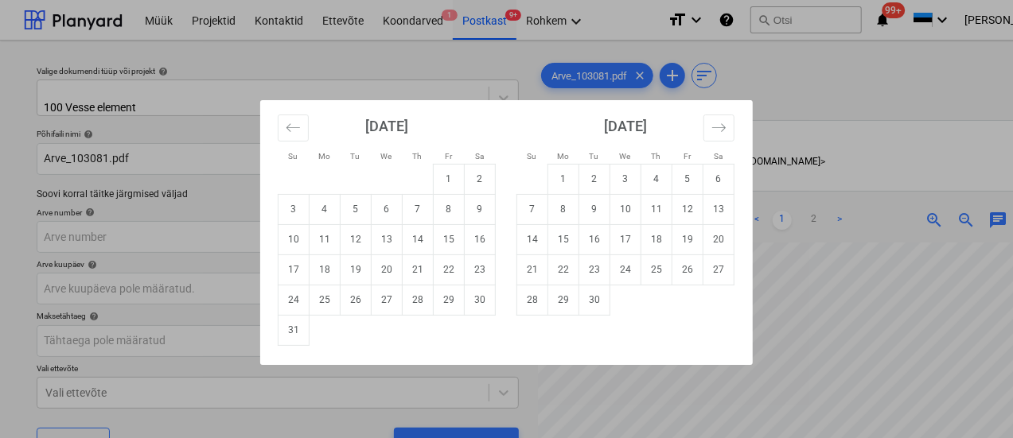
click at [382, 207] on td "6" at bounding box center [387, 209] width 31 height 30
type input "06 Aug 2025"
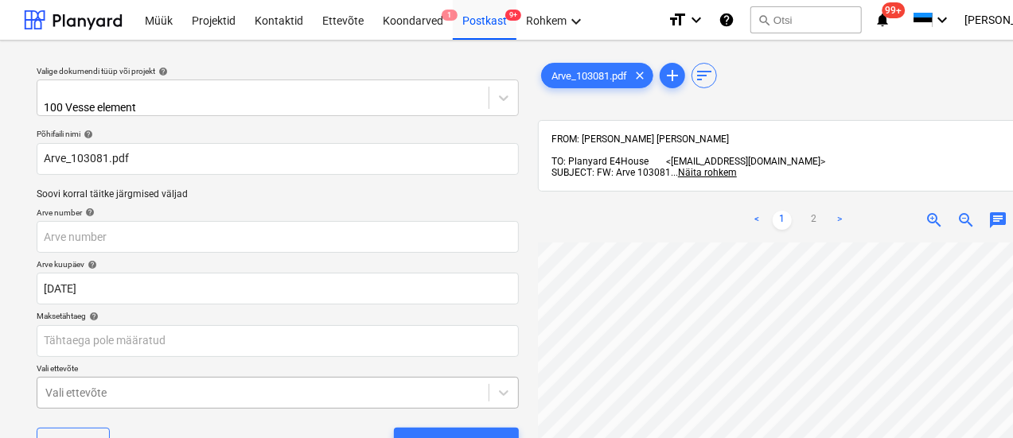
click at [200, 392] on body "Müük Projektid Kontaktid Ettevõte Koondarved 1 Postkast 9+ Rohkem keyboard_arro…" at bounding box center [506, 219] width 1013 height 438
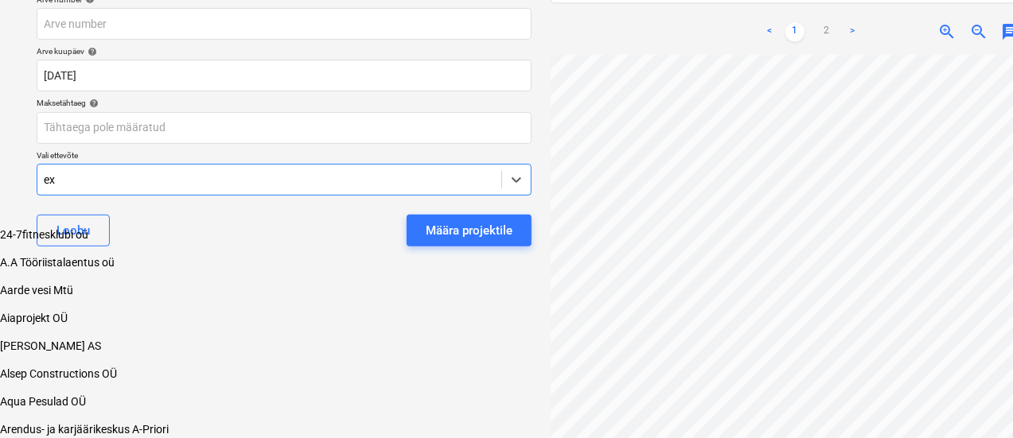
scroll to position [210, 0]
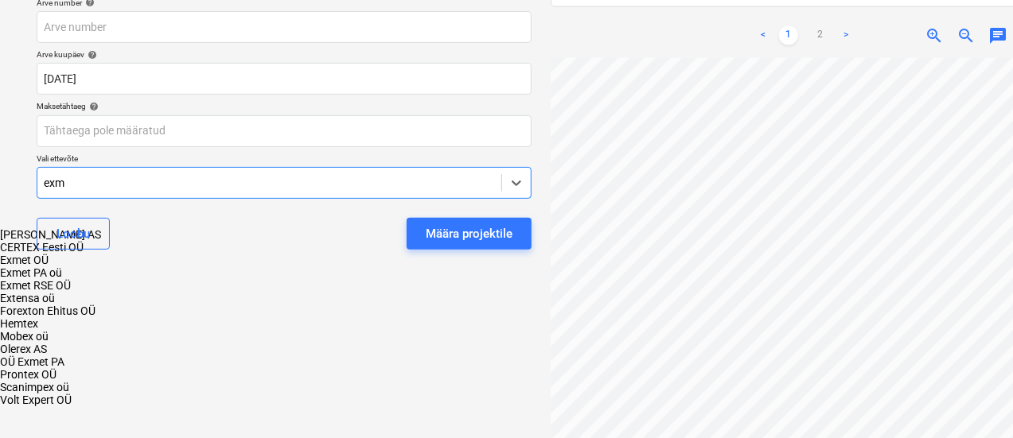
type input "exme"
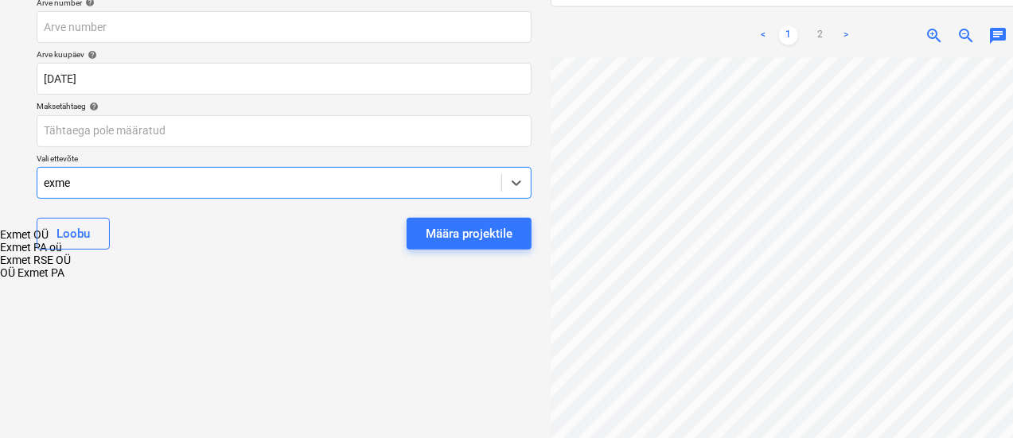
scroll to position [213, 0]
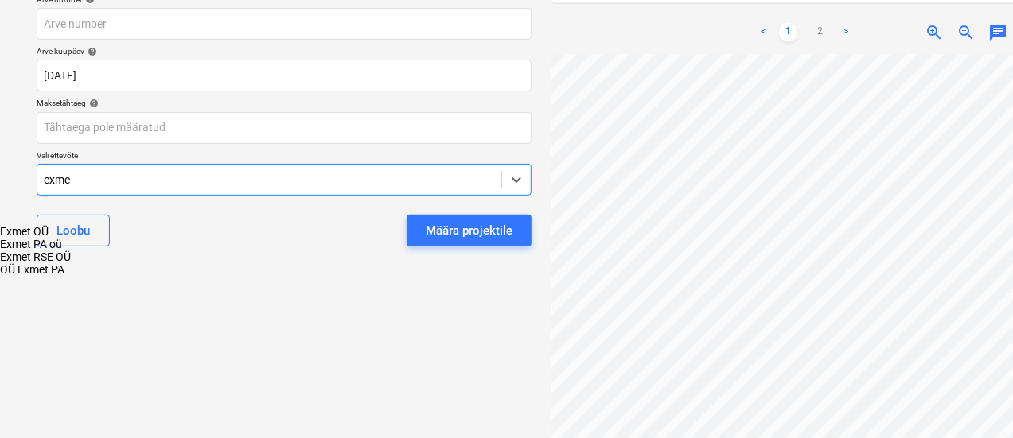
click at [121, 238] on div "Exmet PA oü" at bounding box center [506, 244] width 1013 height 13
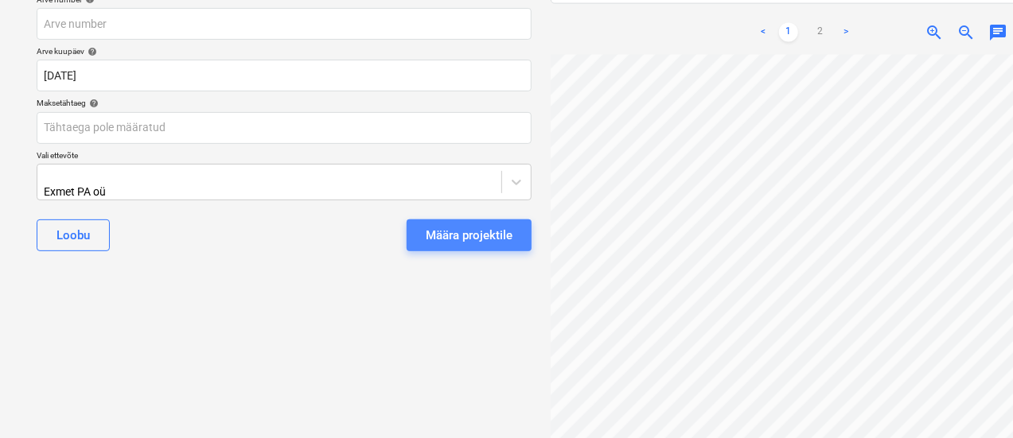
click at [449, 226] on div "Määra projektile" at bounding box center [469, 235] width 87 height 21
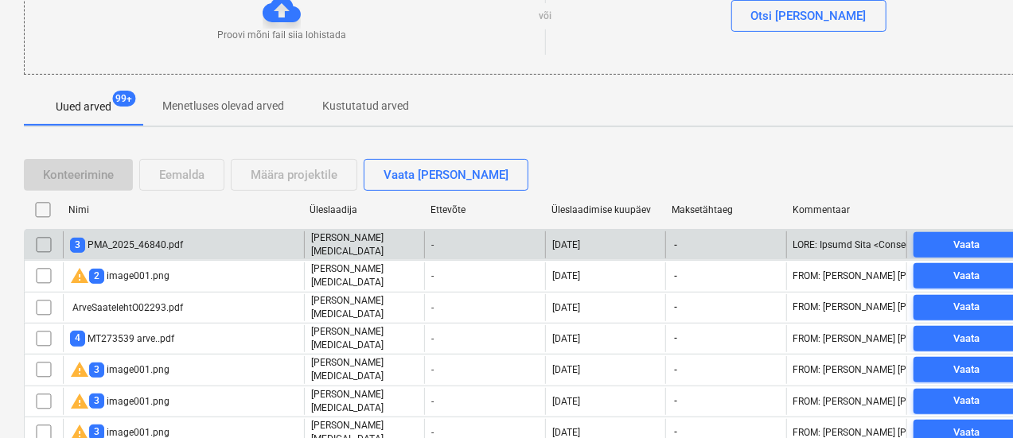
click at [164, 239] on div "3 PMA_2025_46840.pdf" at bounding box center [126, 245] width 113 height 15
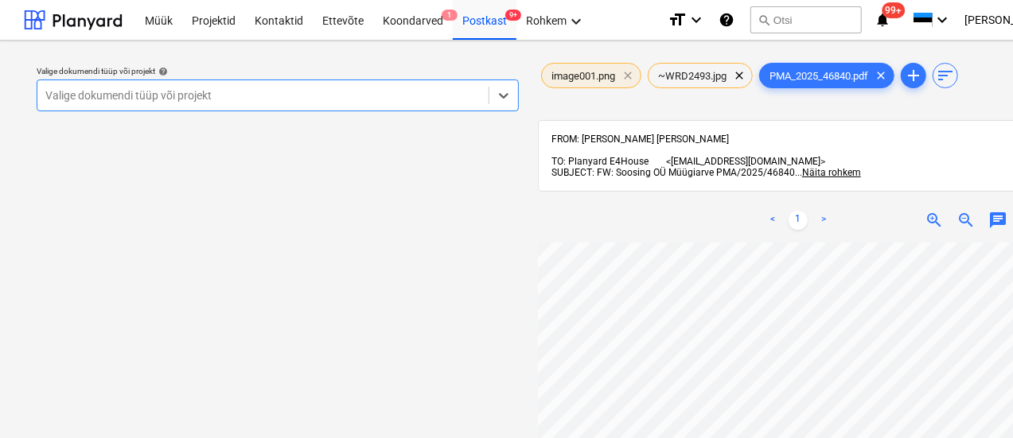
click at [627, 77] on span "clear" at bounding box center [627, 75] width 19 height 19
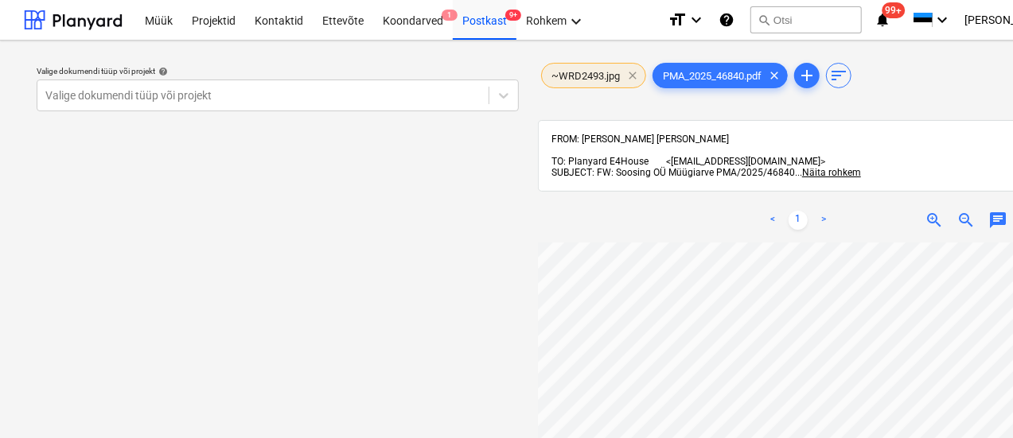
click at [627, 72] on span "clear" at bounding box center [632, 75] width 19 height 19
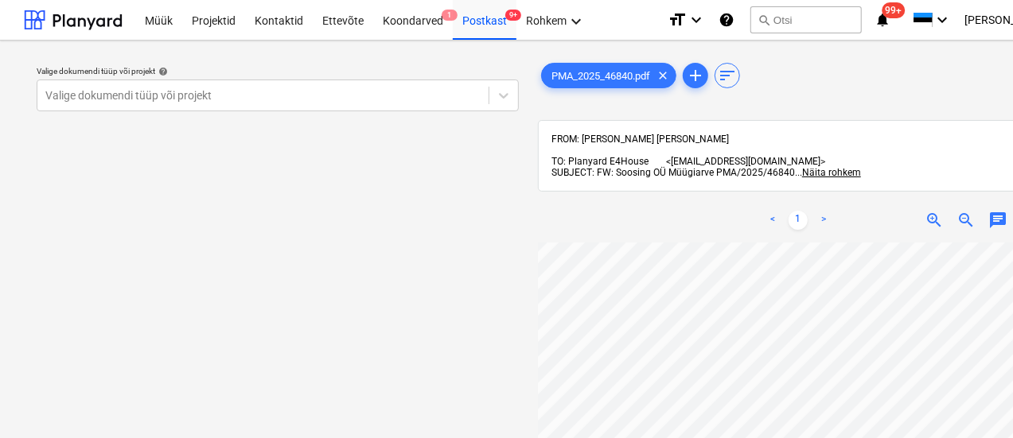
scroll to position [144, 0]
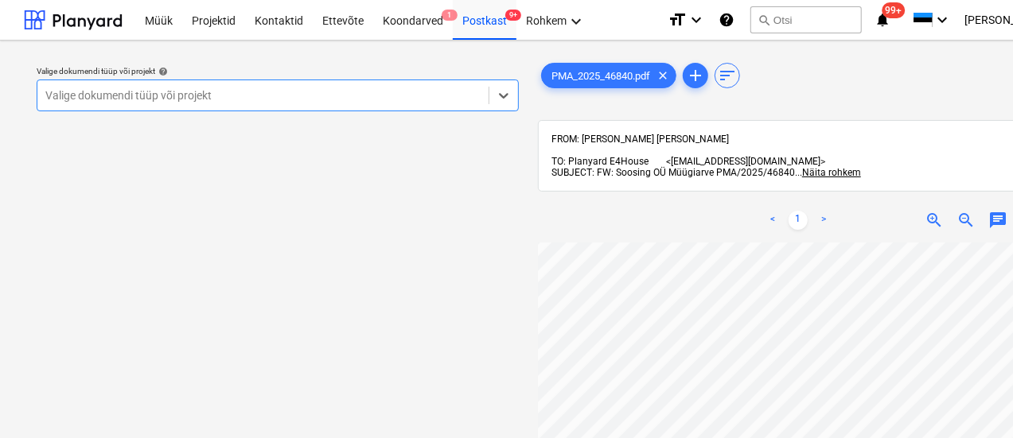
click at [208, 100] on div at bounding box center [262, 96] width 435 height 16
type input "yld"
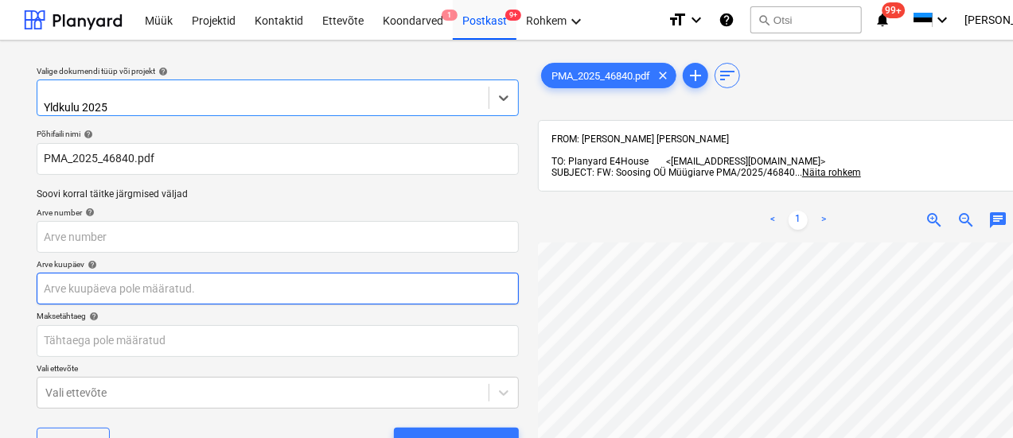
click at [230, 278] on body "Müük Projektid Kontaktid Ettevõte Koondarved 1 Postkast 9+ Rohkem keyboard_arro…" at bounding box center [506, 219] width 1013 height 438
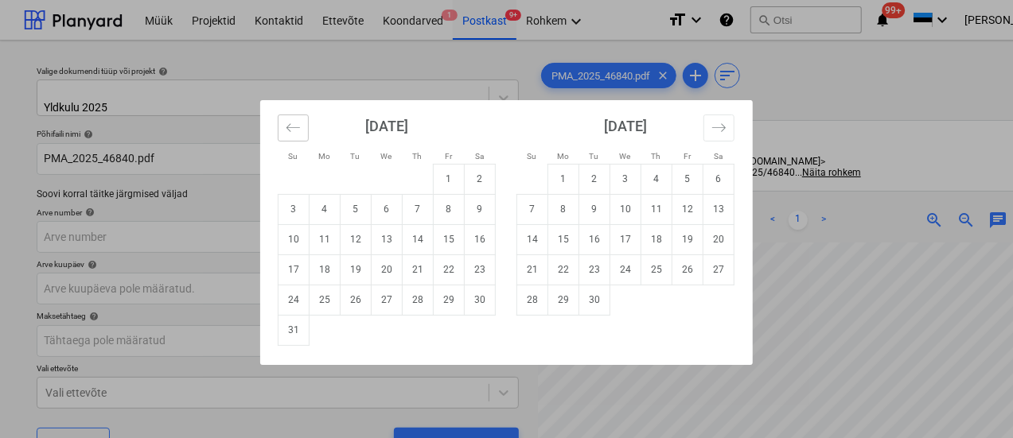
click at [290, 138] on button "Move backward to switch to the previous month." at bounding box center [293, 128] width 31 height 27
click at [389, 302] on td "30" at bounding box center [387, 300] width 31 height 30
type input "30 Jul 2025"
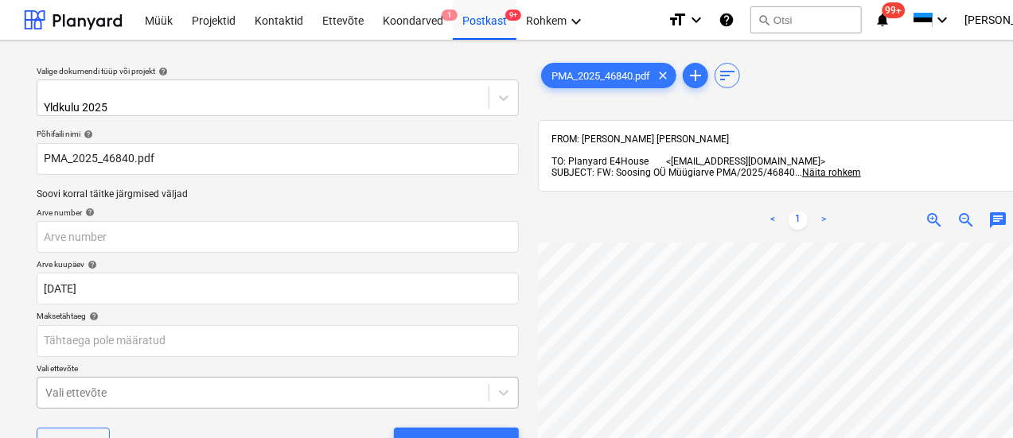
click at [247, 386] on body "Müük Projektid Kontaktid Ettevõte Koondarved 1 Postkast 9+ Rohkem keyboard_arro…" at bounding box center [506, 219] width 1013 height 438
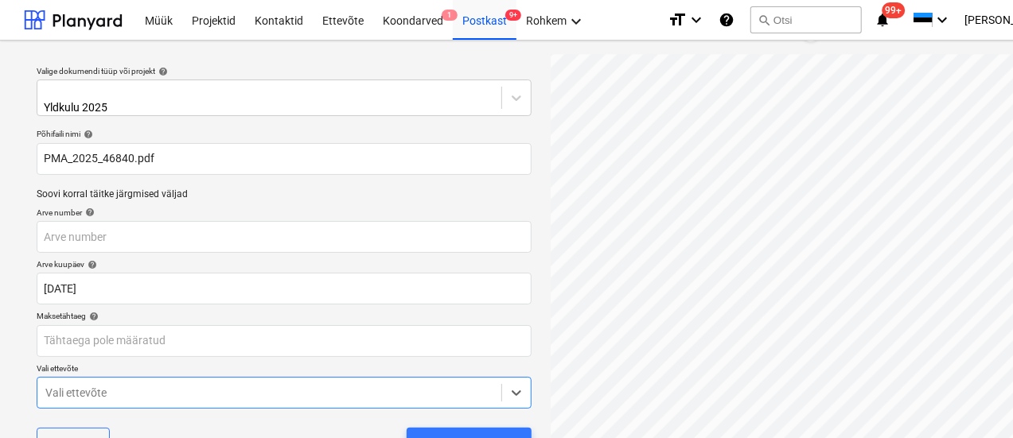
scroll to position [213, 0]
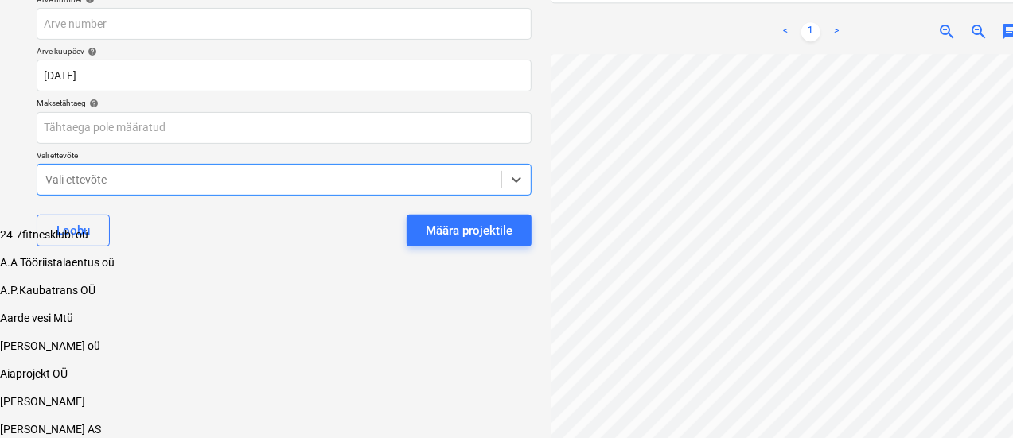
click at [247, 395] on div "[PERSON_NAME]" at bounding box center [506, 401] width 1013 height 13
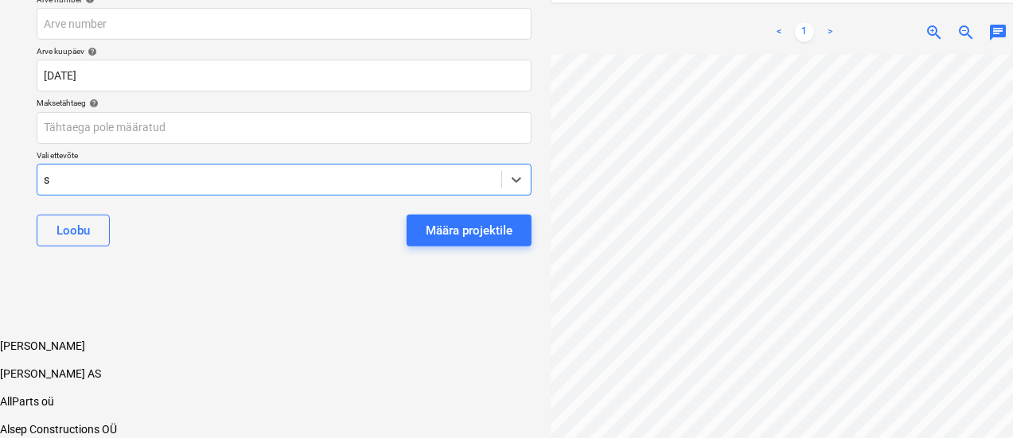
scroll to position [167, 0]
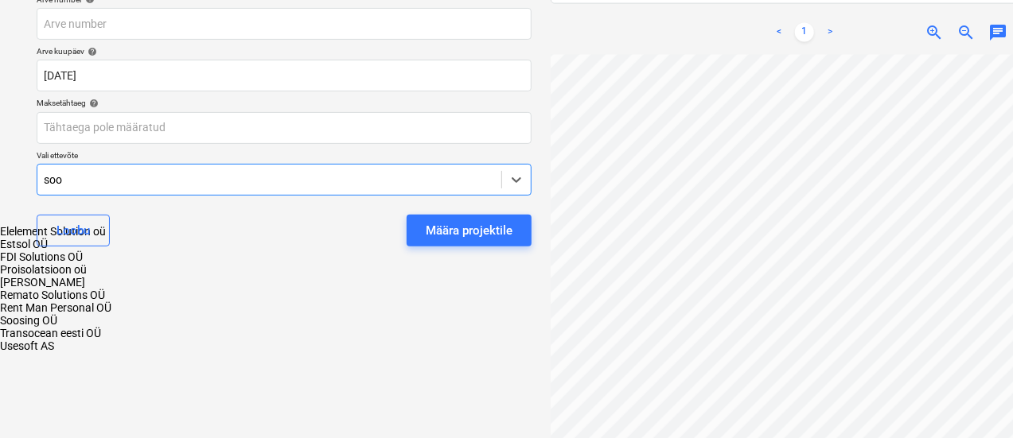
type input "soos"
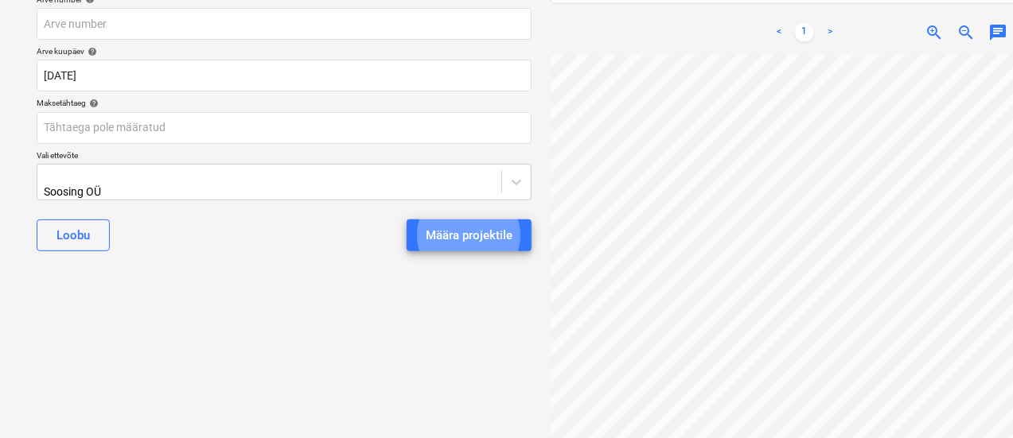
click at [407, 220] on button "Määra projektile" at bounding box center [469, 236] width 125 height 32
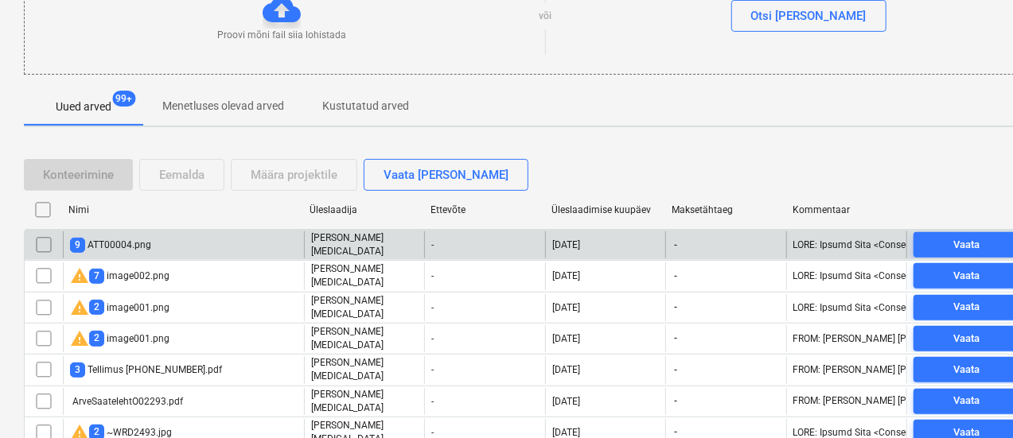
click at [133, 240] on div "9 ATT00004.png" at bounding box center [110, 245] width 81 height 15
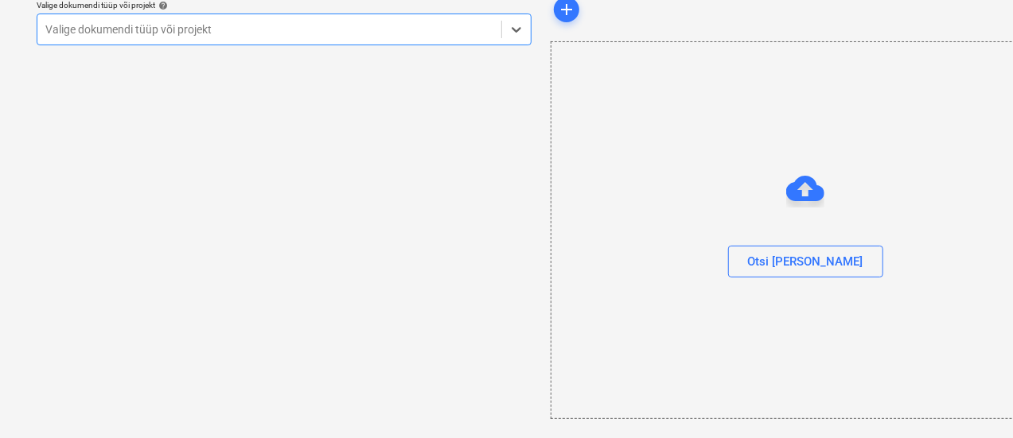
scroll to position [65, 0]
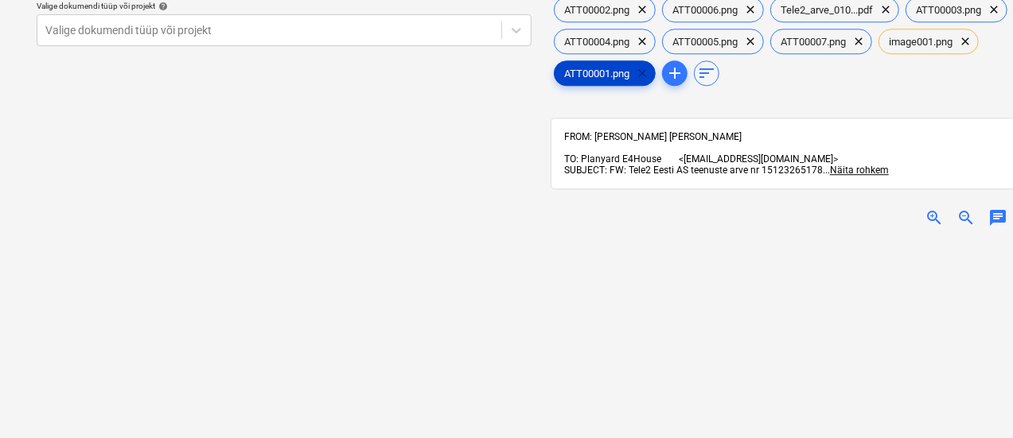
click at [639, 66] on span "clear" at bounding box center [642, 73] width 19 height 19
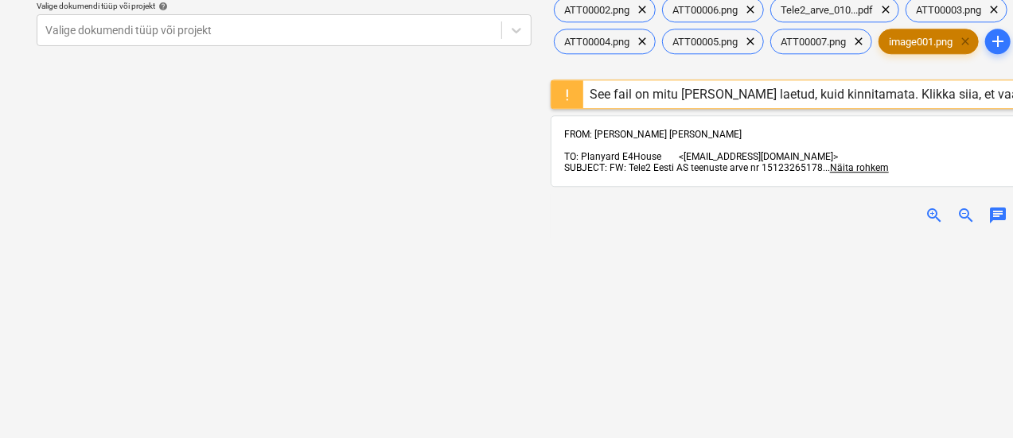
click at [971, 41] on span "clear" at bounding box center [965, 41] width 19 height 19
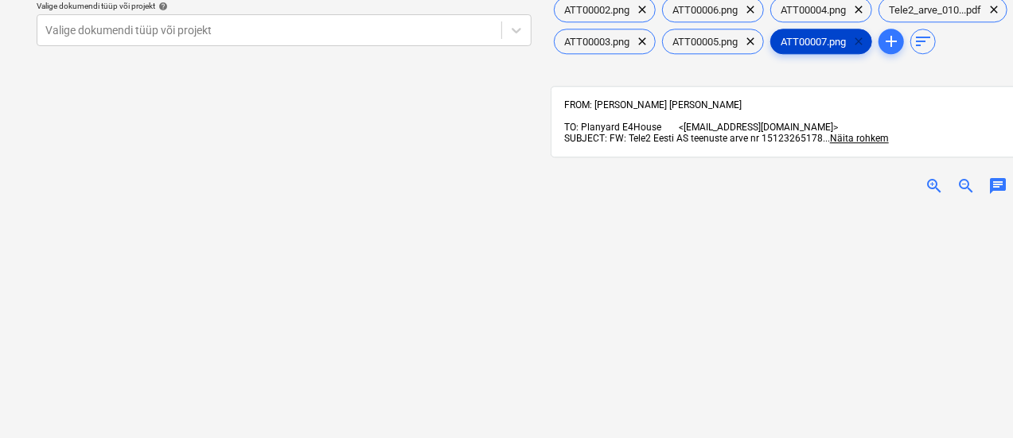
click at [863, 37] on span "clear" at bounding box center [858, 41] width 19 height 19
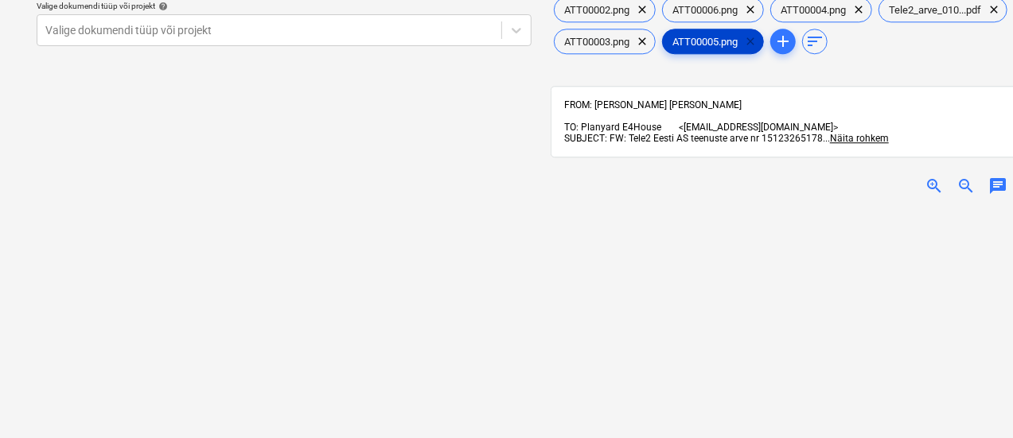
click at [757, 38] on span "clear" at bounding box center [750, 41] width 19 height 19
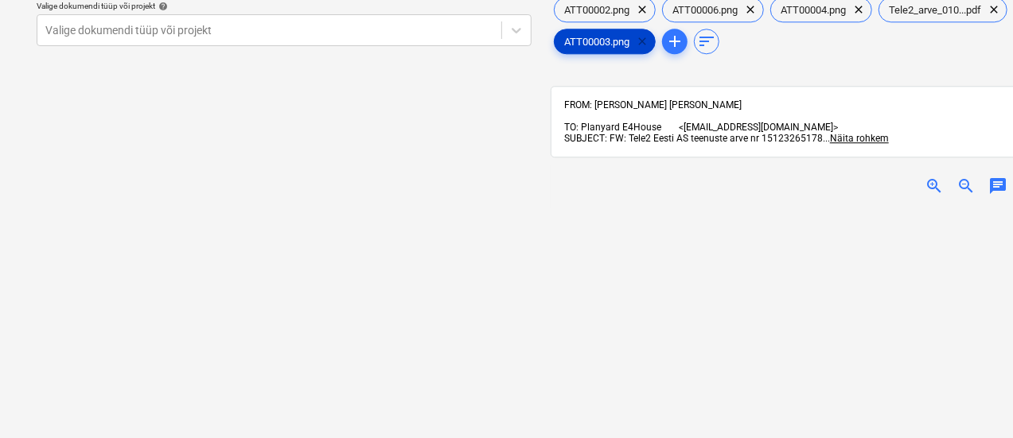
click at [646, 37] on span "clear" at bounding box center [642, 41] width 19 height 19
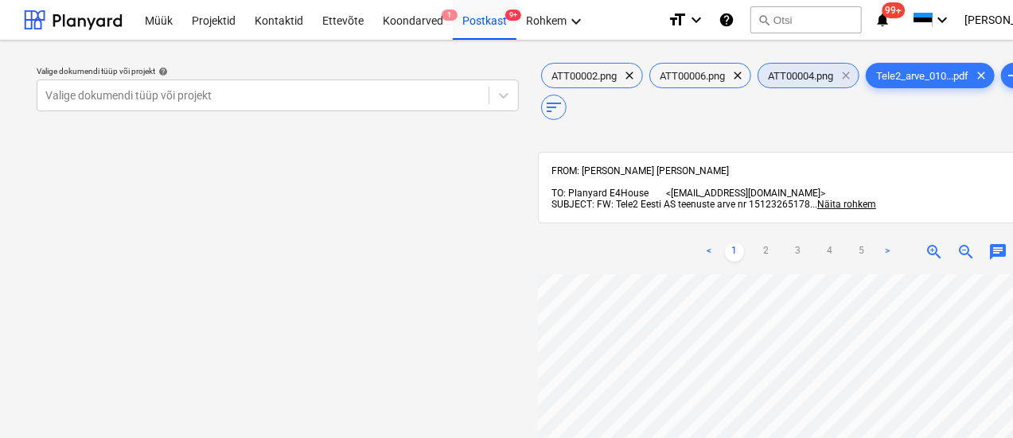
click at [852, 70] on span "clear" at bounding box center [845, 75] width 19 height 19
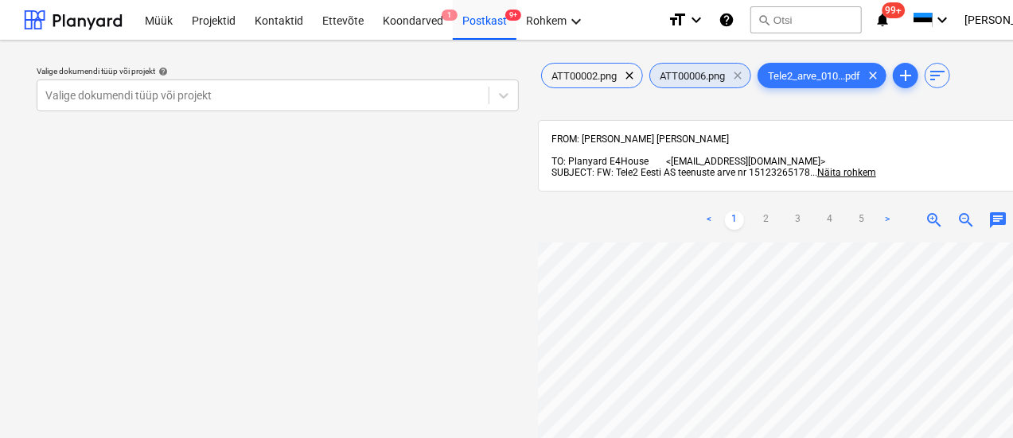
click at [741, 75] on span "clear" at bounding box center [737, 75] width 19 height 19
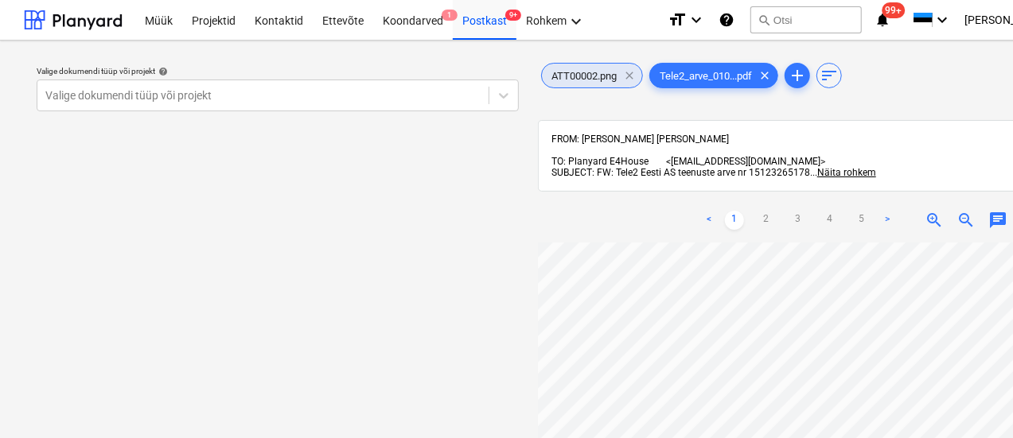
click at [627, 76] on span "clear" at bounding box center [629, 75] width 19 height 19
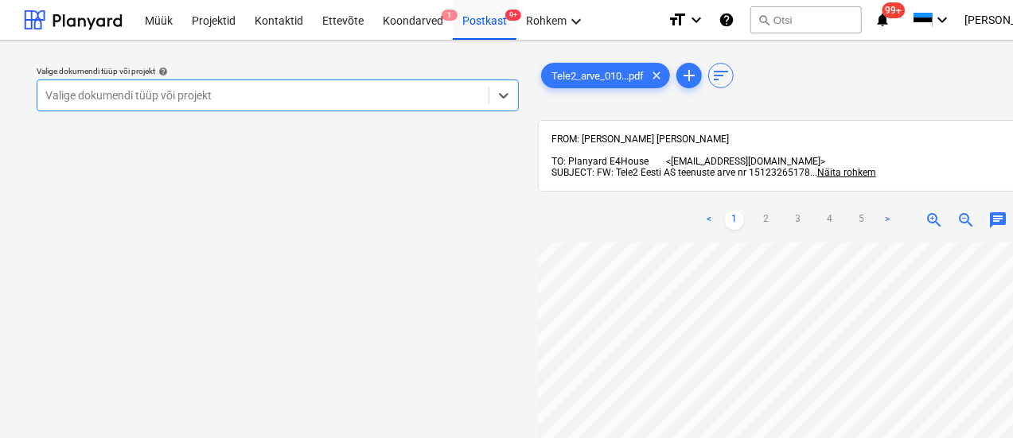
click at [277, 93] on div at bounding box center [262, 96] width 435 height 16
type input "yld"
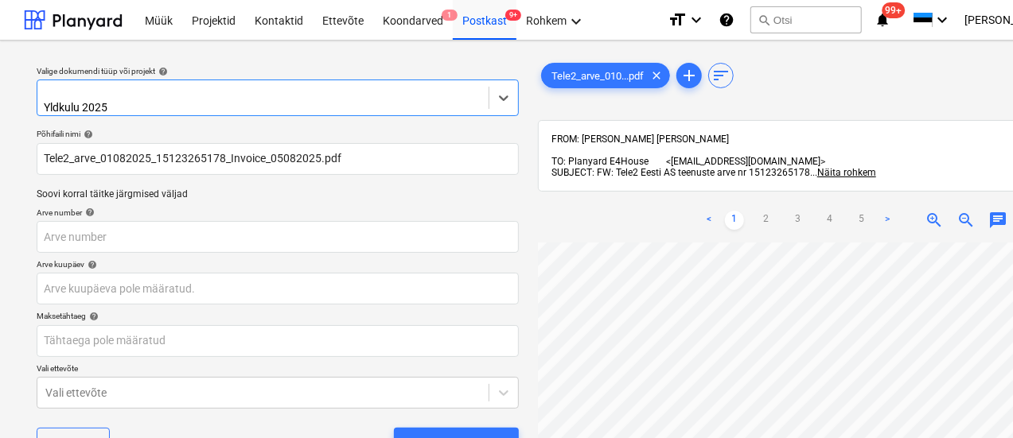
scroll to position [123, 0]
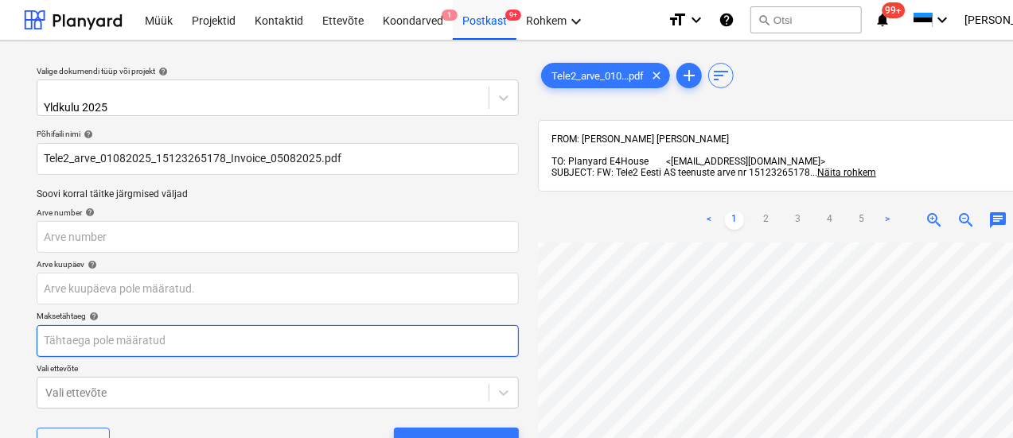
click at [224, 341] on body "Müük Projektid Kontaktid Ettevõte Koondarved 1 Postkast 9+ Rohkem keyboard_arro…" at bounding box center [506, 219] width 1013 height 438
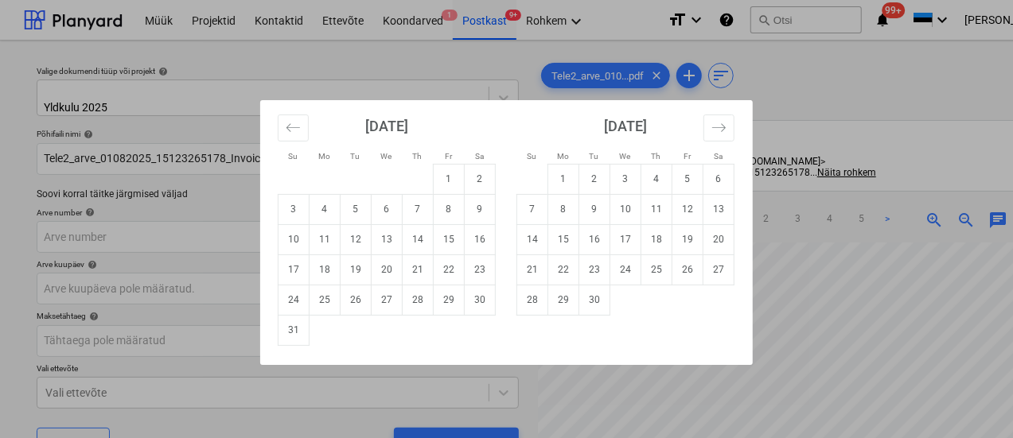
click at [159, 279] on div "Su Mo Tu We Th Fr Sa Su Mo Tu We Th Fr Sa July 2025 1 2 3 4 5 6 7 8 9 10 11 12 …" at bounding box center [506, 219] width 1013 height 438
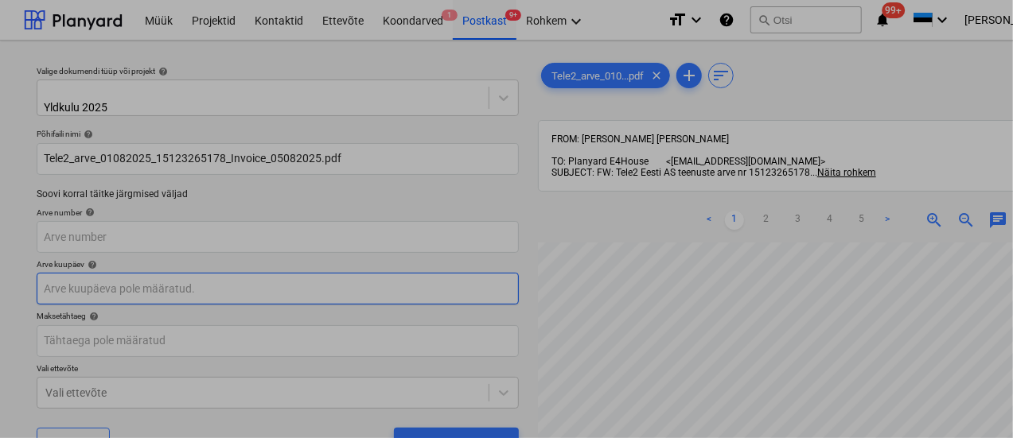
click at [159, 278] on body "Müük Projektid Kontaktid Ettevõte Koondarved 1 Postkast 9+ Rohkem keyboard_arro…" at bounding box center [506, 219] width 1013 height 438
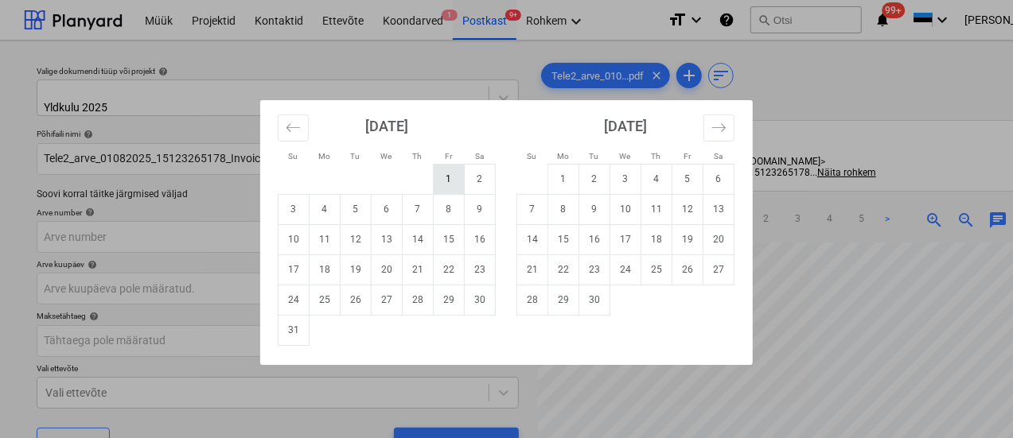
click at [447, 174] on td "1" at bounding box center [449, 179] width 31 height 30
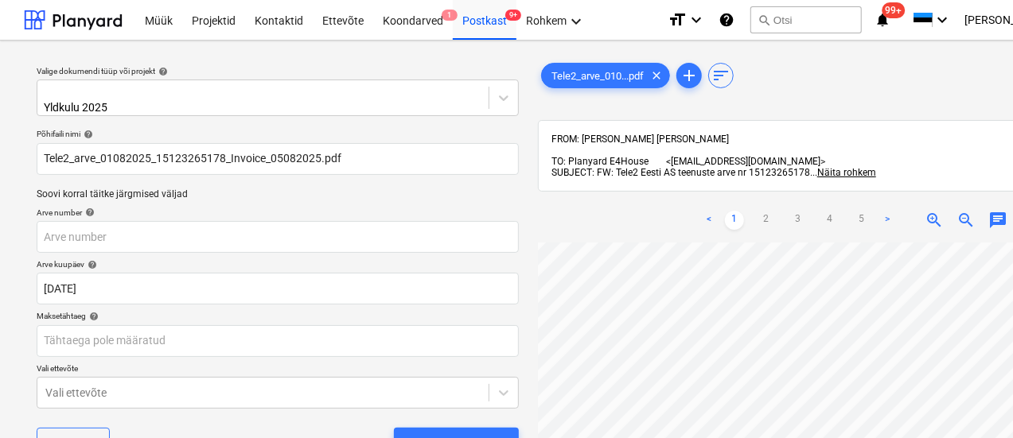
type input "01 Aug 2025"
click at [173, 392] on body "Müük Projektid Kontaktid Ettevõte Koondarved 1 Postkast 9+ Rohkem keyboard_arro…" at bounding box center [506, 219] width 1013 height 438
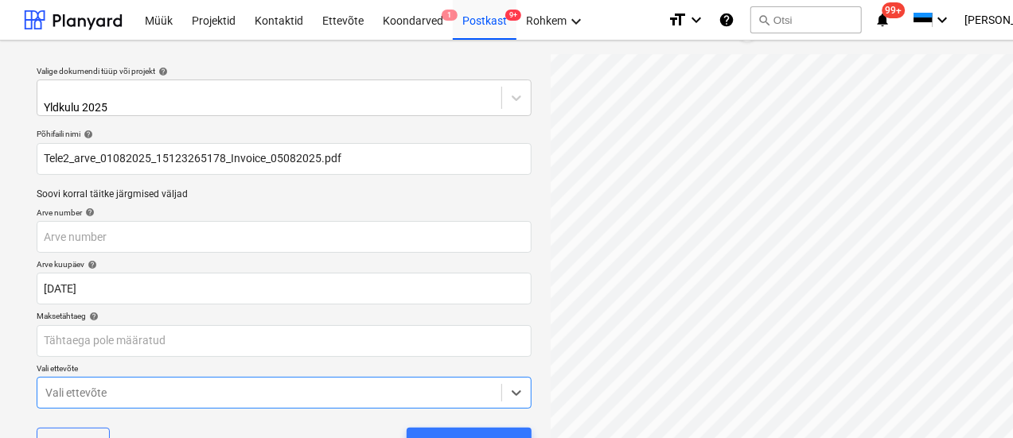
scroll to position [213, 0]
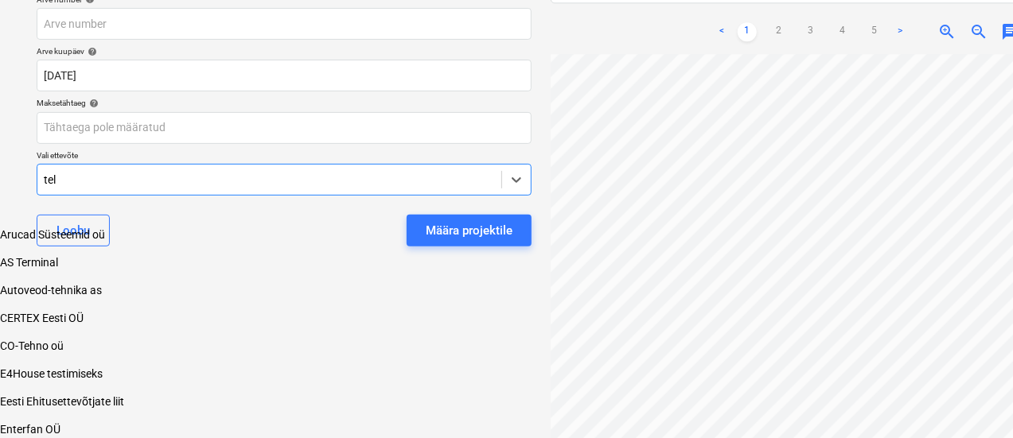
type input "tele"
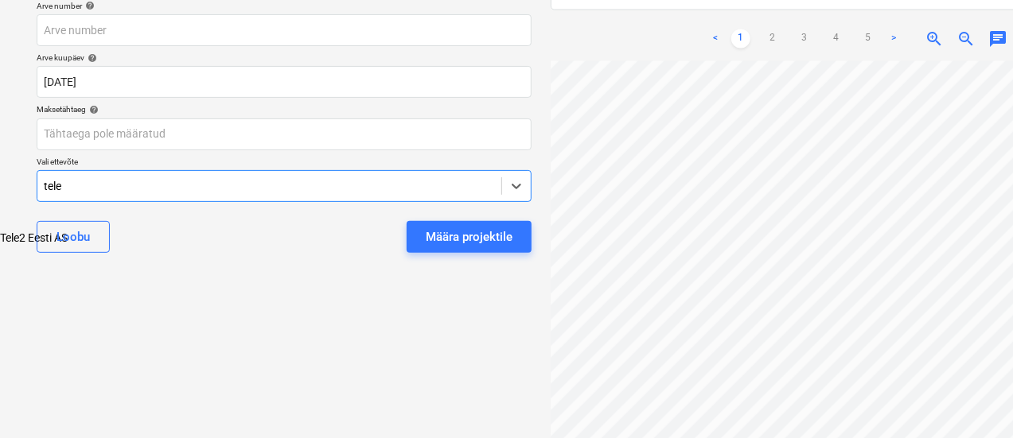
click at [224, 232] on div "Tele2 Eesti AS" at bounding box center [506, 238] width 1013 height 13
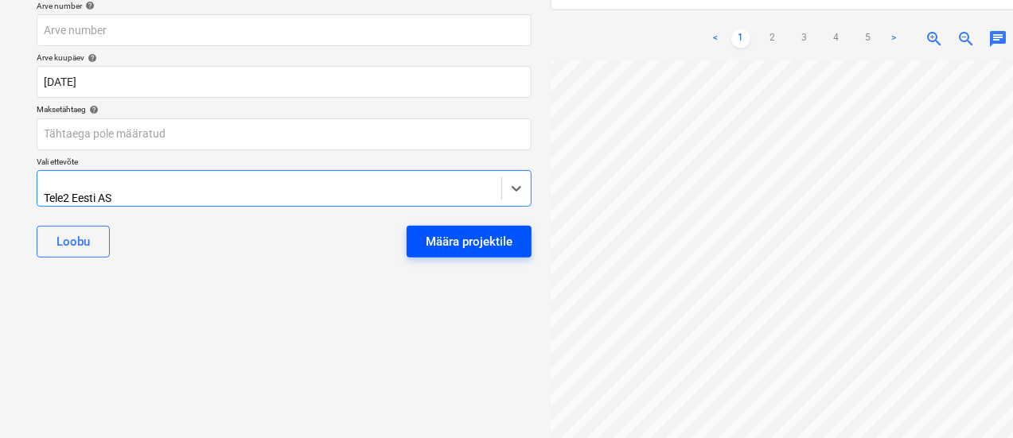
scroll to position [0, 92]
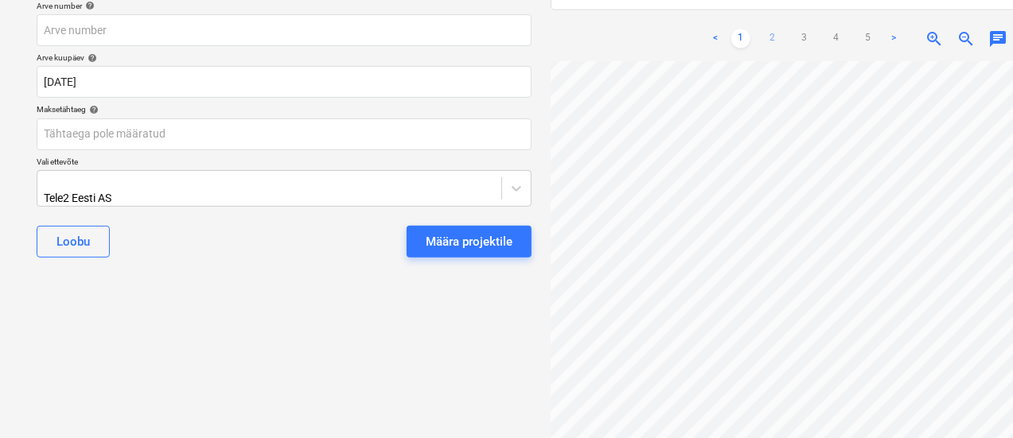
click at [777, 29] on link "2" at bounding box center [772, 38] width 19 height 19
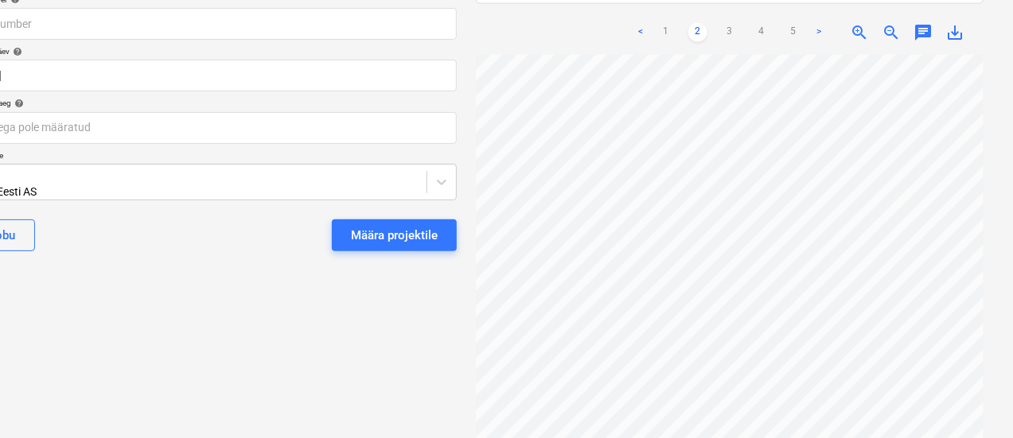
scroll to position [99, 92]
click at [730, 23] on link "3" at bounding box center [729, 32] width 19 height 19
click at [761, 23] on link "4" at bounding box center [761, 32] width 19 height 19
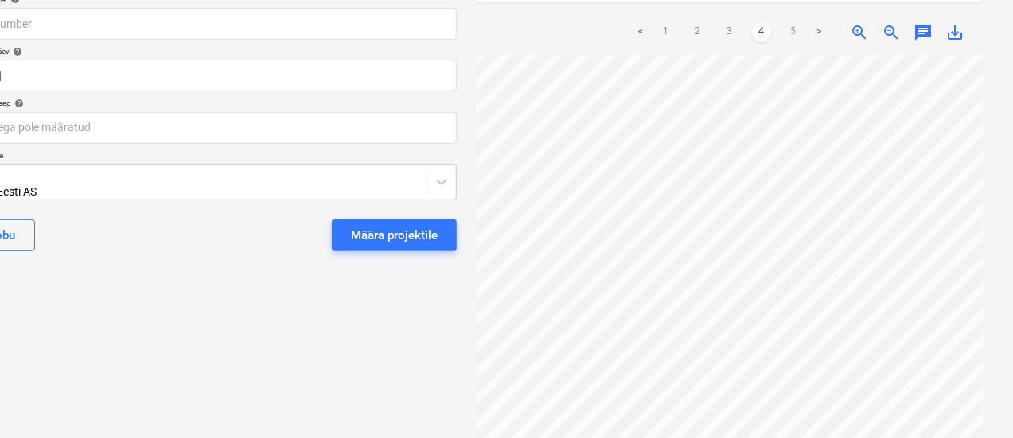
click at [788, 23] on link "5" at bounding box center [793, 32] width 19 height 19
click at [758, 23] on link "4" at bounding box center [761, 32] width 19 height 19
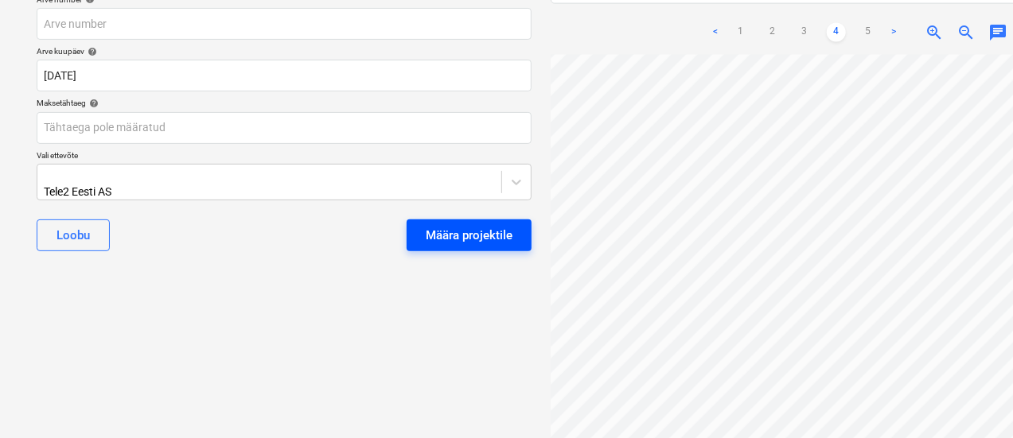
click at [458, 225] on div "Määra projektile" at bounding box center [469, 235] width 87 height 21
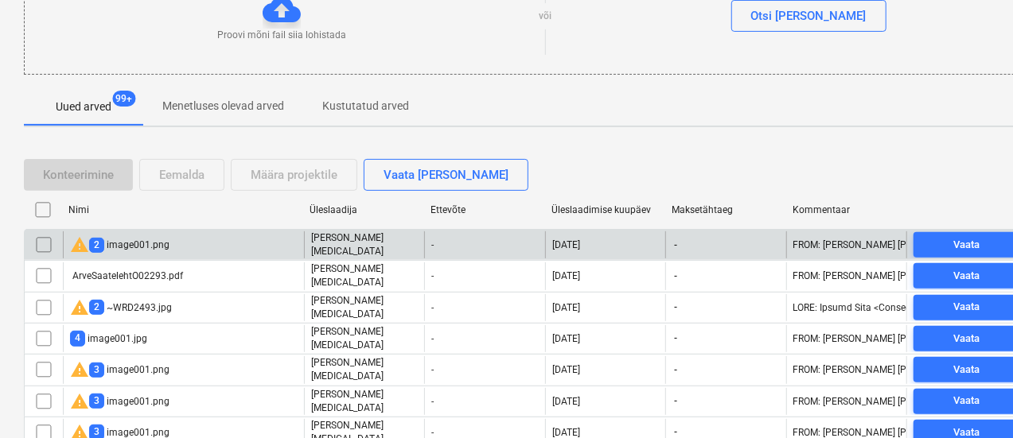
click at [173, 243] on div "warning 2 image001.png" at bounding box center [183, 245] width 241 height 27
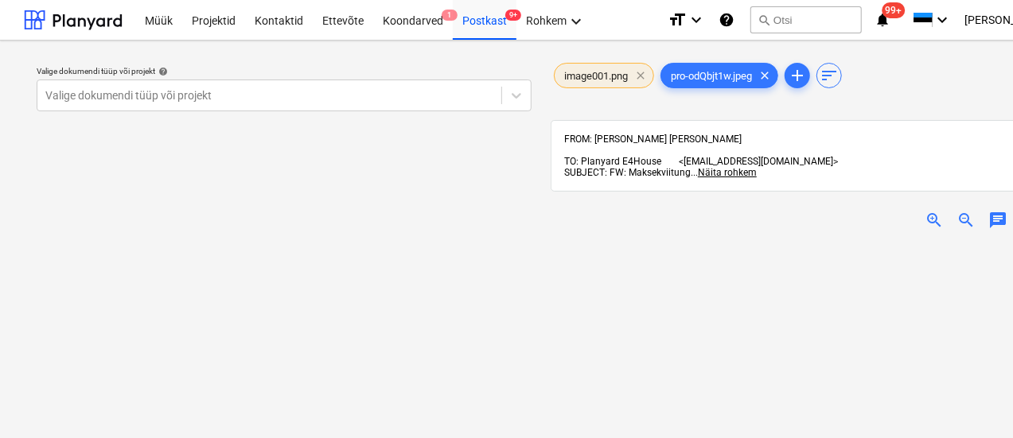
click at [642, 72] on span "clear" at bounding box center [640, 75] width 19 height 19
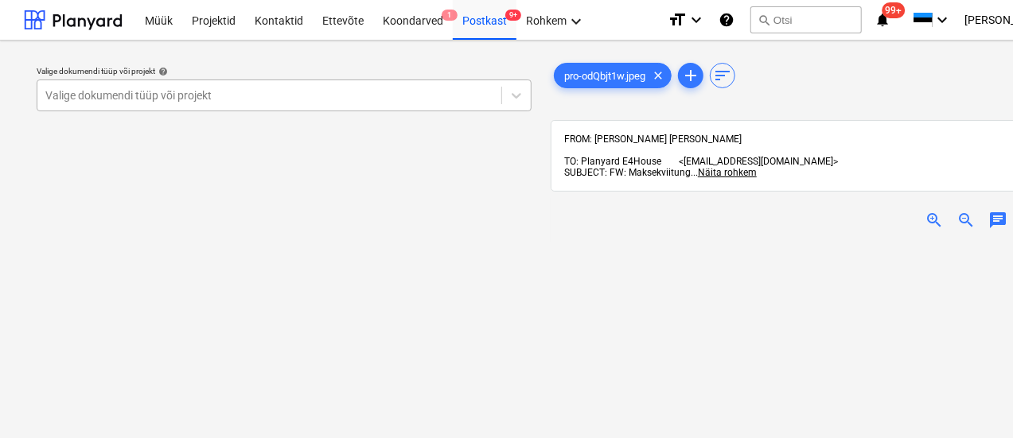
click at [257, 90] on div at bounding box center [269, 96] width 448 height 16
click at [162, 95] on div at bounding box center [269, 96] width 448 height 16
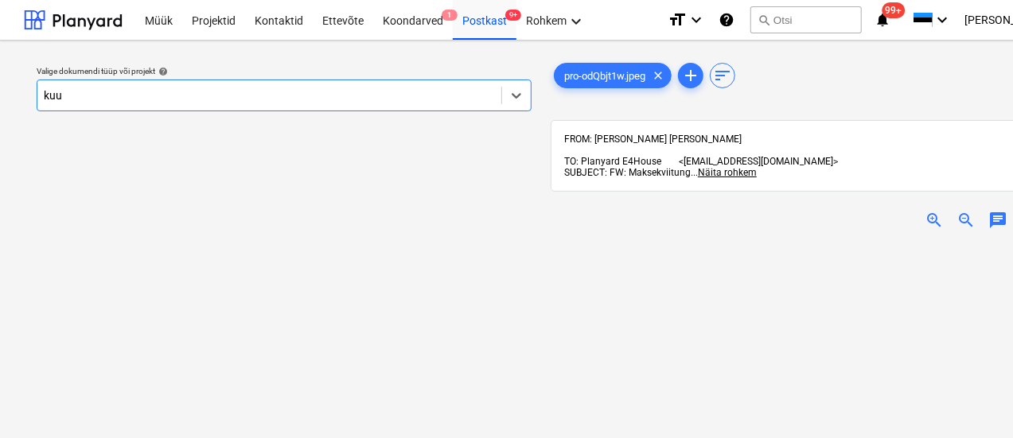
type input "kuus"
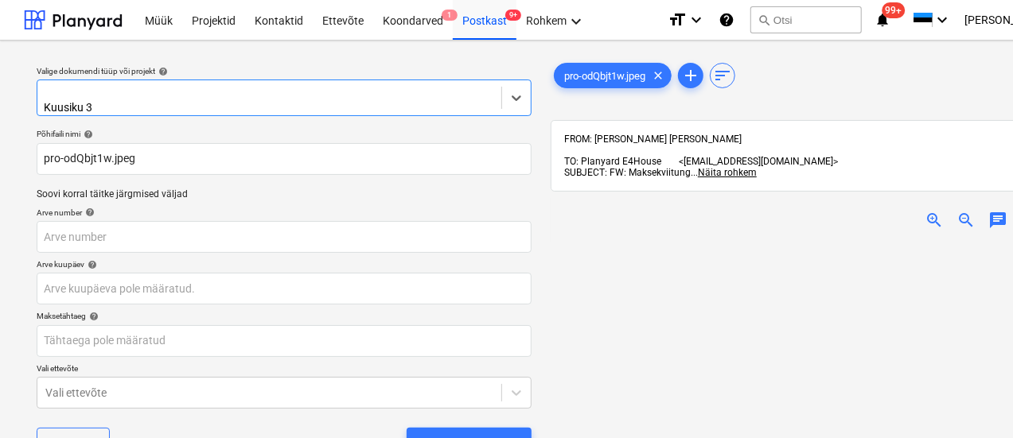
scroll to position [135, 0]
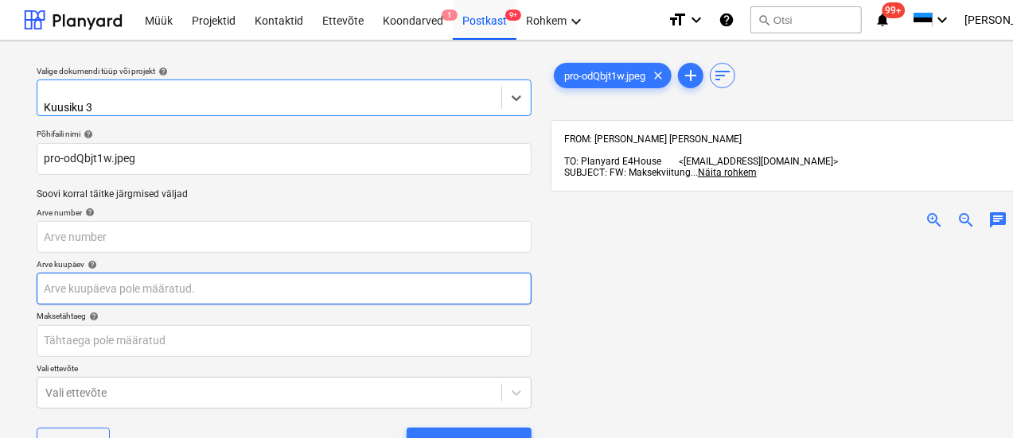
click at [199, 276] on body "Müük Projektid Kontaktid Ettevõte Koondarved 1 Postkast 9+ Rohkem keyboard_arro…" at bounding box center [506, 219] width 1013 height 438
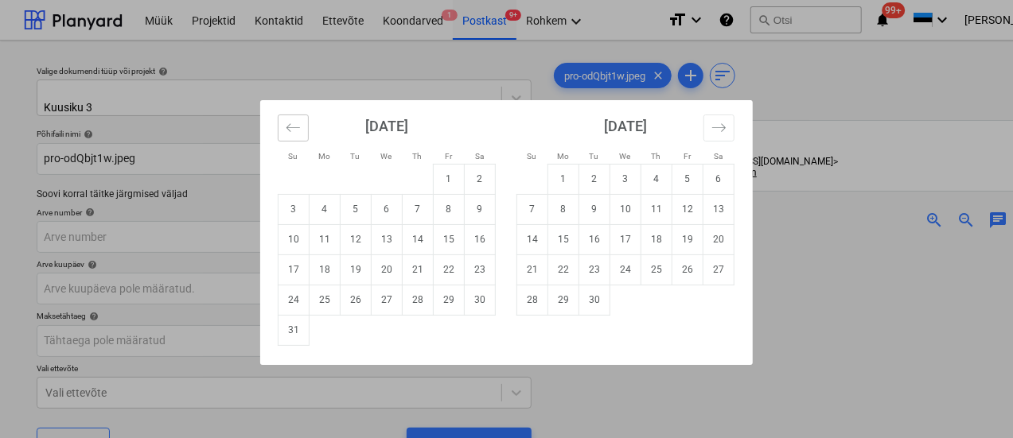
click at [286, 123] on icon "Move backward to switch to the previous month." at bounding box center [293, 127] width 15 height 15
click at [360, 297] on td "29" at bounding box center [356, 300] width 31 height 30
type input "[DATE]"
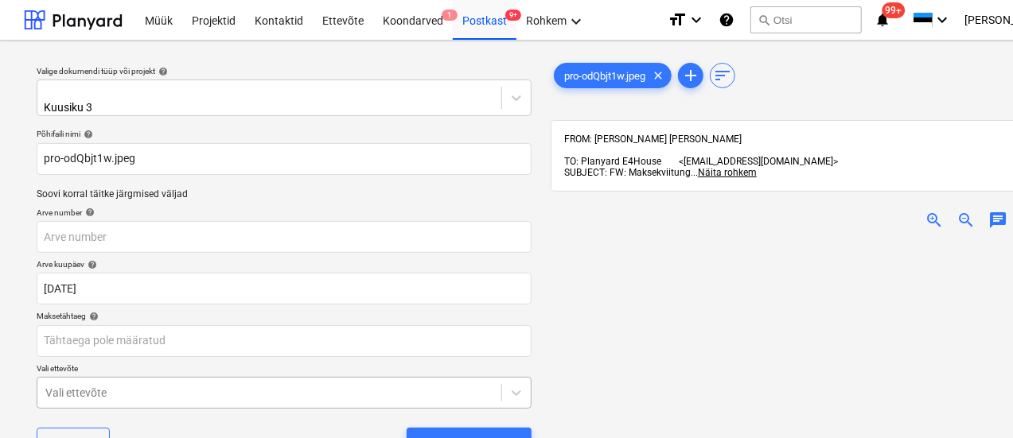
click at [250, 386] on body "Müük Projektid Kontaktid Ettevõte Koondarved 1 Postkast 9+ Rohkem keyboard_arro…" at bounding box center [506, 219] width 1013 height 438
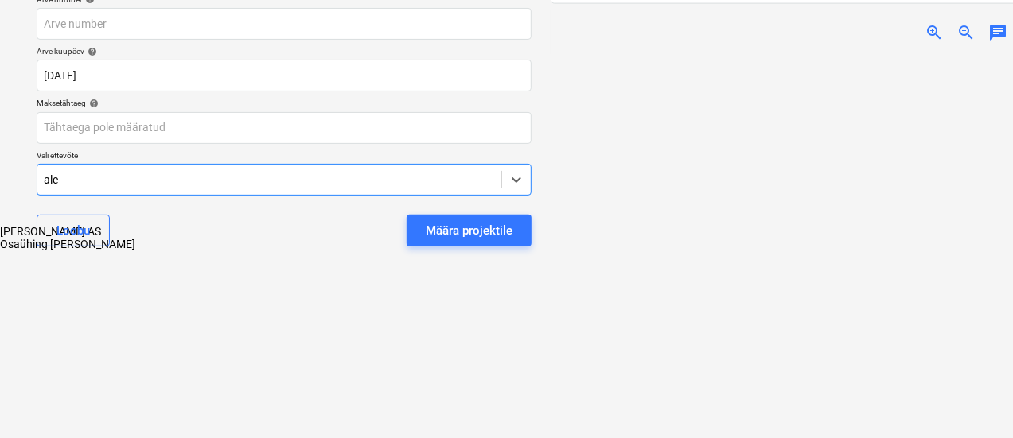
scroll to position [207, 0]
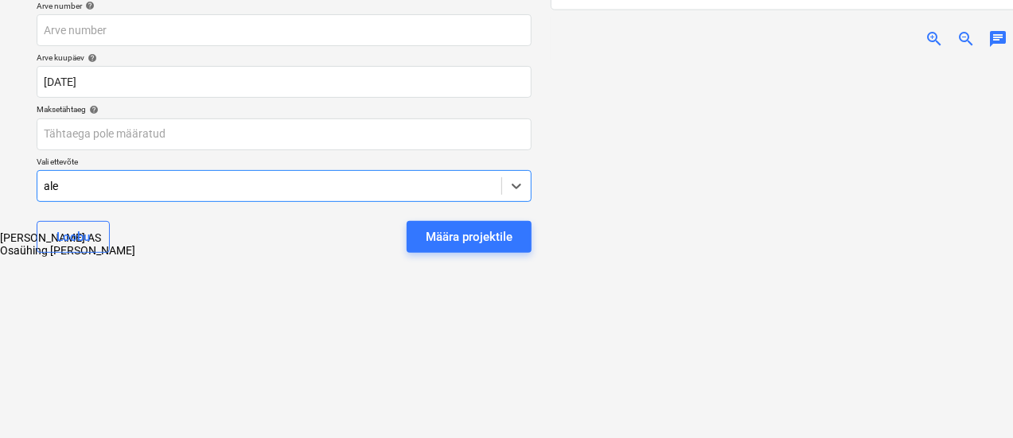
type input "alex"
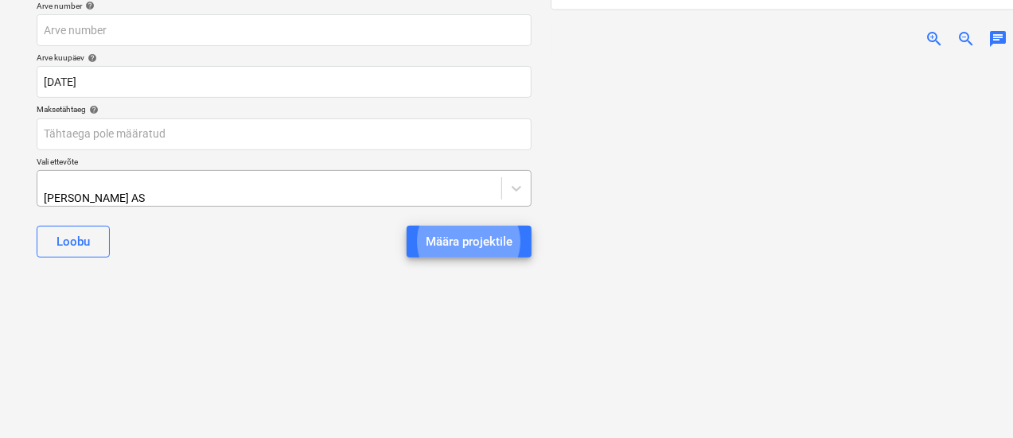
click at [407, 226] on button "Määra projektile" at bounding box center [469, 242] width 125 height 32
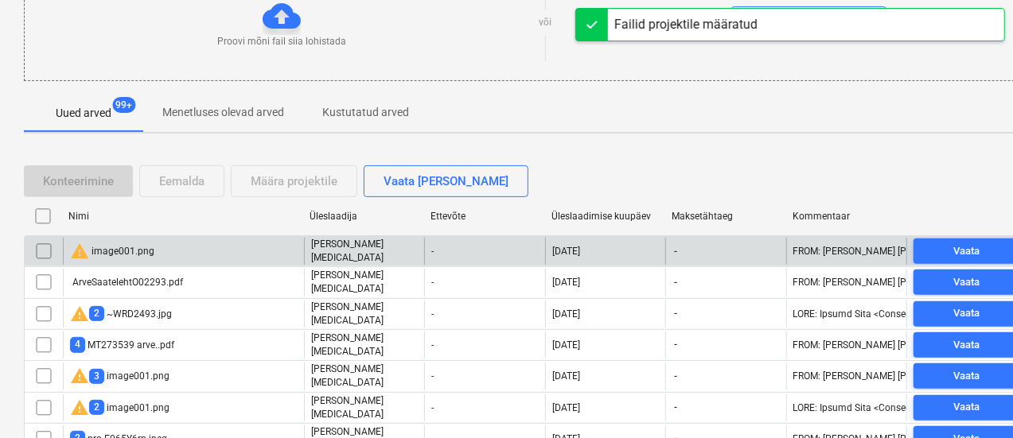
click at [161, 247] on div "warning image001.png" at bounding box center [183, 251] width 241 height 27
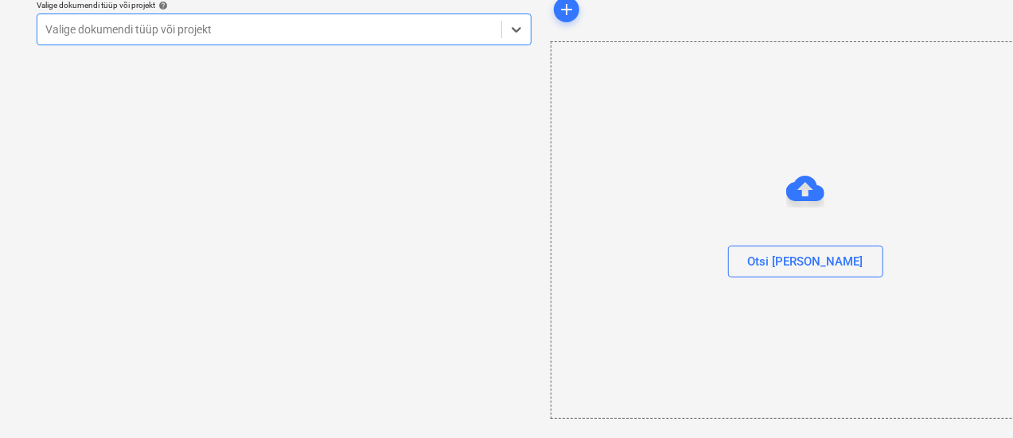
scroll to position [65, 0]
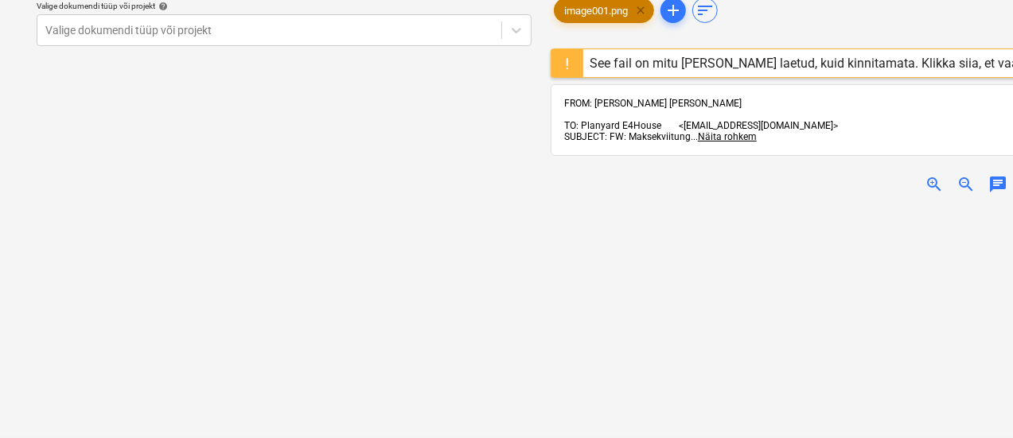
click at [643, 7] on span "clear" at bounding box center [640, 10] width 19 height 19
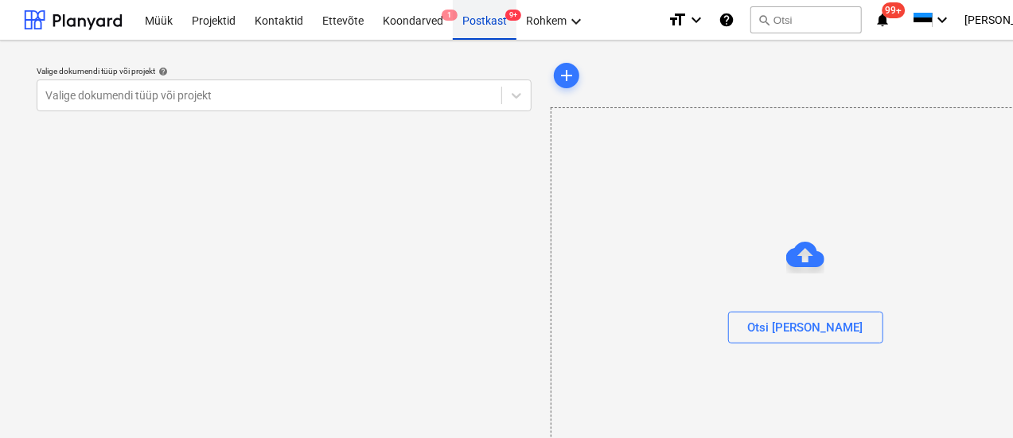
click at [490, 23] on div "Postkast 9+" at bounding box center [485, 19] width 64 height 41
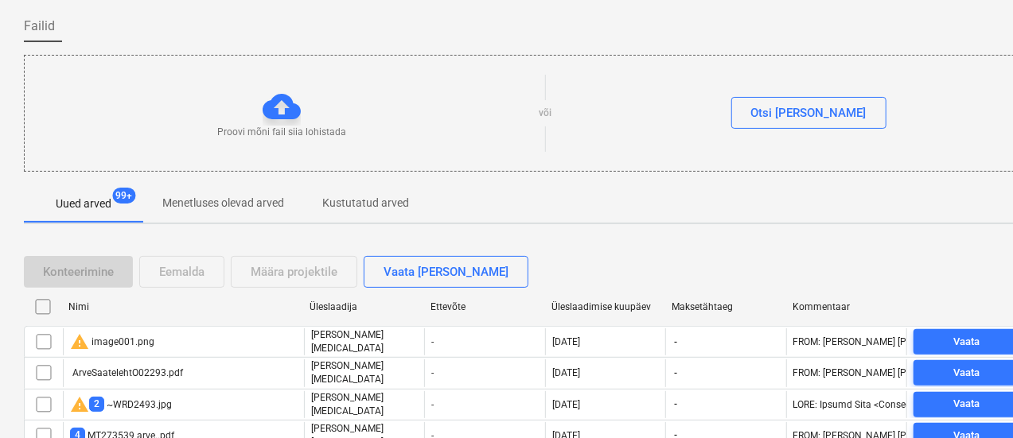
scroll to position [154, 0]
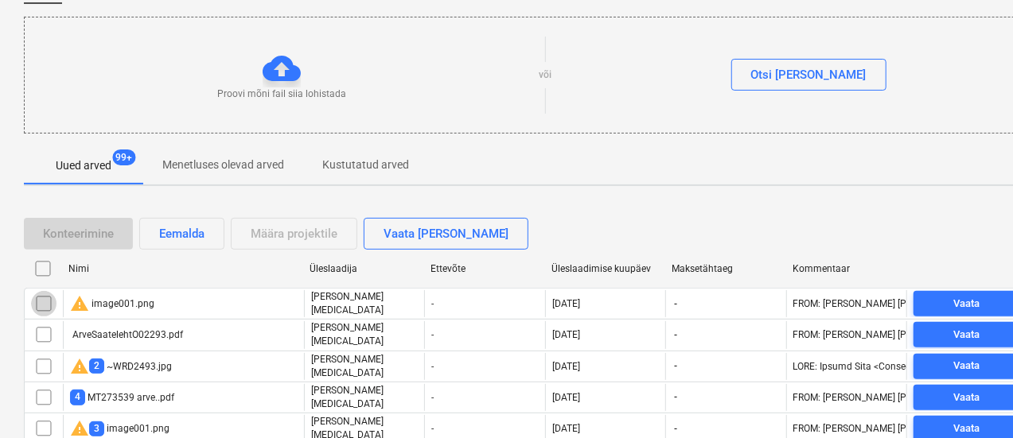
drag, startPoint x: 45, startPoint y: 306, endPoint x: 180, endPoint y: 235, distance: 152.7
click at [43, 306] on input "checkbox" at bounding box center [43, 303] width 25 height 25
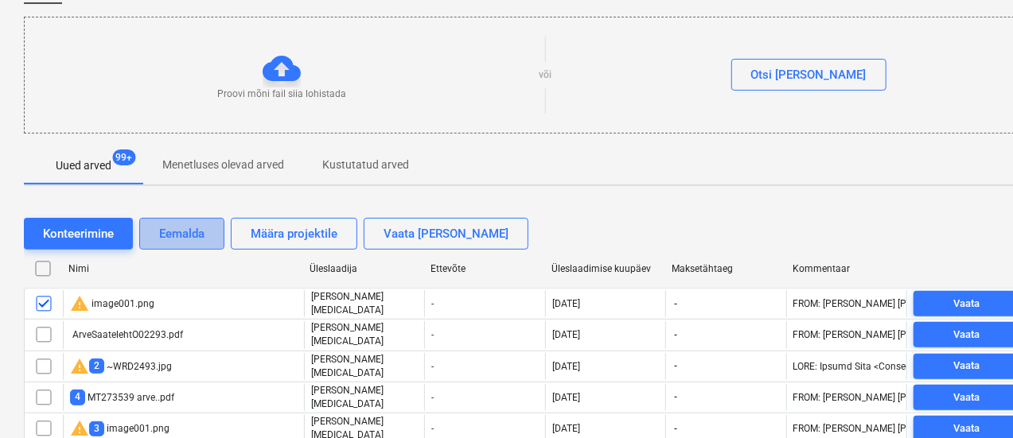
click at [180, 235] on div "Eemalda" at bounding box center [181, 234] width 45 height 21
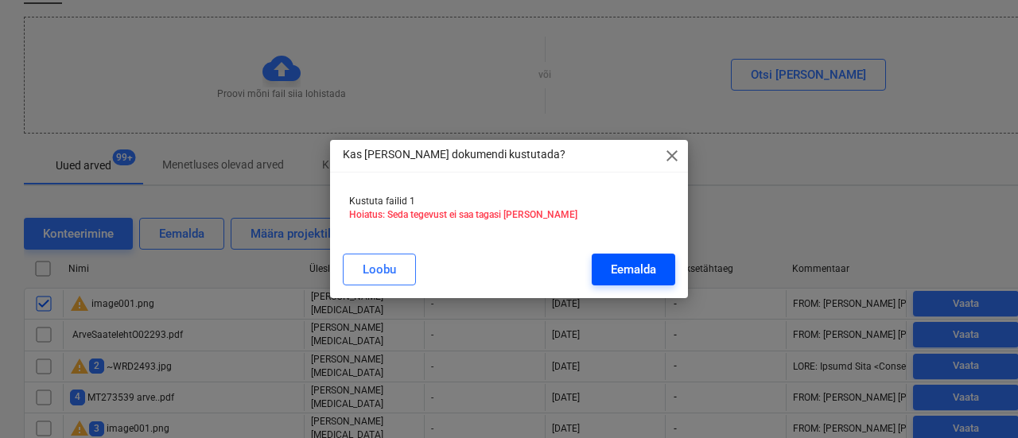
click at [625, 265] on div "Eemalda" at bounding box center [633, 269] width 45 height 21
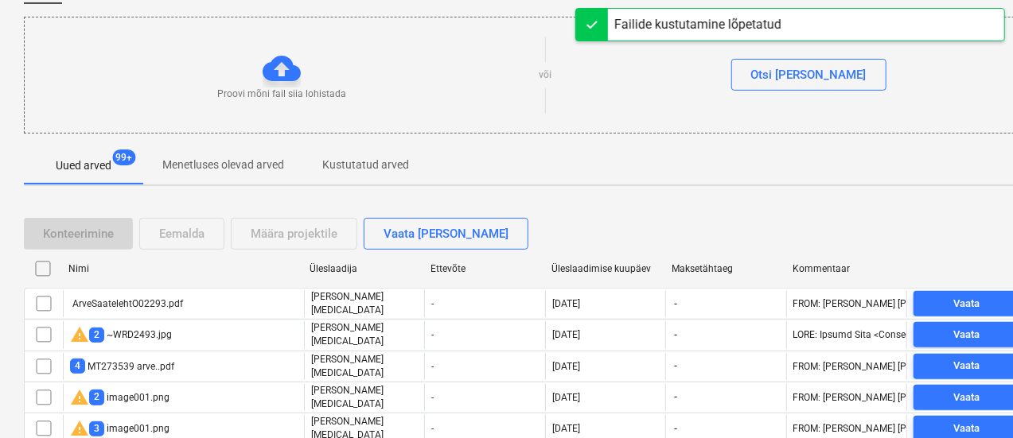
scroll to position [235, 0]
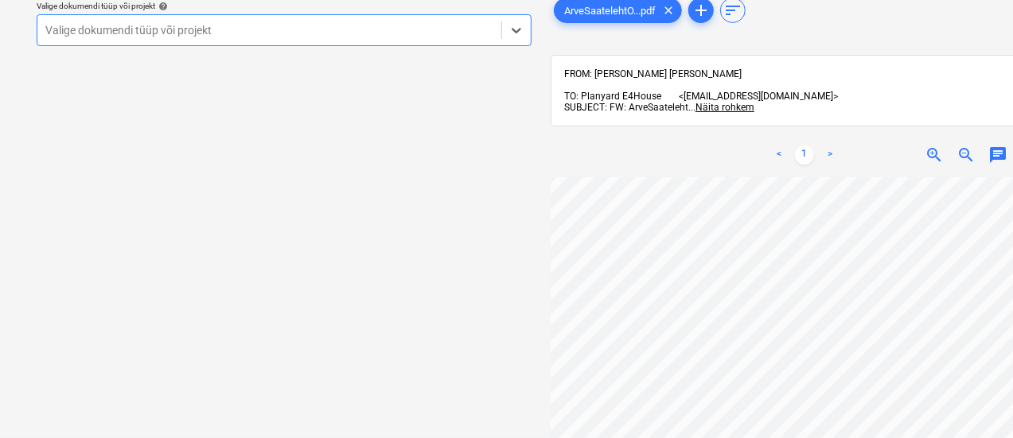
scroll to position [147, 92]
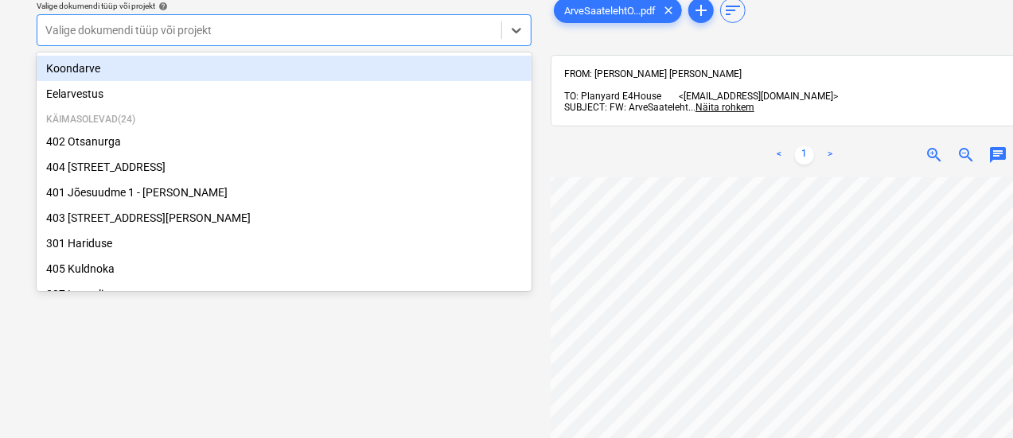
click at [447, 39] on div "Valige dokumendi tüüp või projekt" at bounding box center [269, 30] width 464 height 22
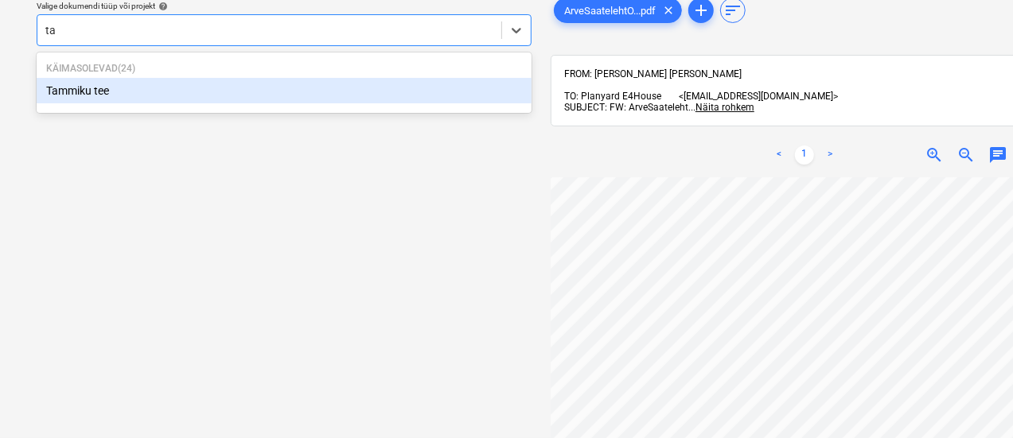
type input "t"
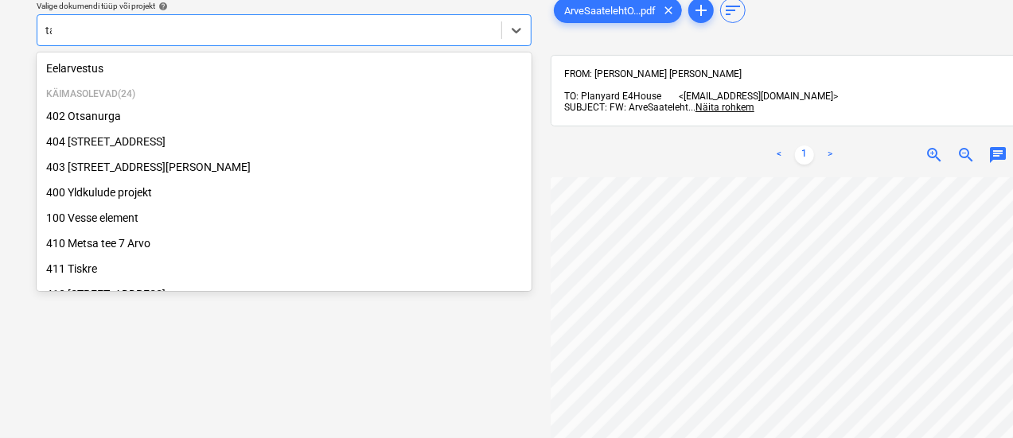
type input "tal"
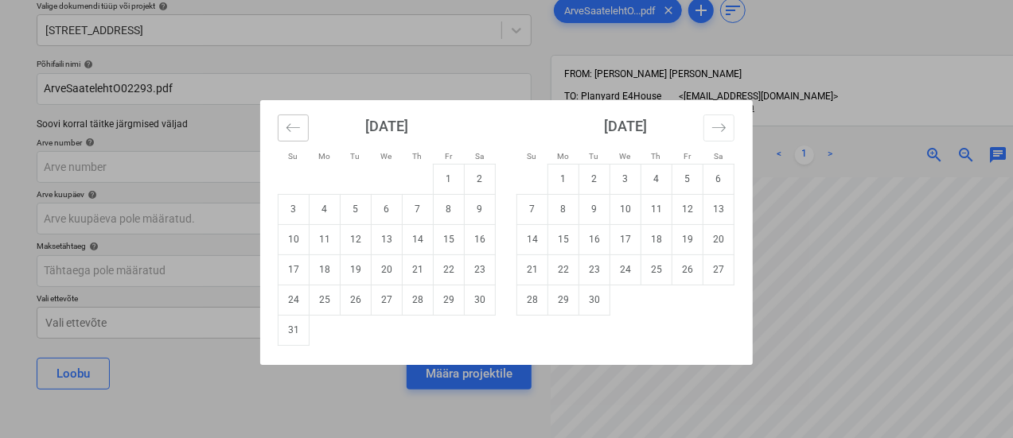
click at [295, 127] on icon "Move backward to switch to the previous month." at bounding box center [293, 127] width 14 height 8
click at [365, 296] on td "29" at bounding box center [356, 300] width 31 height 30
type input "[DATE]"
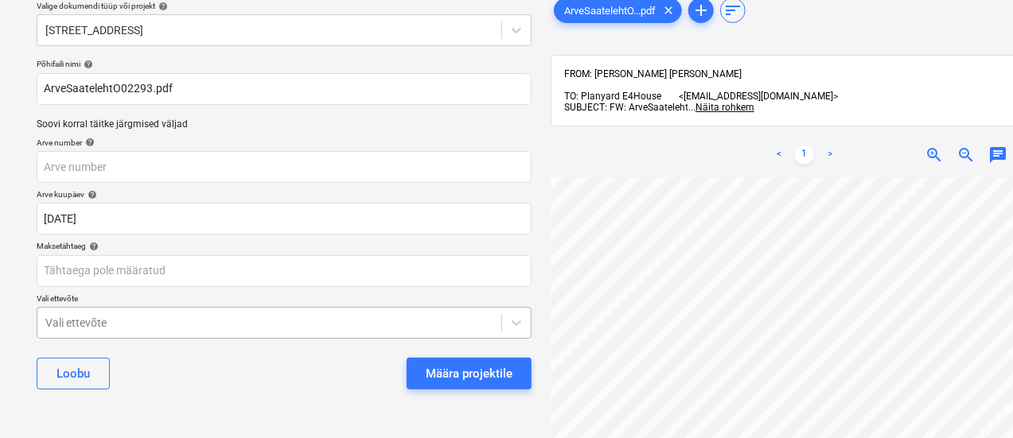
scroll to position [213, 0]
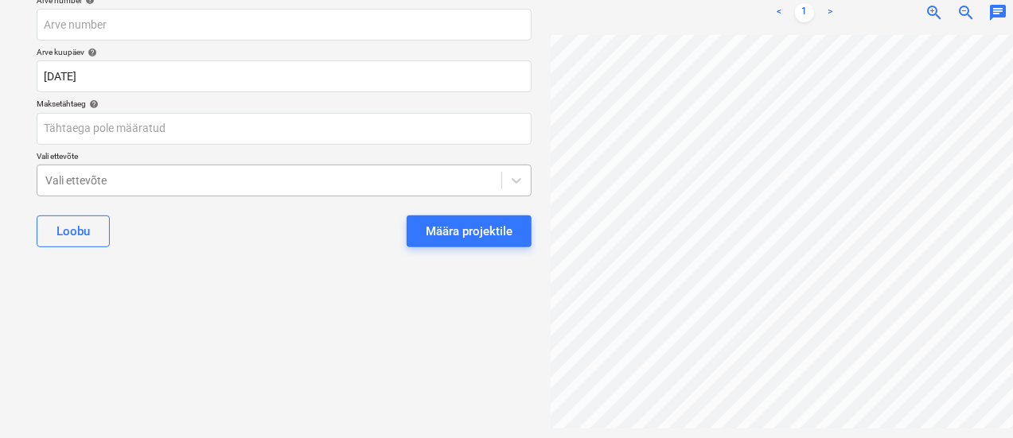
click at [288, 231] on body "Müük Projektid Kontaktid Ettevõte Koondarved 1 Postkast 9+ Rohkem keyboard_arro…" at bounding box center [506, 11] width 1013 height 438
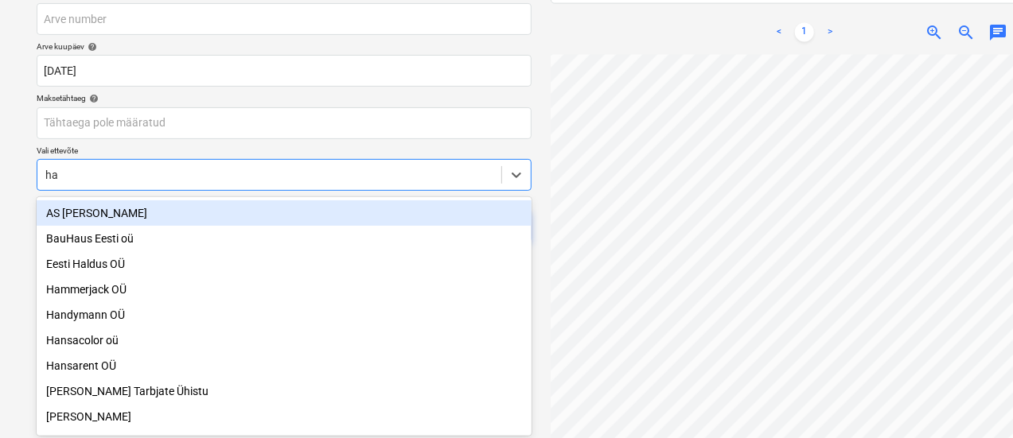
scroll to position [210, 0]
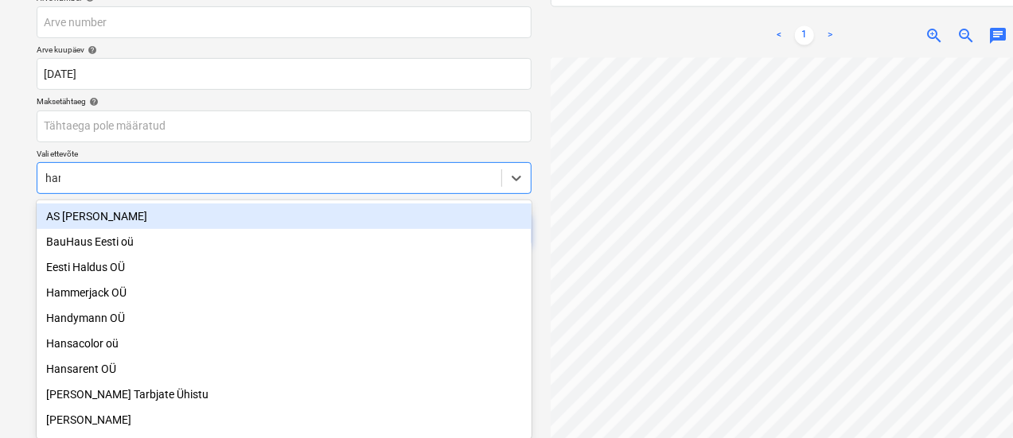
type input "hark"
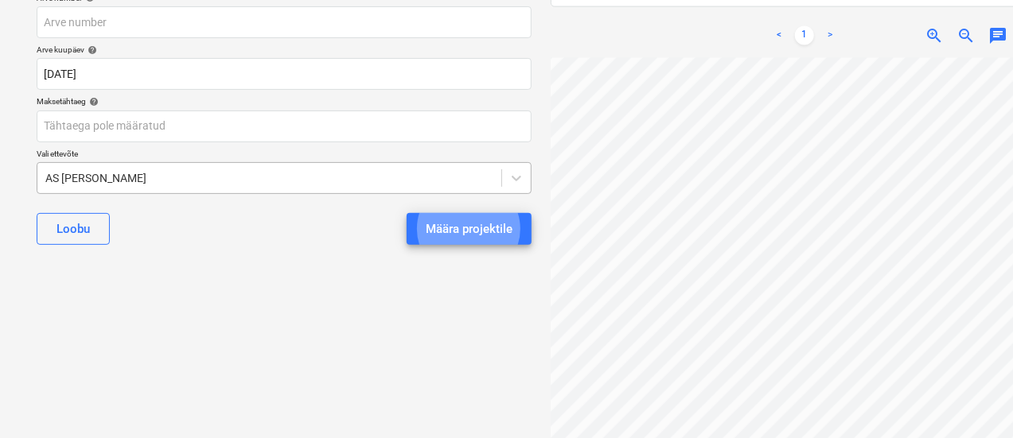
click at [407, 213] on button "Määra projektile" at bounding box center [469, 229] width 125 height 32
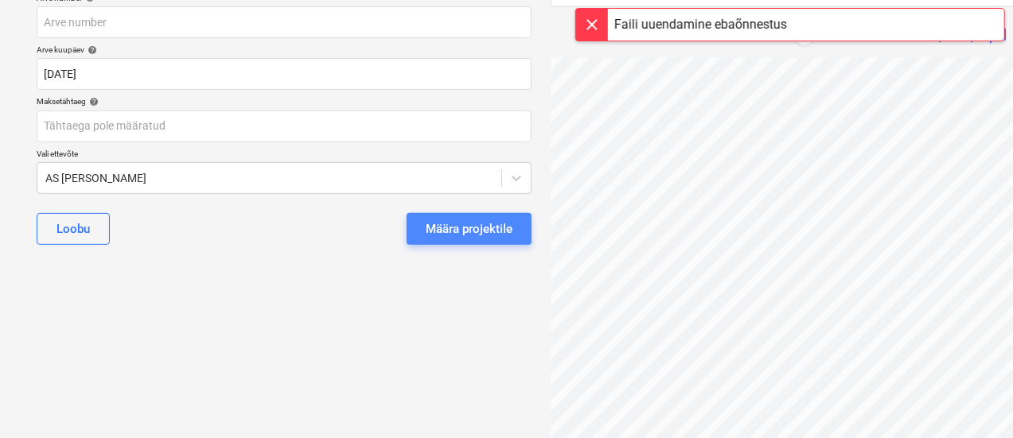
click at [466, 222] on div "Määra projektile" at bounding box center [469, 229] width 87 height 21
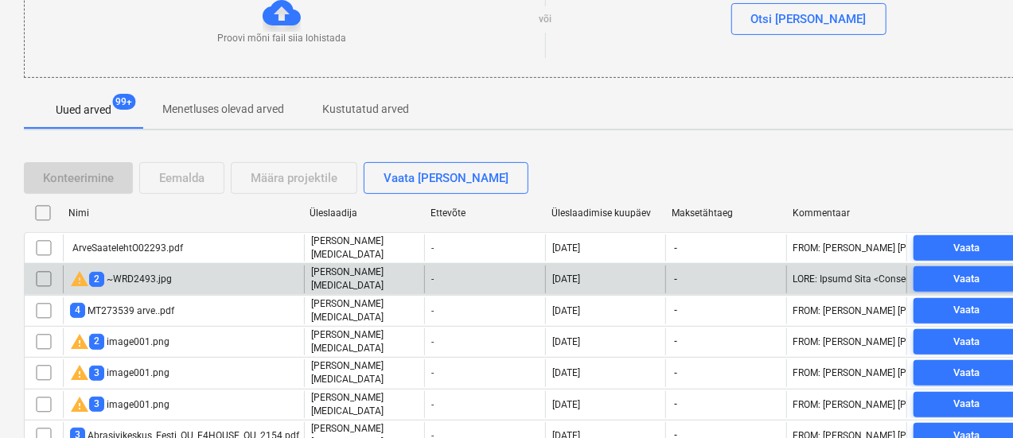
click at [153, 271] on div "warning 2 ~WRD2493.jpg" at bounding box center [121, 279] width 102 height 19
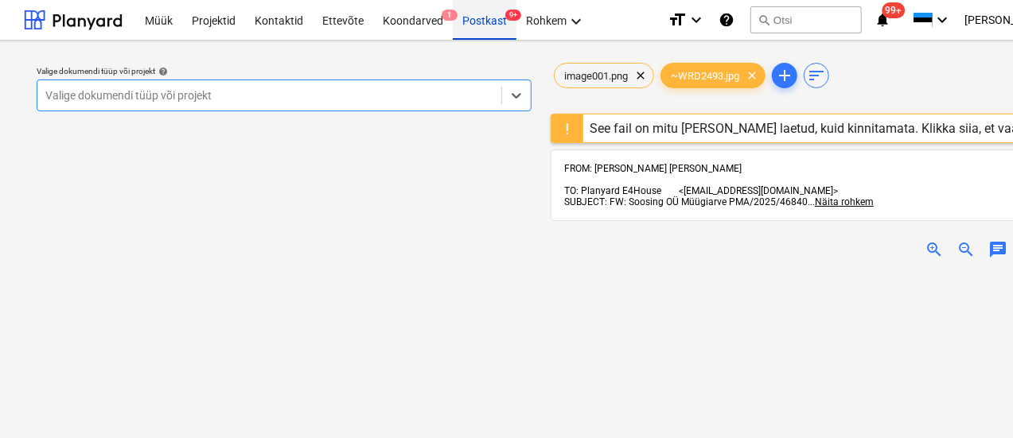
click at [482, 18] on div "Postkast 9+" at bounding box center [485, 19] width 64 height 41
